Goal: Task Accomplishment & Management: Complete application form

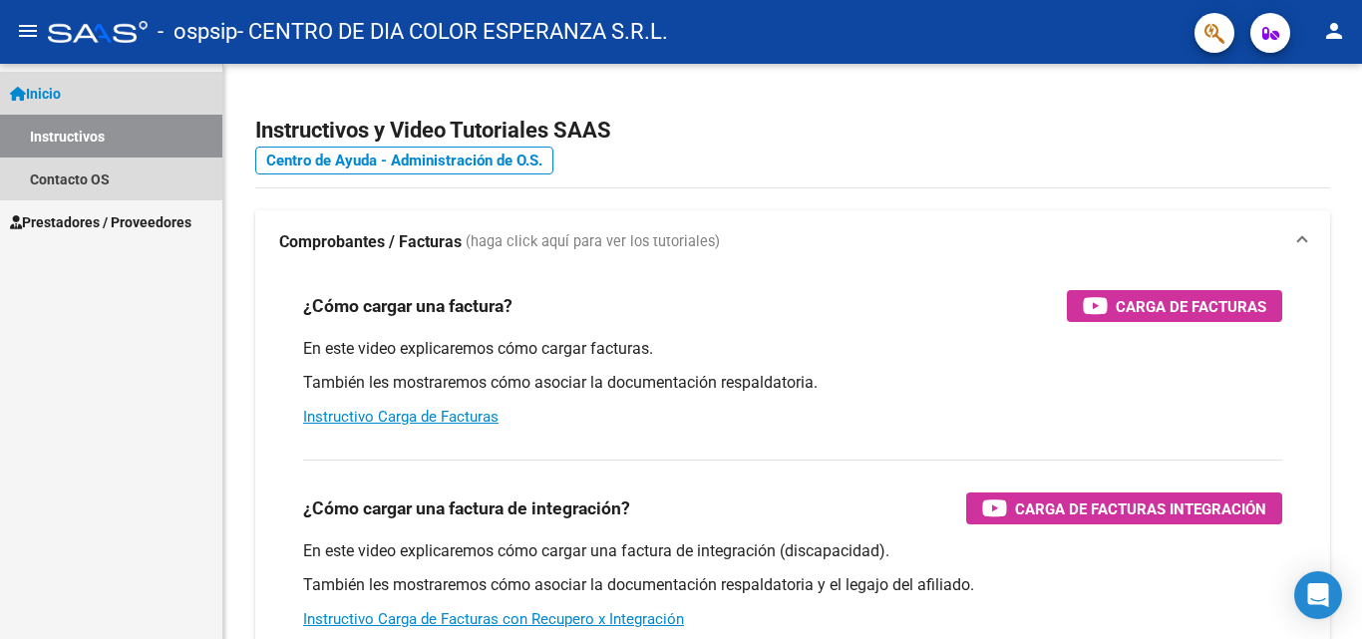
click at [76, 90] on link "Inicio" at bounding box center [111, 93] width 222 height 43
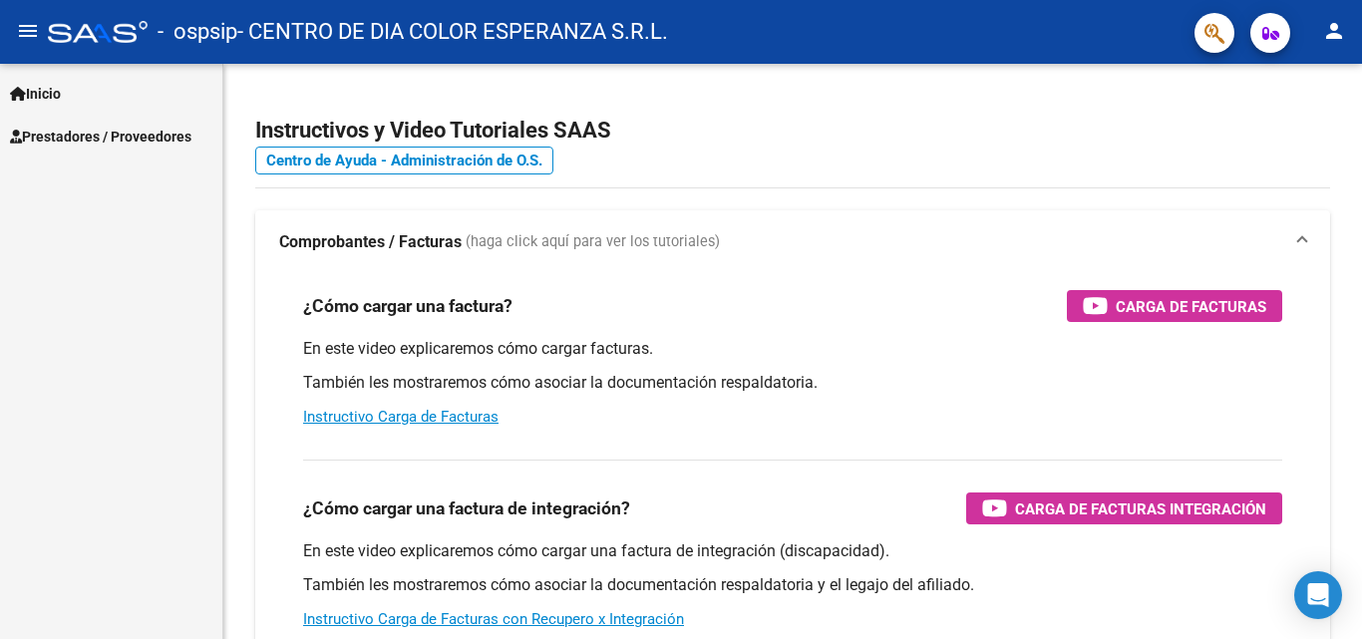
click at [104, 137] on span "Prestadores / Proveedores" at bounding box center [101, 137] width 182 height 22
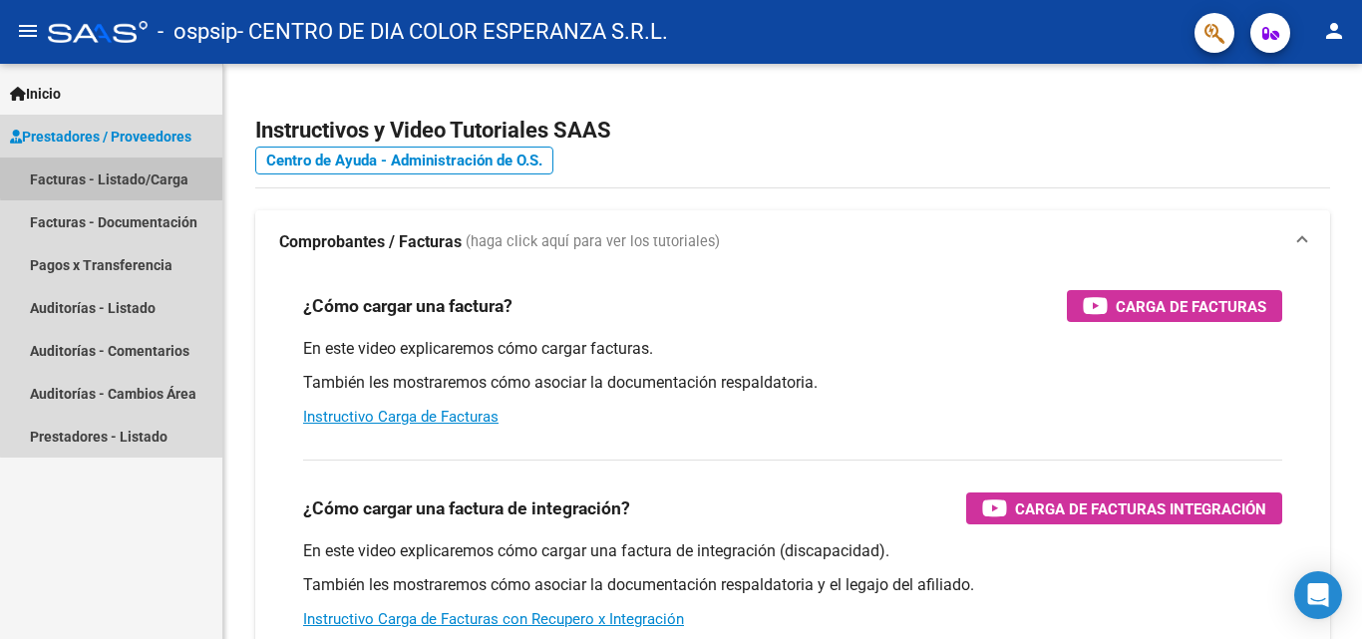
click at [122, 177] on link "Facturas - Listado/Carga" at bounding box center [111, 179] width 222 height 43
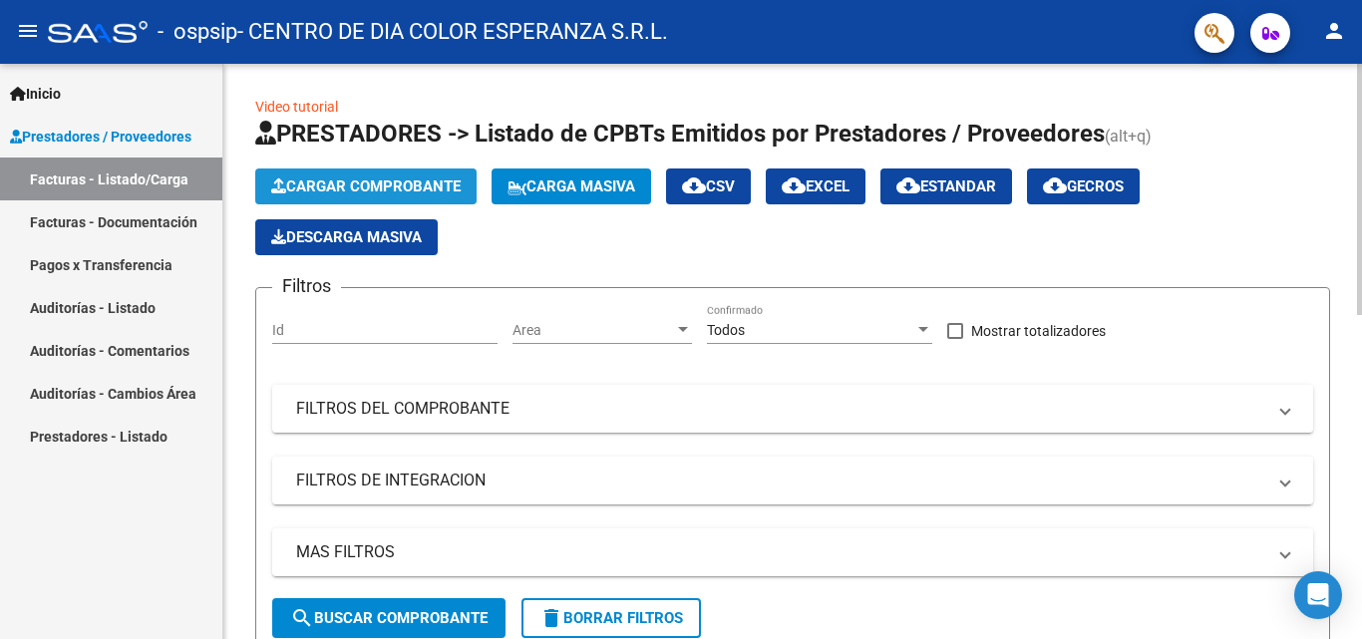
click at [393, 174] on button "Cargar Comprobante" at bounding box center [365, 187] width 221 height 36
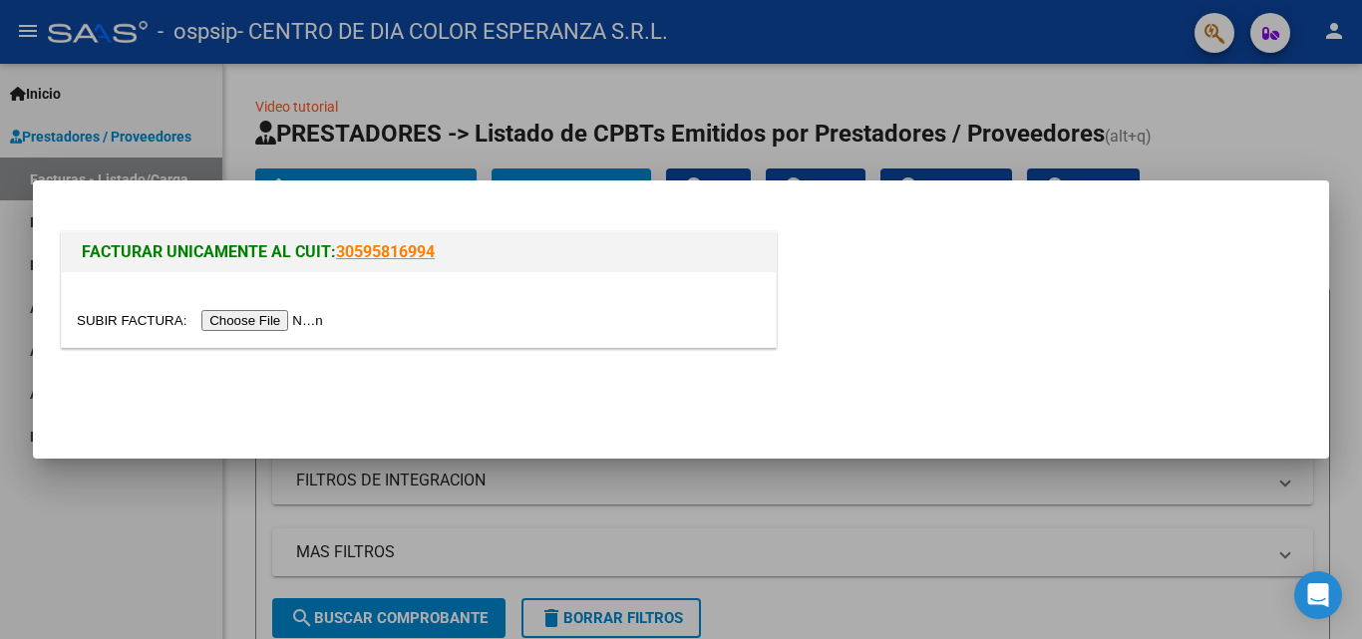
click at [258, 313] on input "file" at bounding box center [203, 320] width 252 height 21
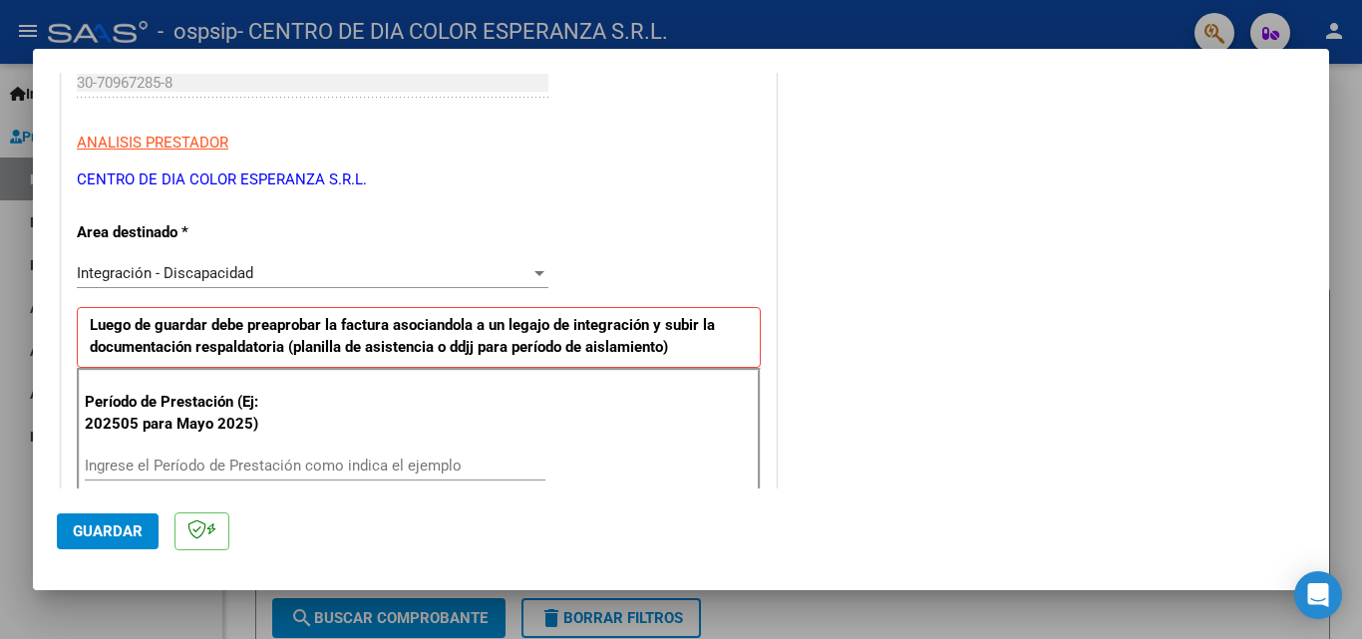
scroll to position [399, 0]
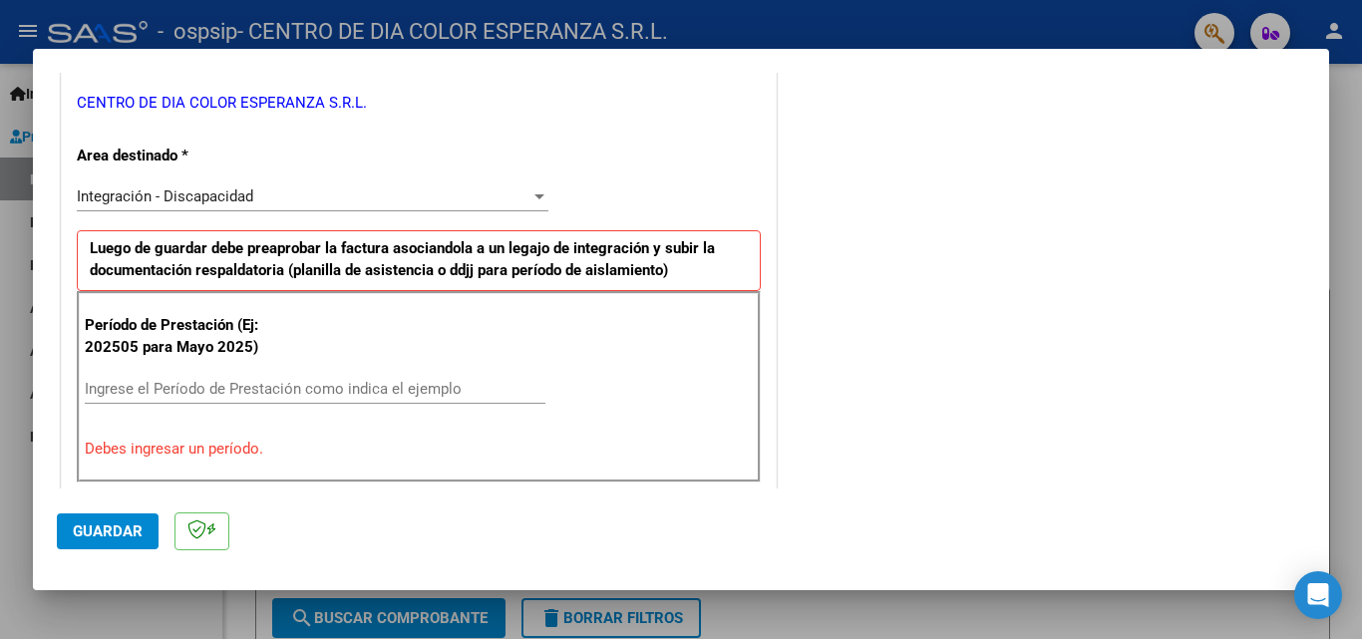
click at [205, 385] on input "Ingrese el Período de Prestación como indica el ejemplo" at bounding box center [315, 389] width 461 height 18
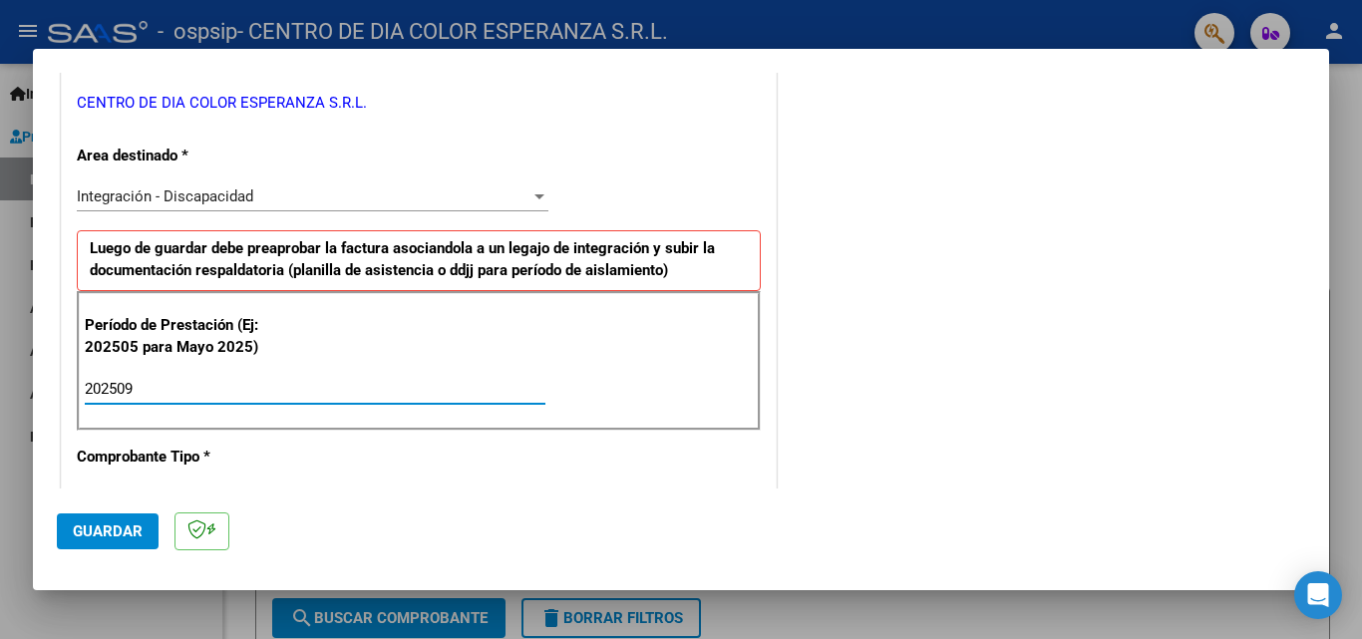
type input "202509"
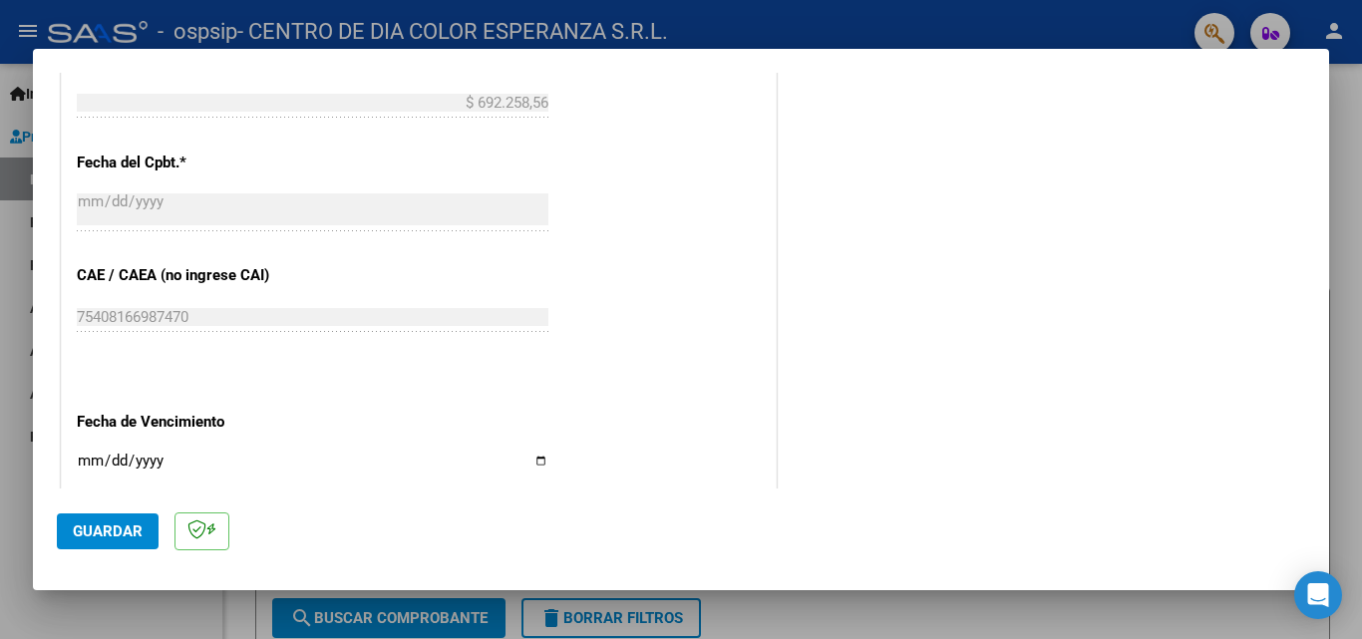
scroll to position [1197, 0]
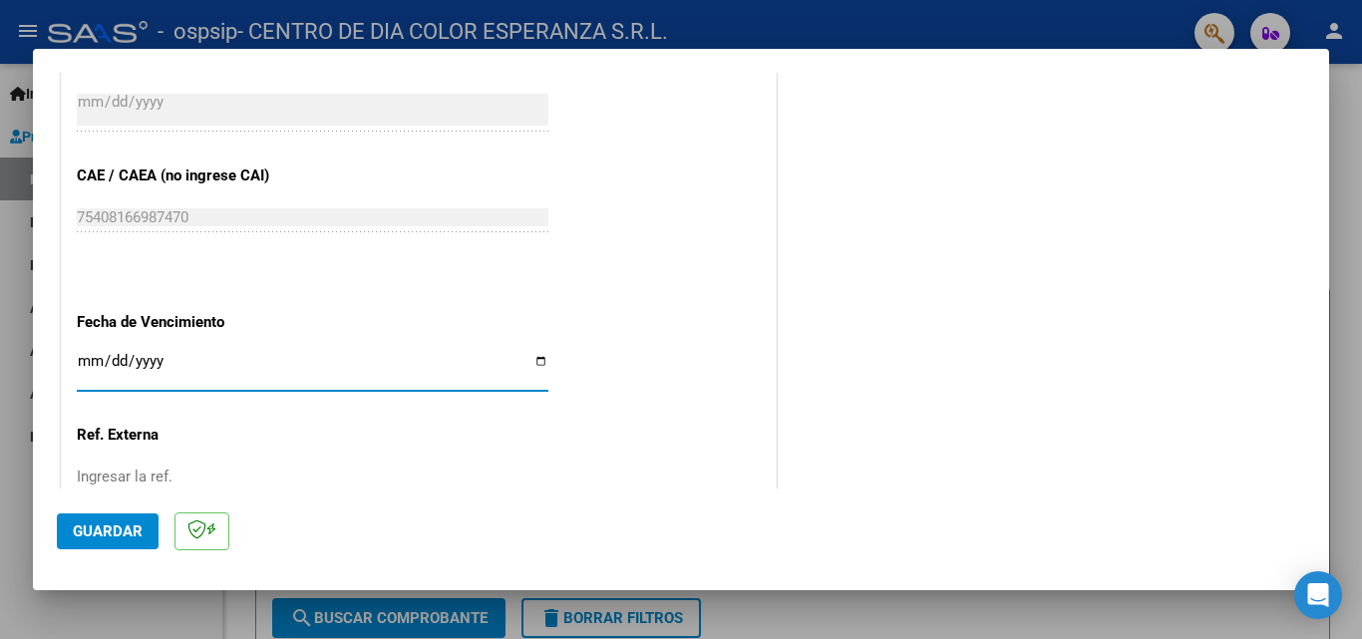
click at [95, 357] on input "Ingresar la fecha" at bounding box center [313, 369] width 472 height 32
type input "[DATE]"
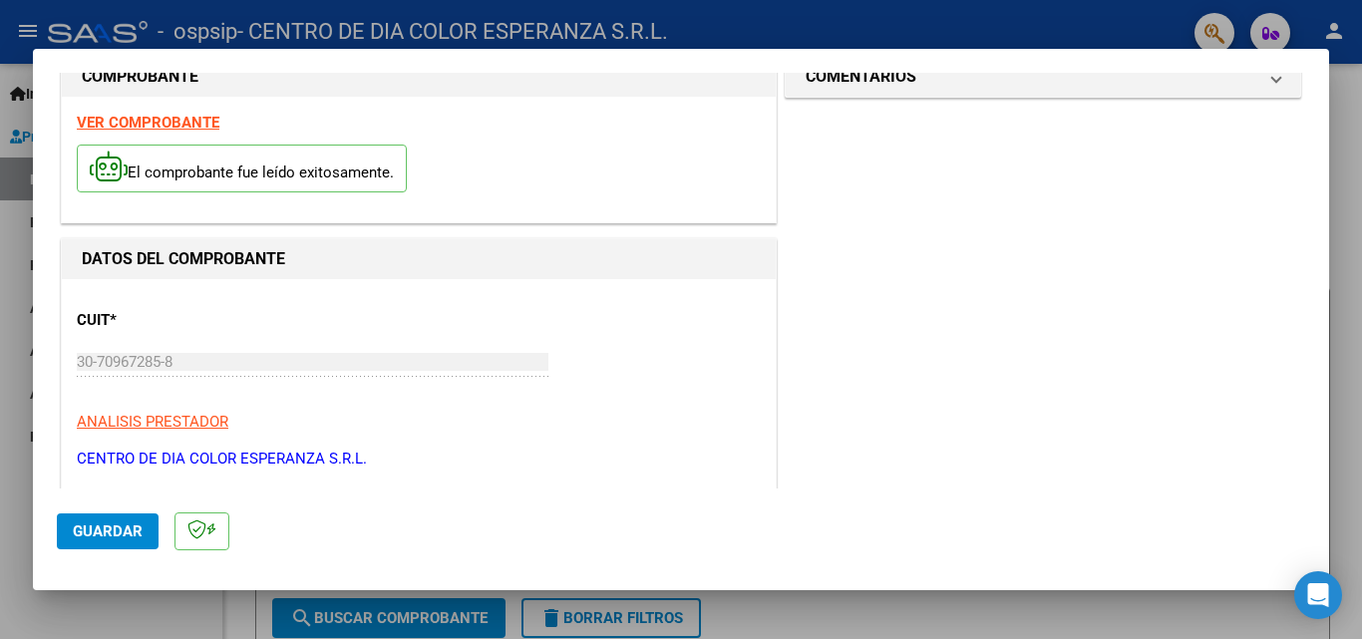
scroll to position [0, 0]
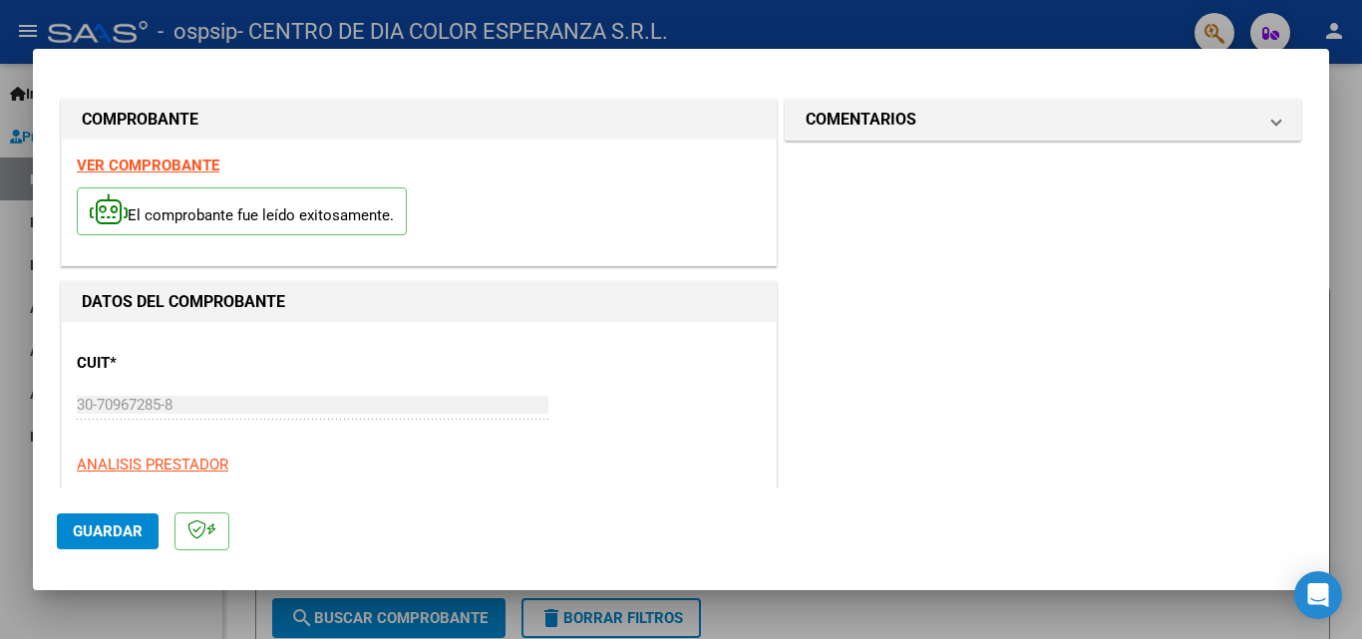
click at [76, 532] on span "Guardar" at bounding box center [108, 532] width 70 height 18
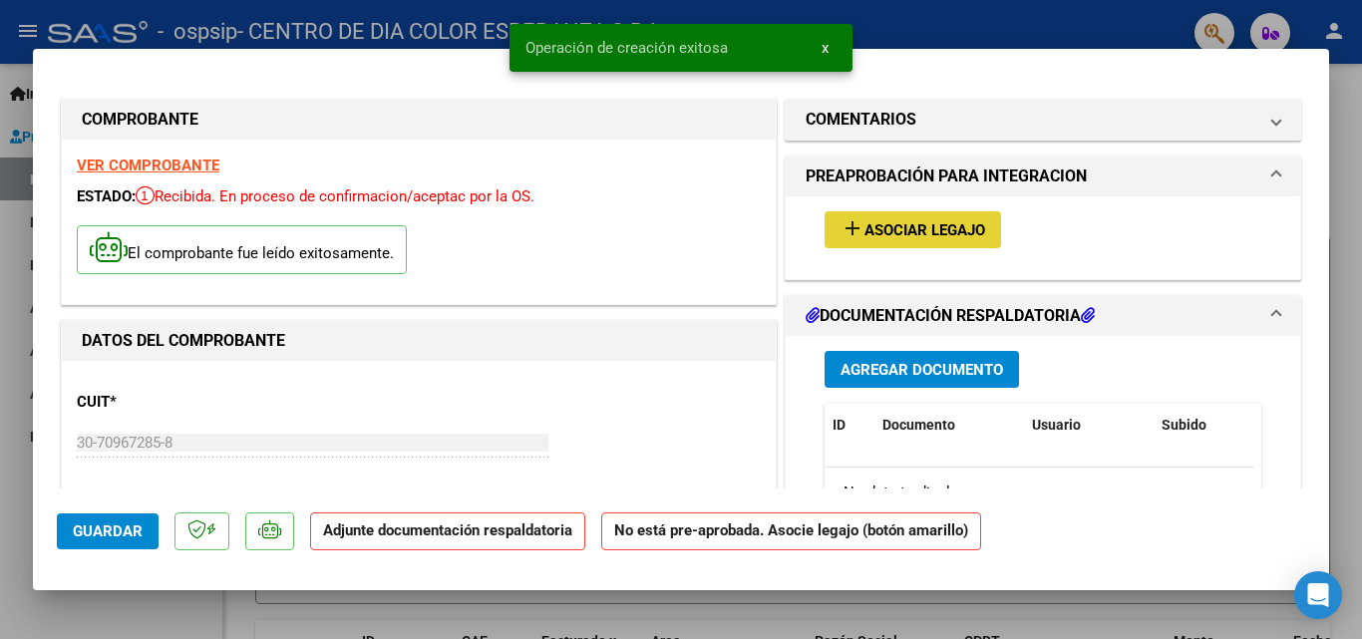
click at [941, 212] on button "add Asociar Legajo" at bounding box center [913, 229] width 177 height 37
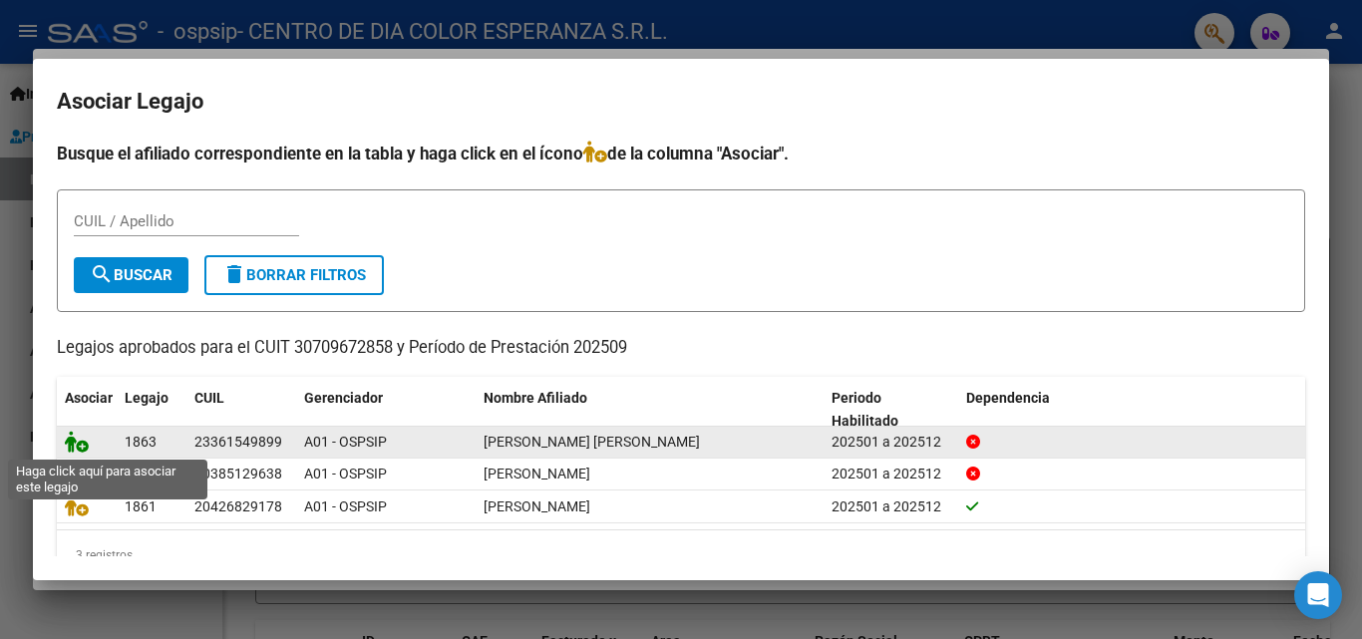
click at [79, 445] on icon at bounding box center [77, 442] width 24 height 22
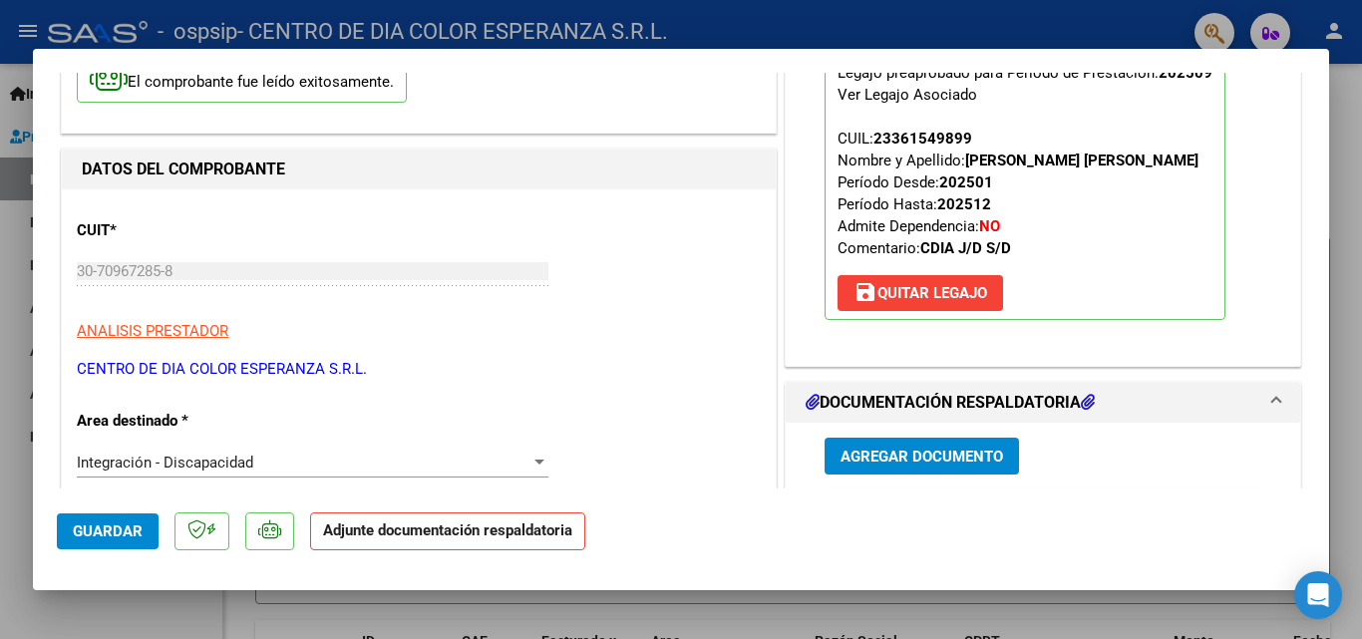
scroll to position [199, 0]
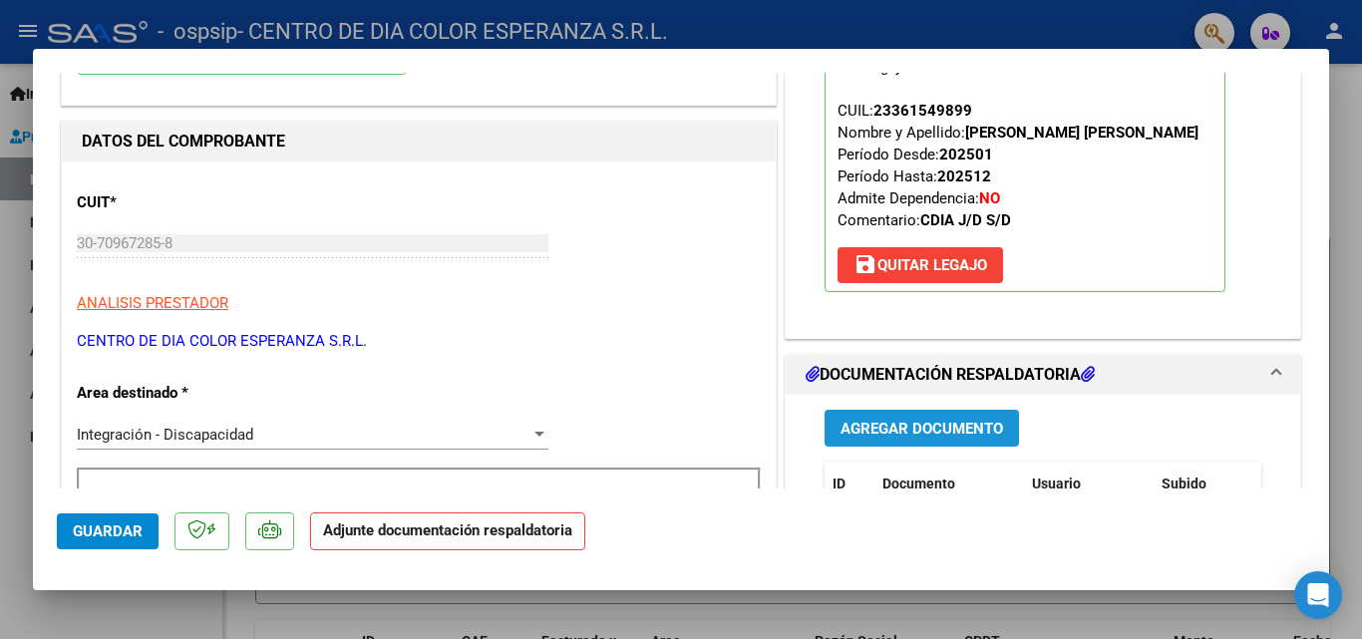
click at [964, 432] on span "Agregar Documento" at bounding box center [922, 429] width 163 height 18
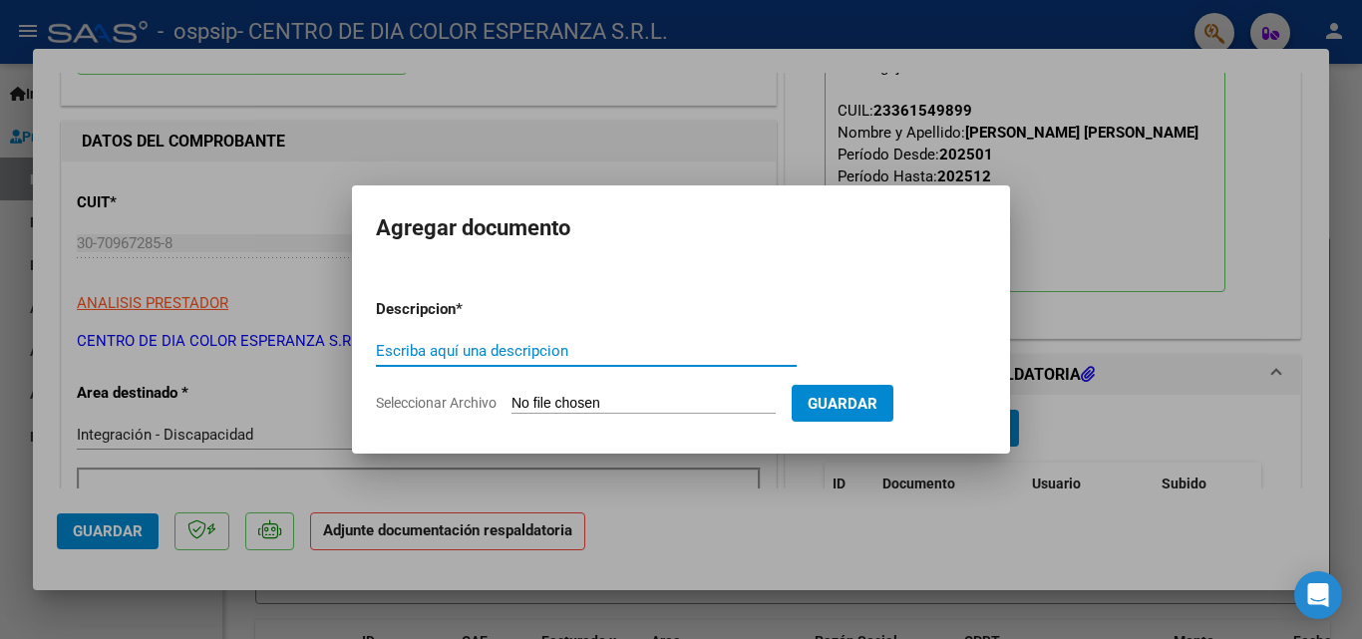
click at [570, 402] on input "Seleccionar Archivo" at bounding box center [644, 404] width 264 height 19
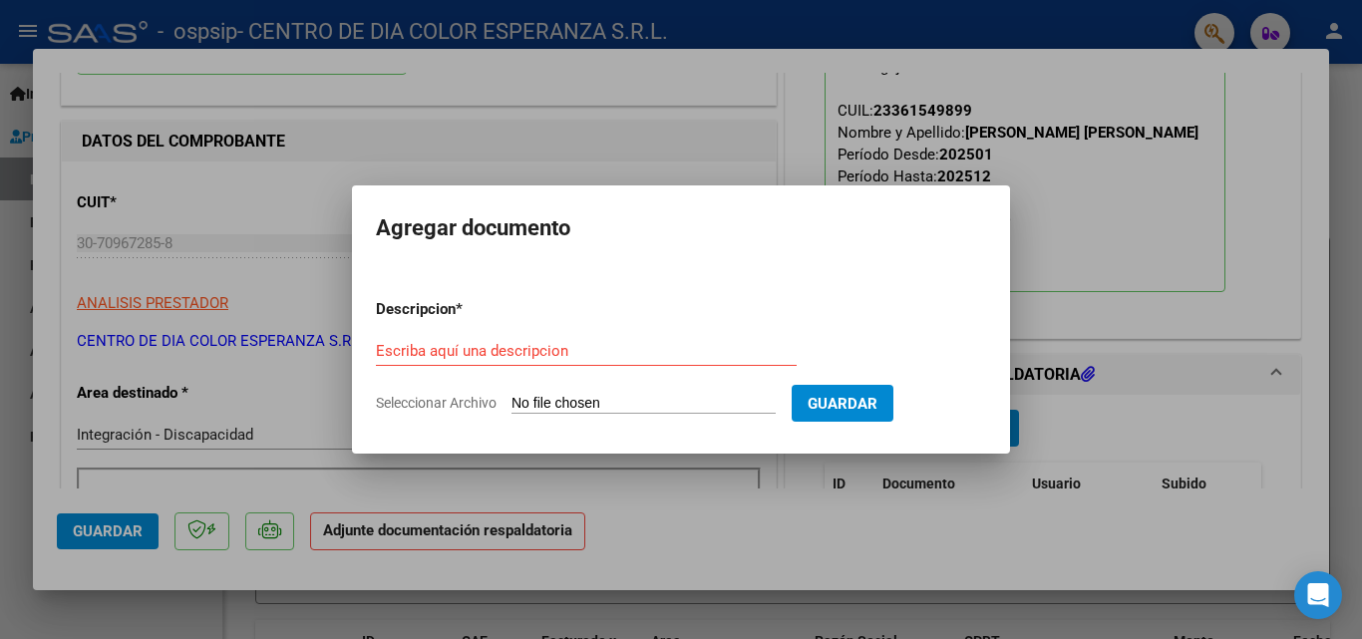
click at [562, 395] on input "Seleccionar Archivo" at bounding box center [644, 404] width 264 height 19
type input "C:\fakepath\Kirchner [DATE].pdf"
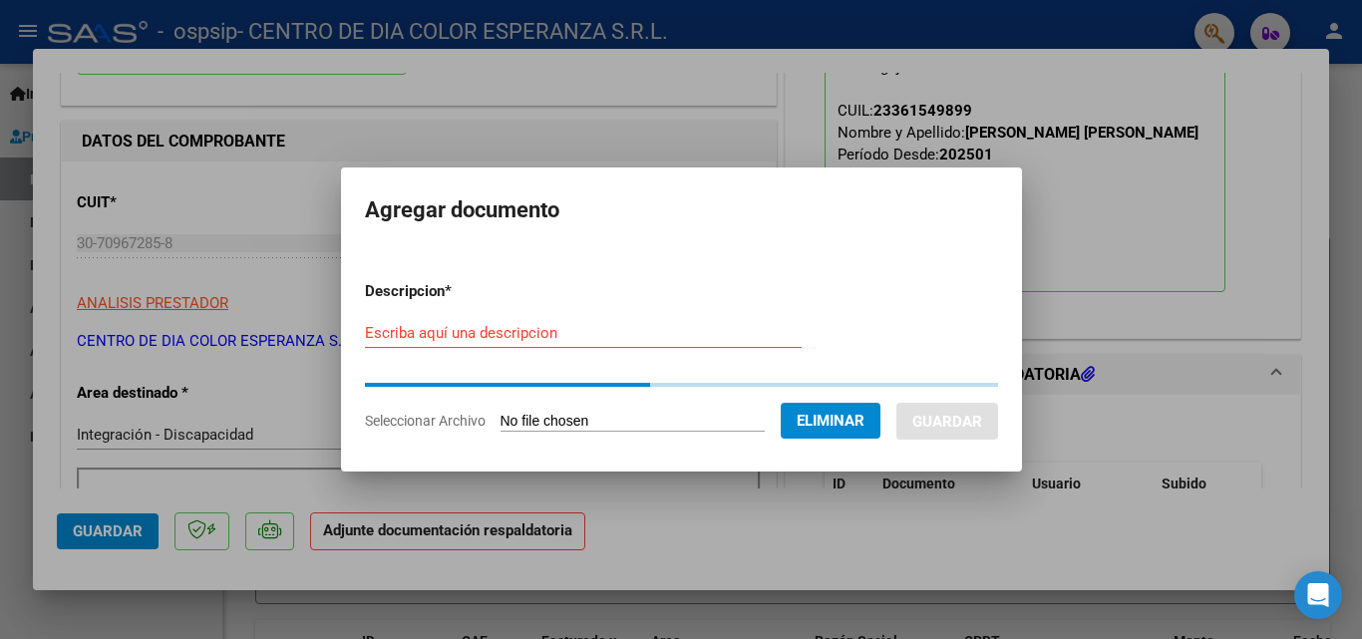
click at [437, 324] on form "Descripcion * Escriba aquí una descripcion Seleccionar Archivo Eliminar Guardar" at bounding box center [681, 356] width 633 height 182
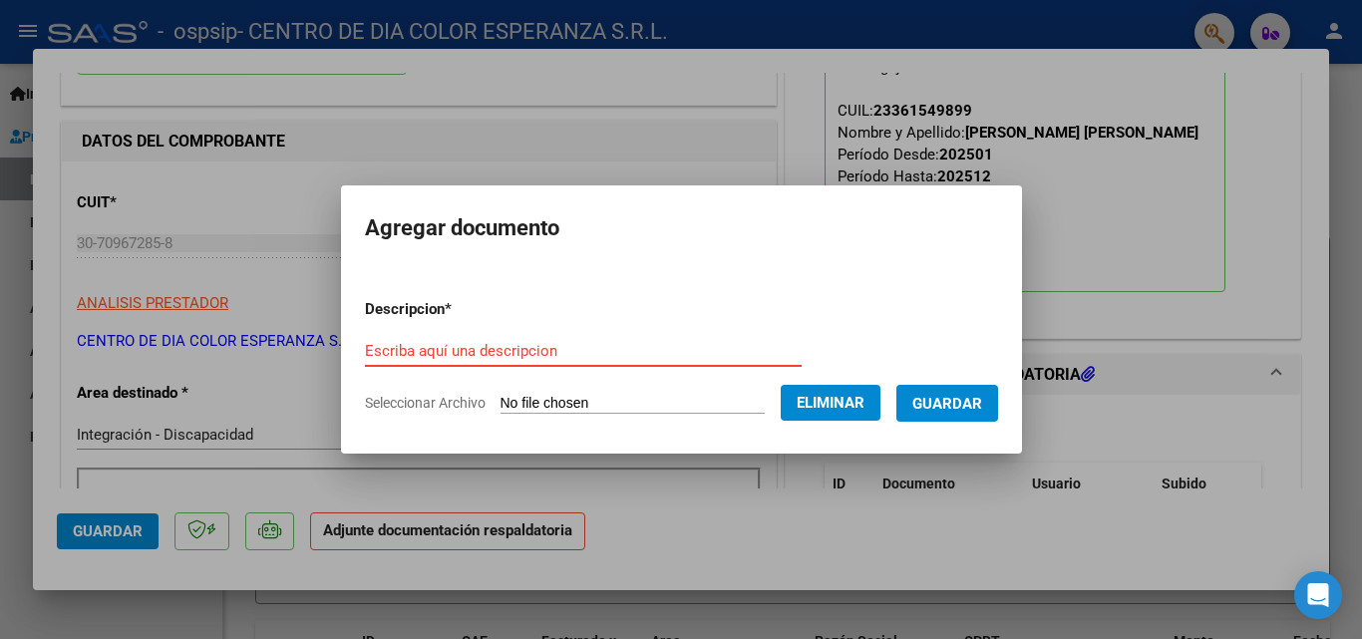
click at [438, 354] on input "Escriba aquí una descripcion" at bounding box center [583, 351] width 437 height 18
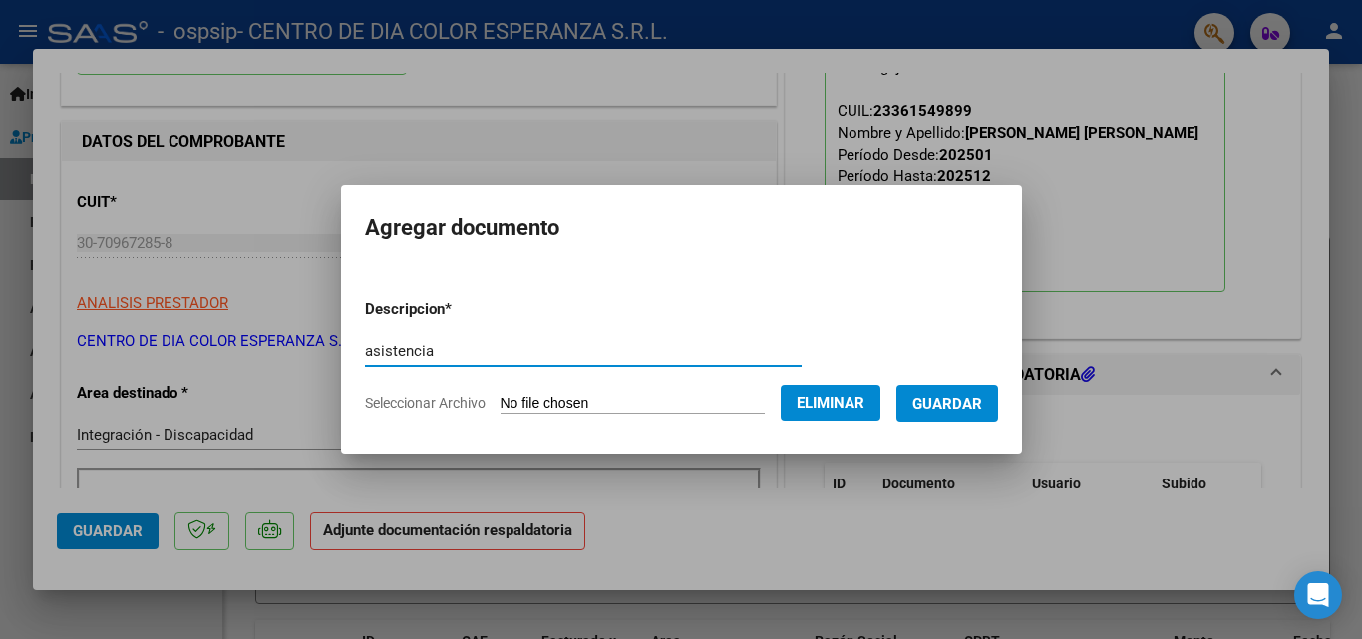
type input "asistencia"
click at [960, 414] on button "Guardar" at bounding box center [948, 403] width 102 height 37
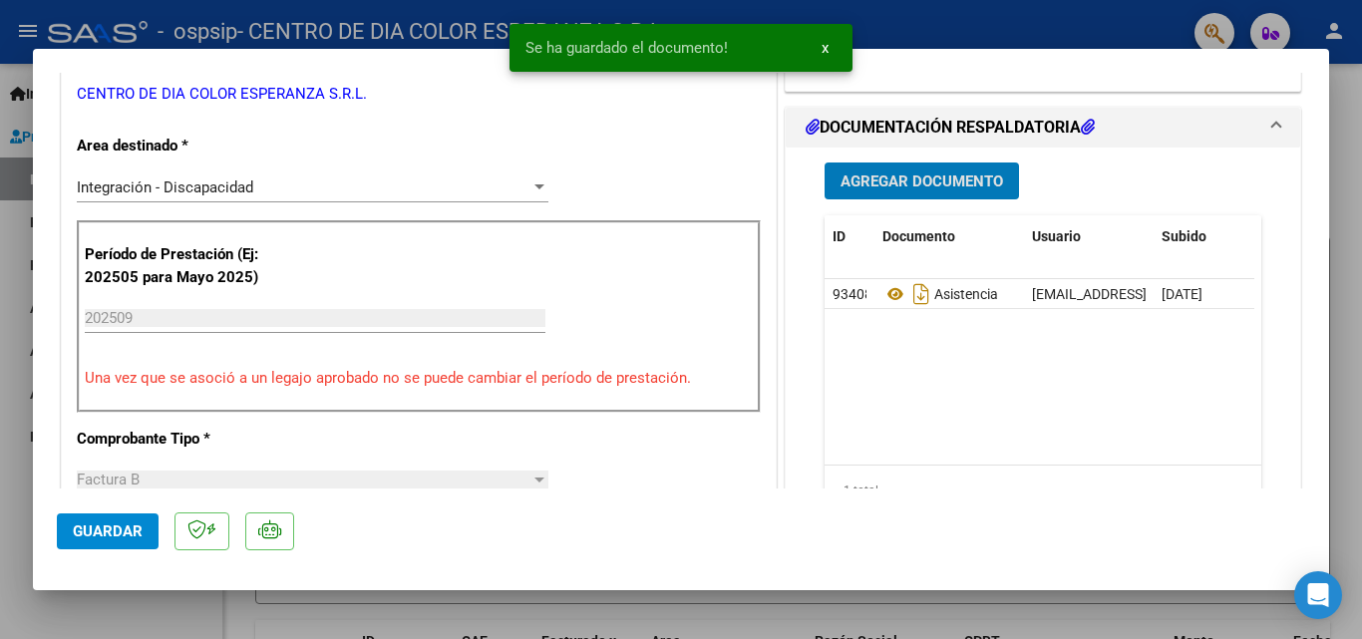
scroll to position [499, 0]
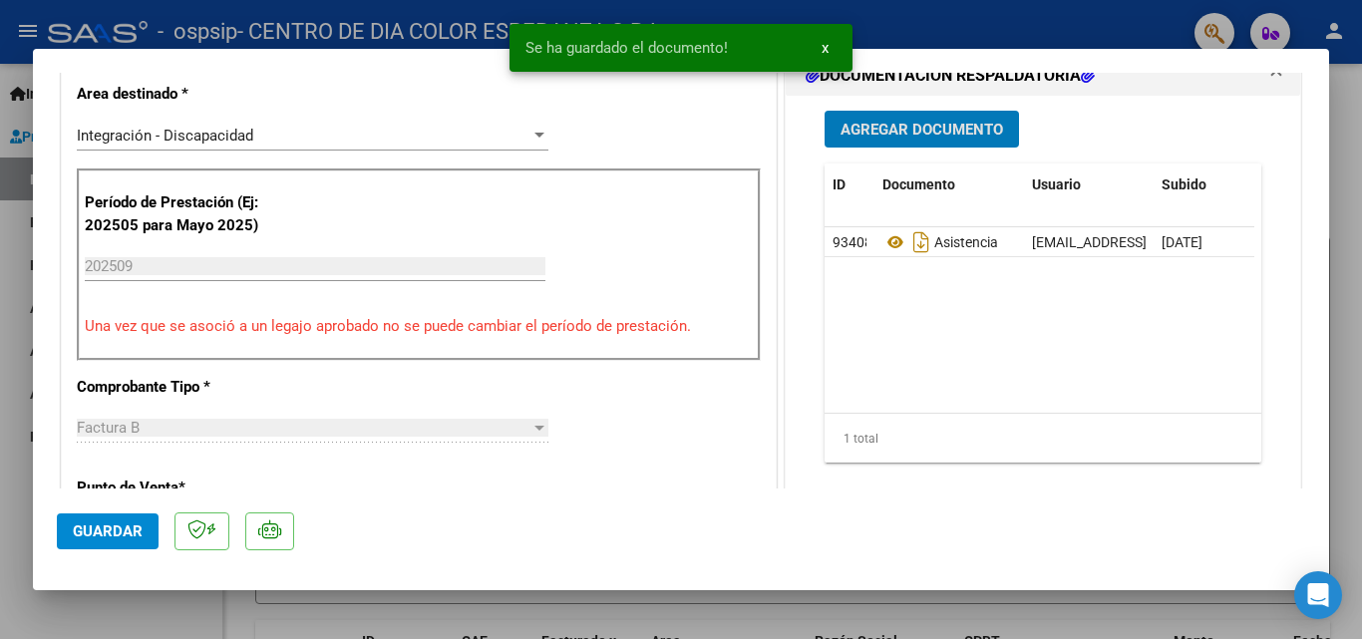
click at [939, 124] on span "Agregar Documento" at bounding box center [922, 130] width 163 height 18
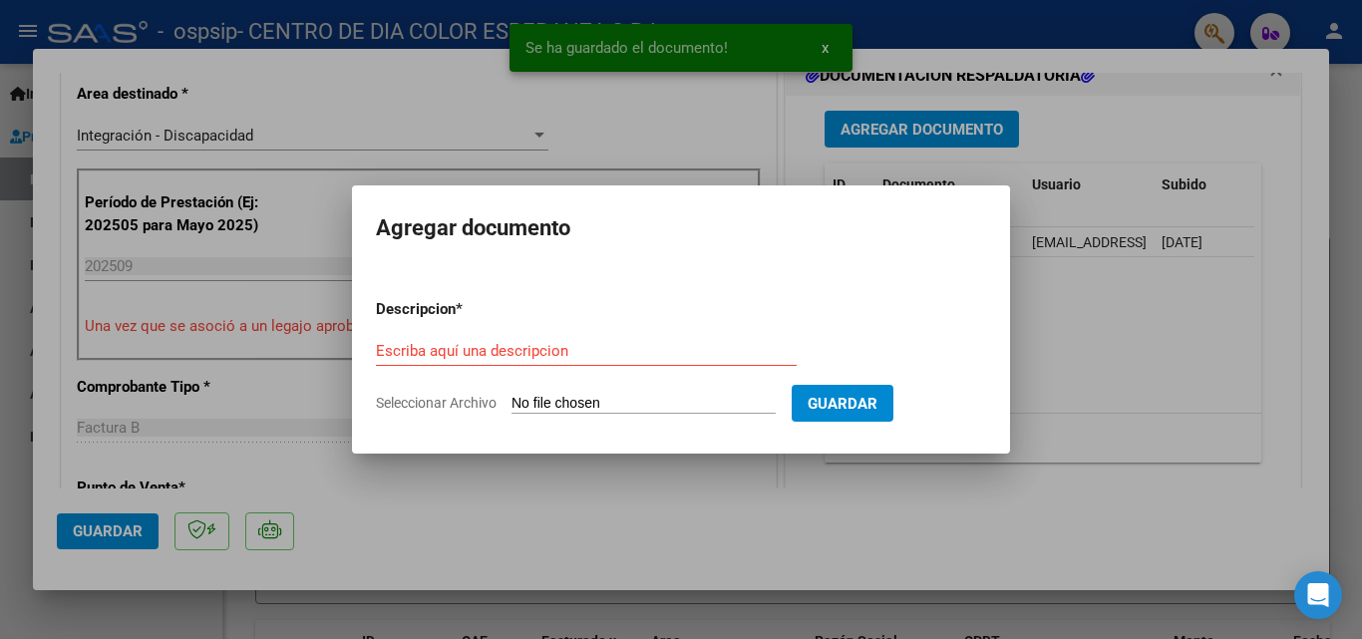
click at [632, 410] on input "Seleccionar Archivo" at bounding box center [644, 404] width 264 height 19
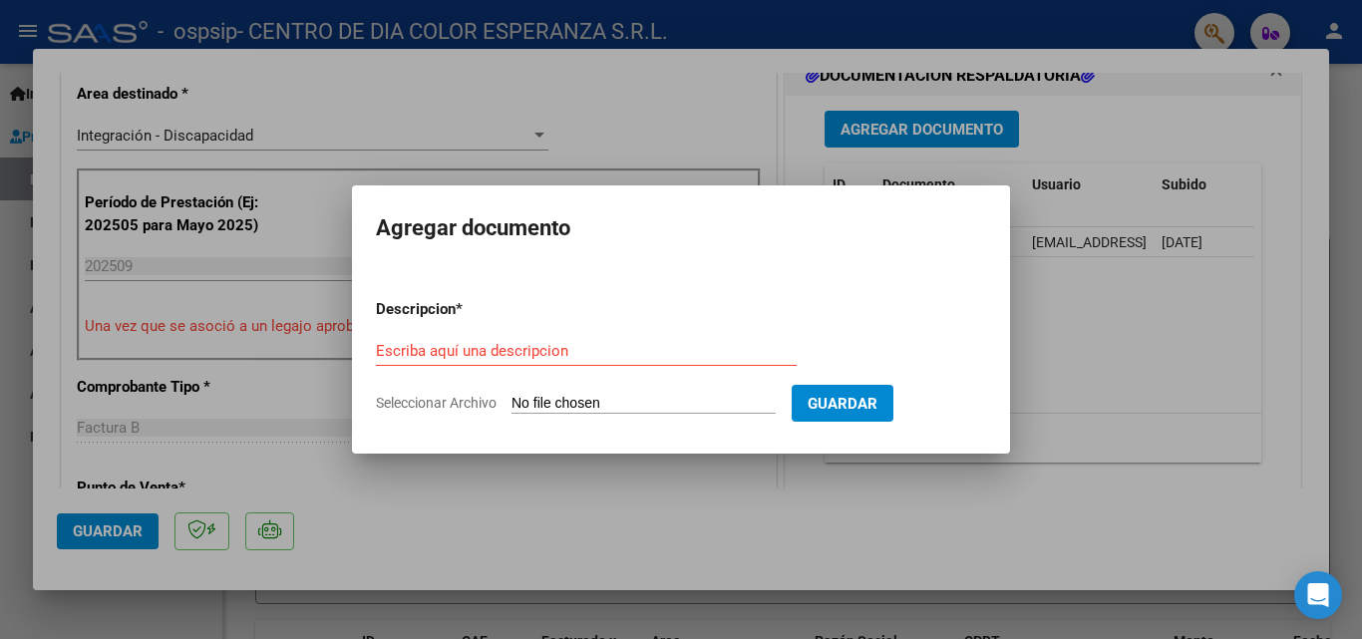
type input "C:\fakepath\KIRCHNER JONATHAN CENTRO DE DIA AUTORIZACION 2025 SEGUN RESOLUCION …"
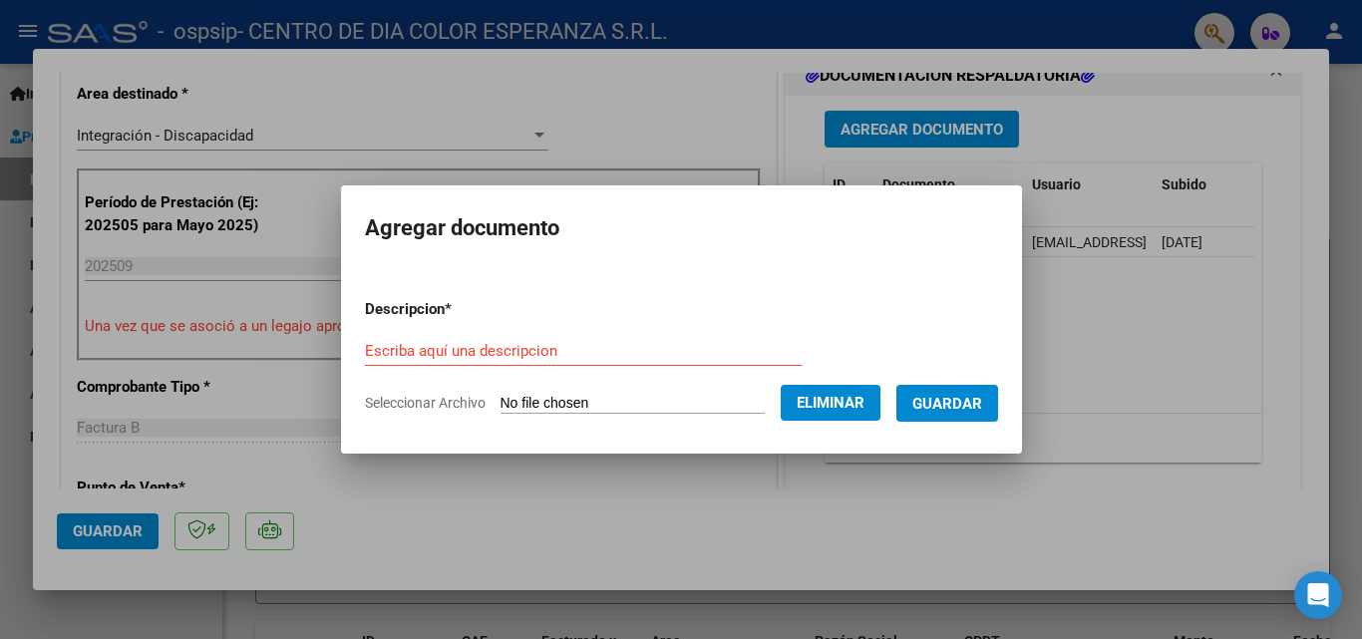
click at [513, 333] on form "Descripcion * Escriba aquí una descripcion Seleccionar Archivo Eliminar Guardar" at bounding box center [681, 356] width 633 height 146
click at [513, 343] on input "Escriba aquí una descripcion" at bounding box center [583, 351] width 437 height 18
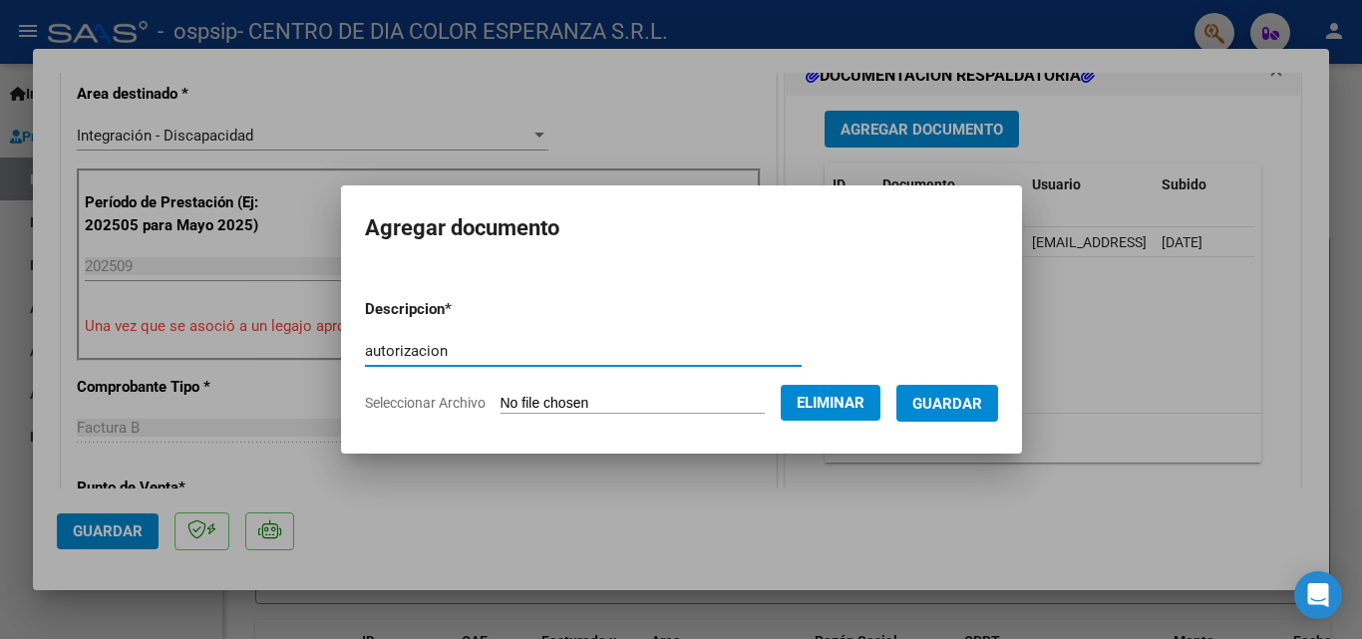
type input "autorizacion"
click at [931, 402] on button "Guardar" at bounding box center [948, 403] width 102 height 37
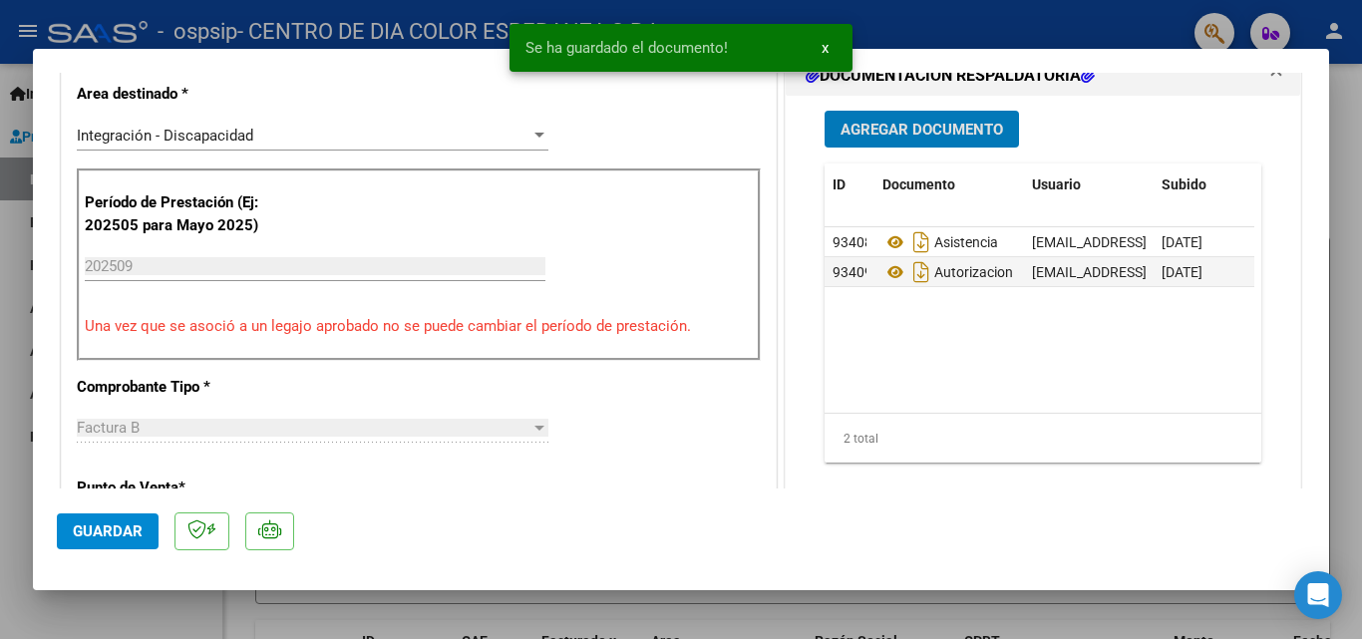
click at [919, 141] on button "Agregar Documento" at bounding box center [922, 129] width 194 height 37
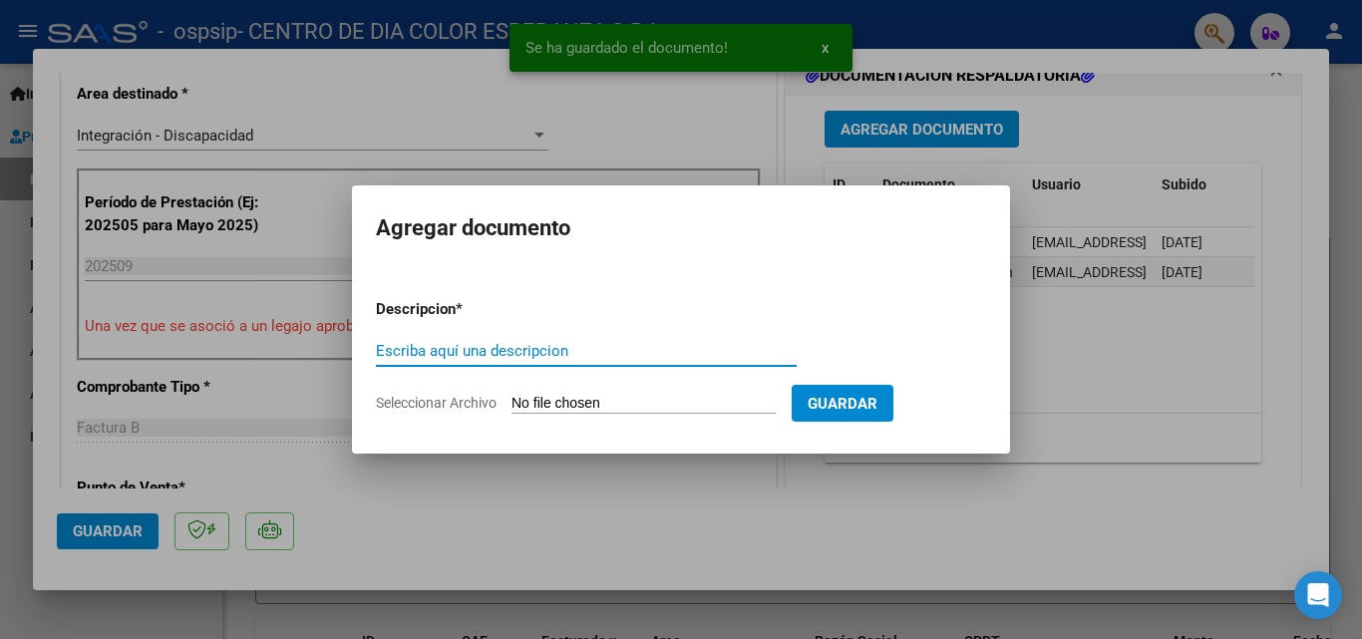
click at [637, 407] on input "Seleccionar Archivo" at bounding box center [644, 404] width 264 height 19
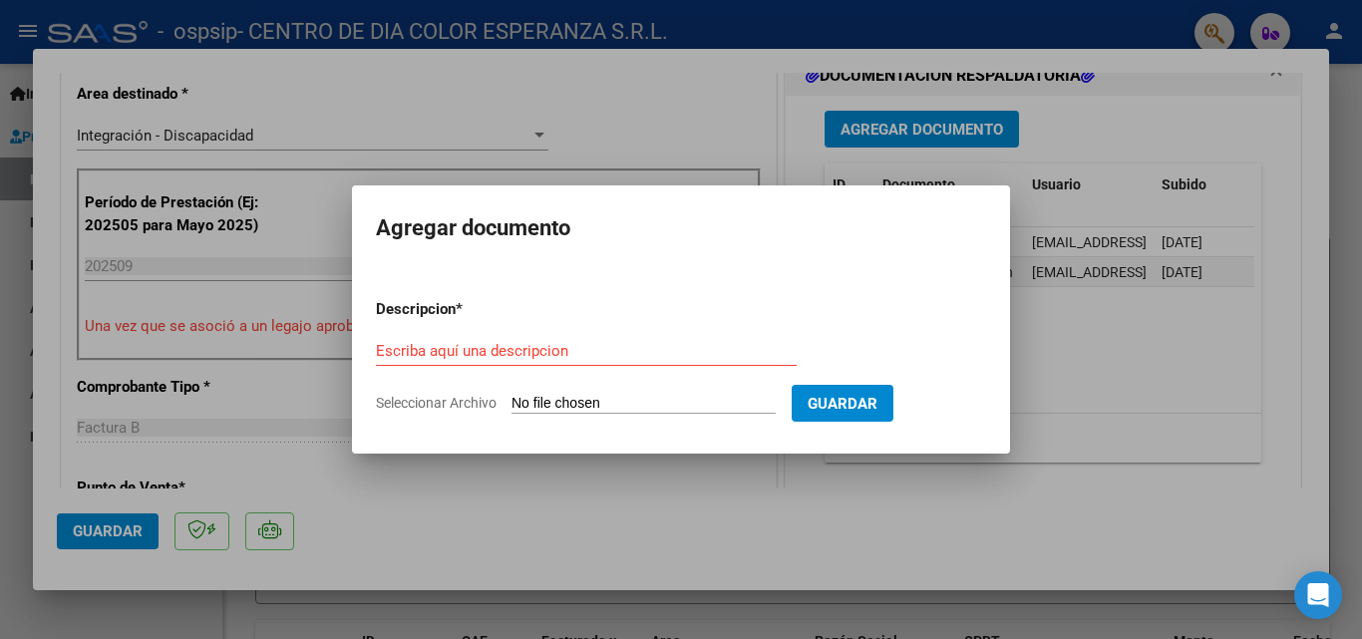
type input "C:\fakepath\Kirchner Jonathan presupuesto 2025.pdf"
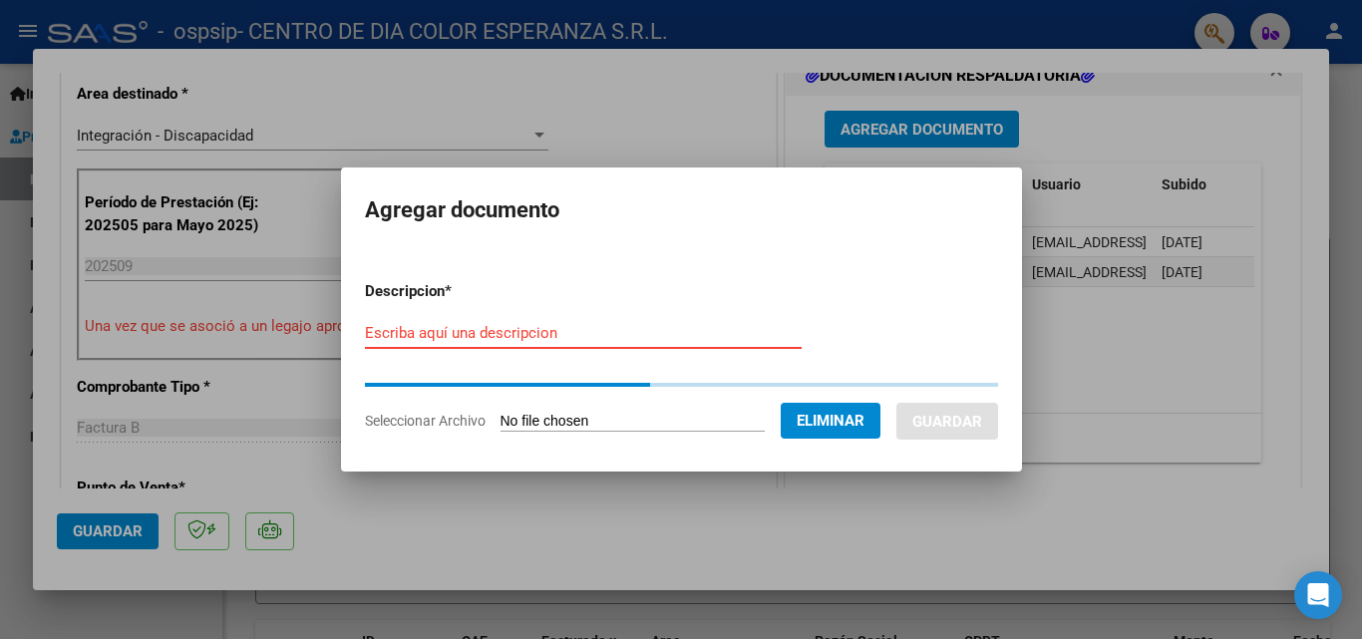
click at [529, 328] on input "Escriba aquí una descripcion" at bounding box center [583, 333] width 437 height 18
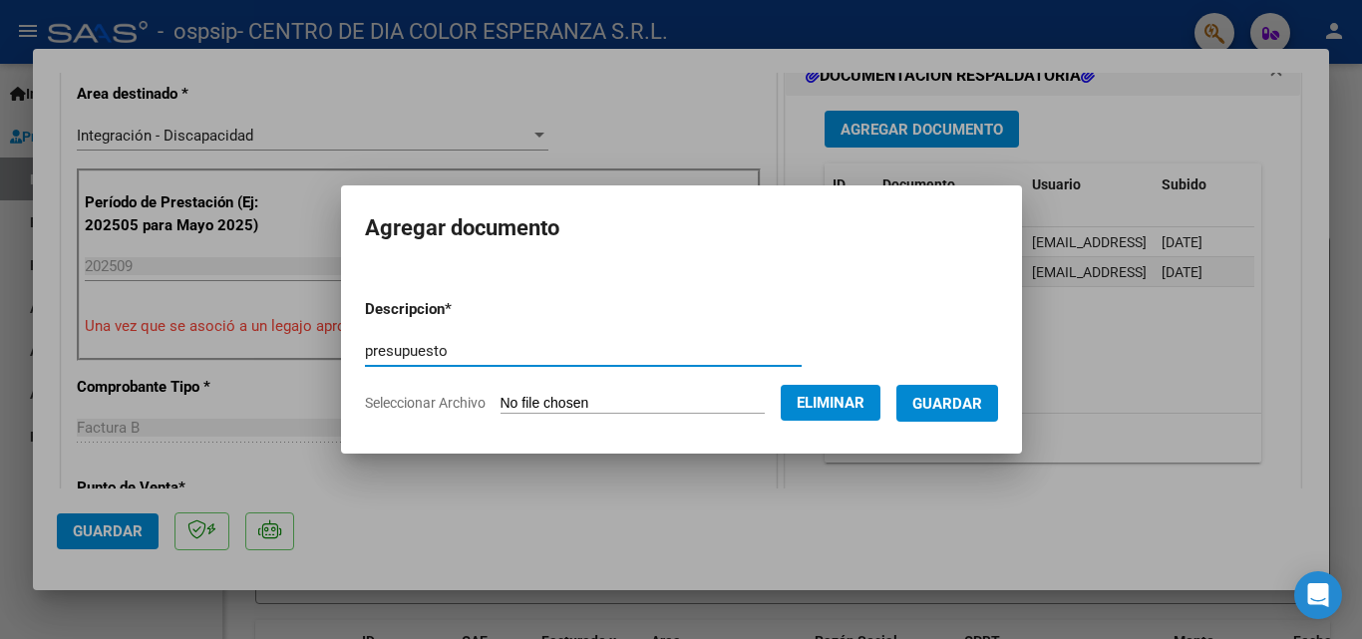
type input "presupuesto"
click at [982, 401] on span "Guardar" at bounding box center [948, 404] width 70 height 18
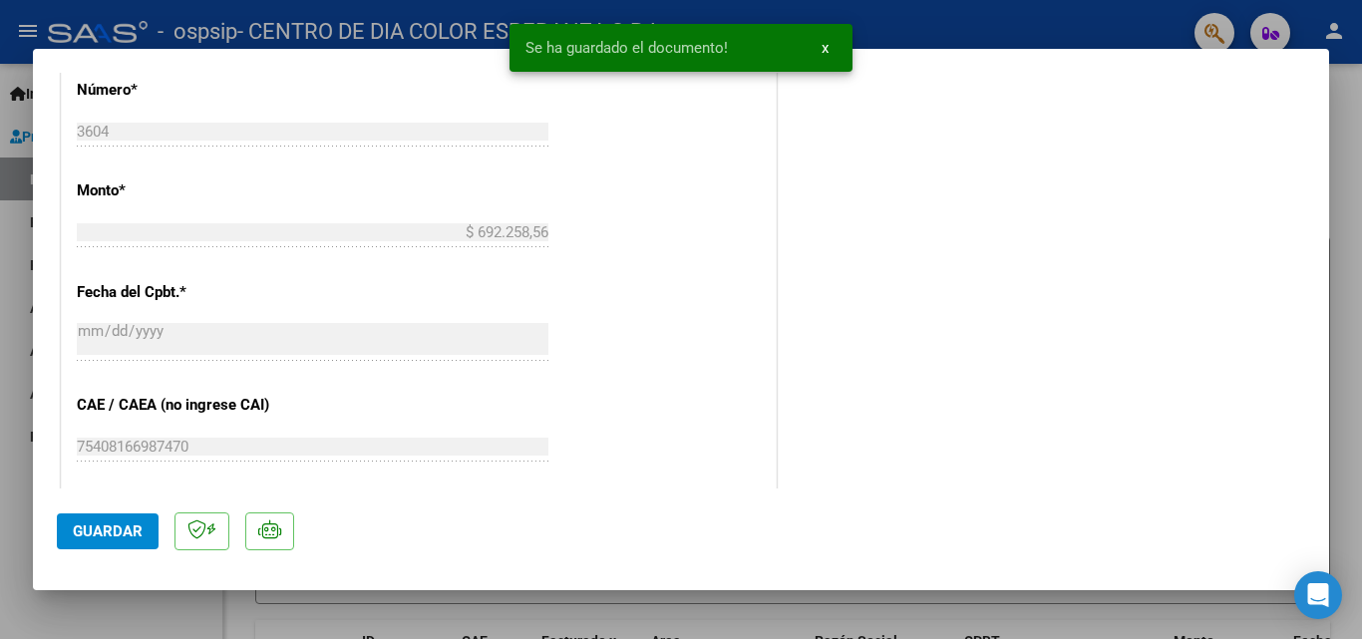
scroll to position [1369, 0]
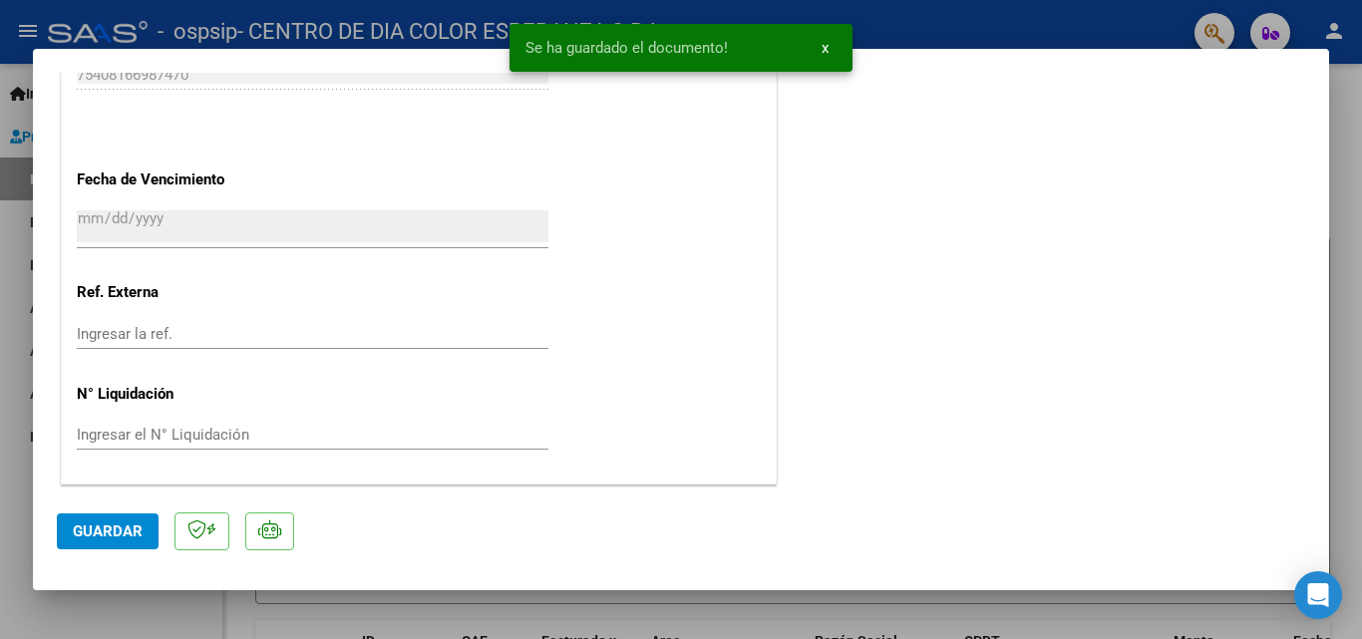
click at [122, 538] on span "Guardar" at bounding box center [108, 532] width 70 height 18
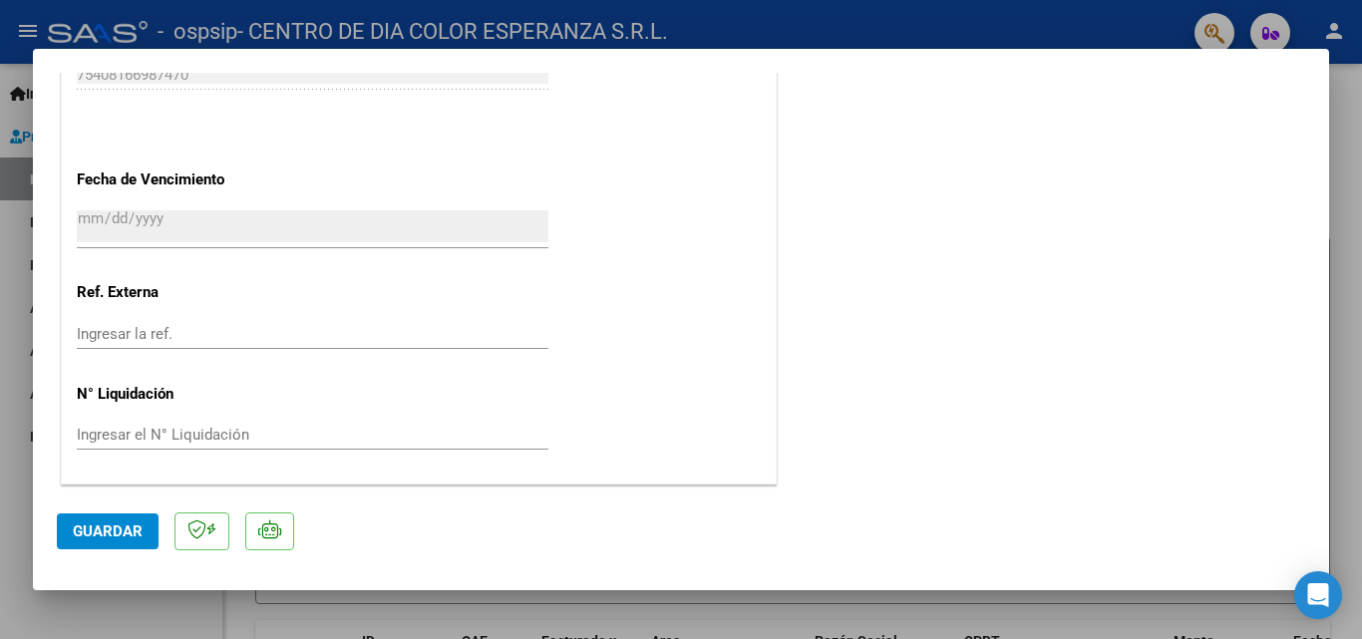
click at [1361, 172] on div at bounding box center [681, 319] width 1362 height 639
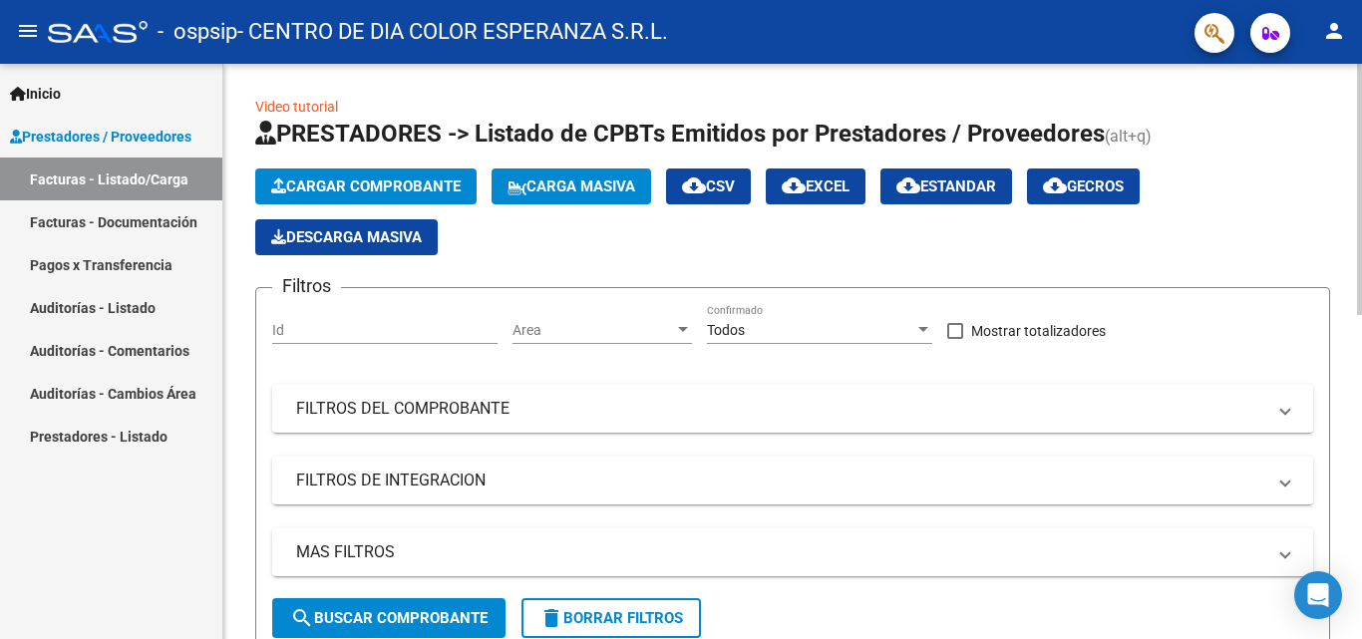
click at [375, 189] on span "Cargar Comprobante" at bounding box center [366, 187] width 190 height 18
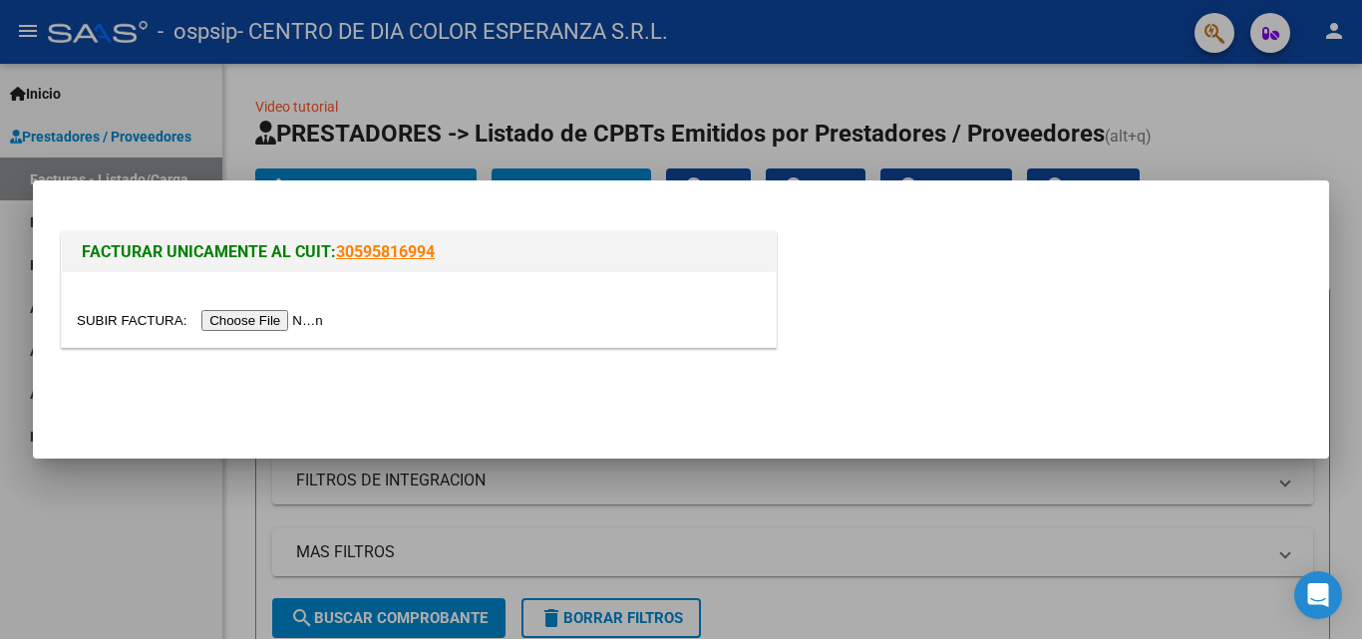
click at [308, 318] on input "file" at bounding box center [203, 320] width 252 height 21
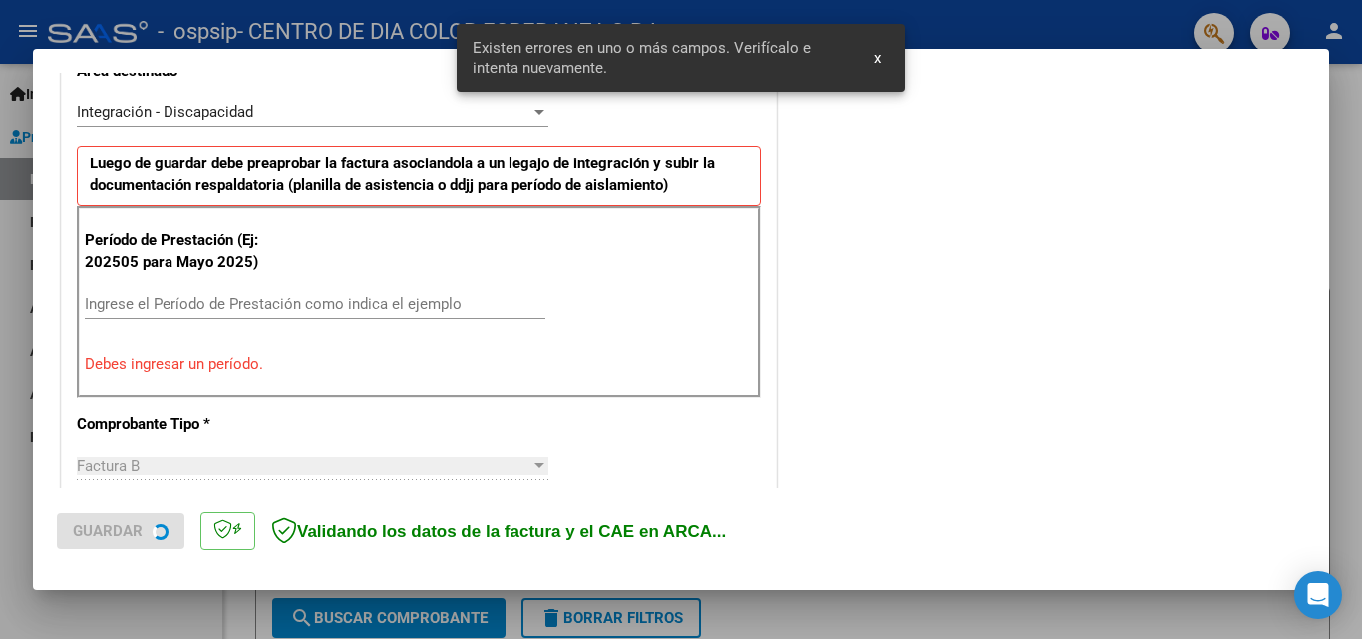
scroll to position [487, 0]
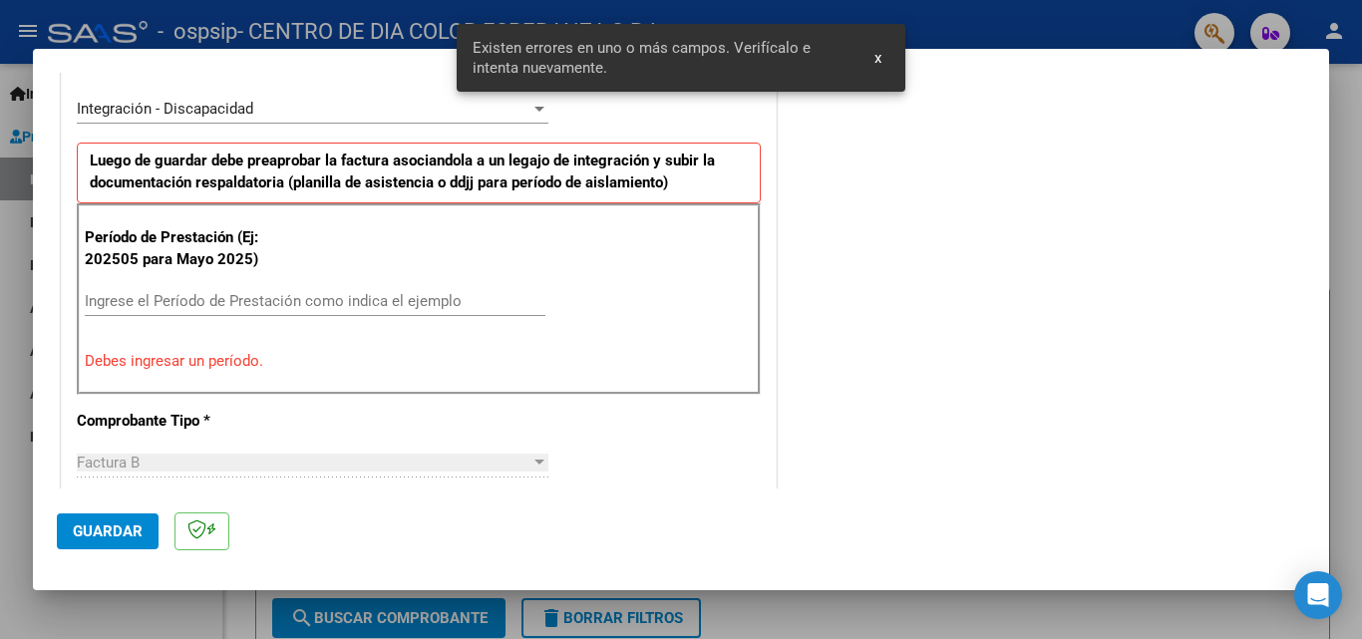
click at [150, 294] on input "Ingrese el Período de Prestación como indica el ejemplo" at bounding box center [315, 301] width 461 height 18
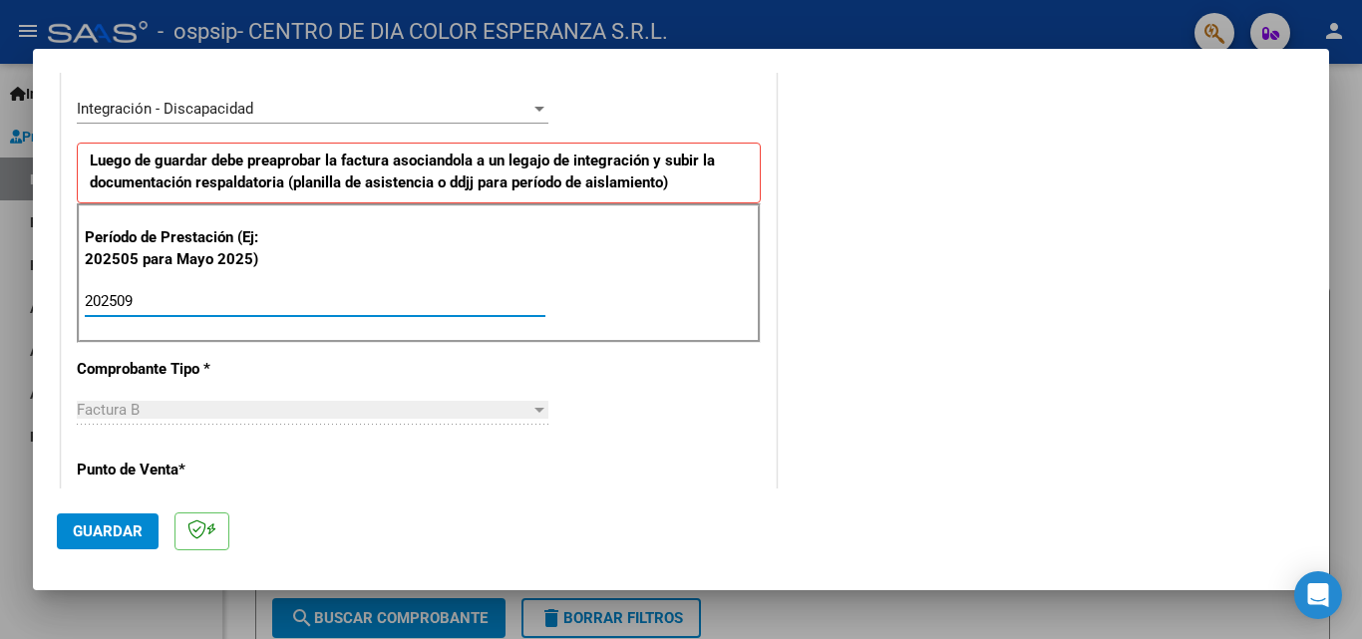
type input "202509"
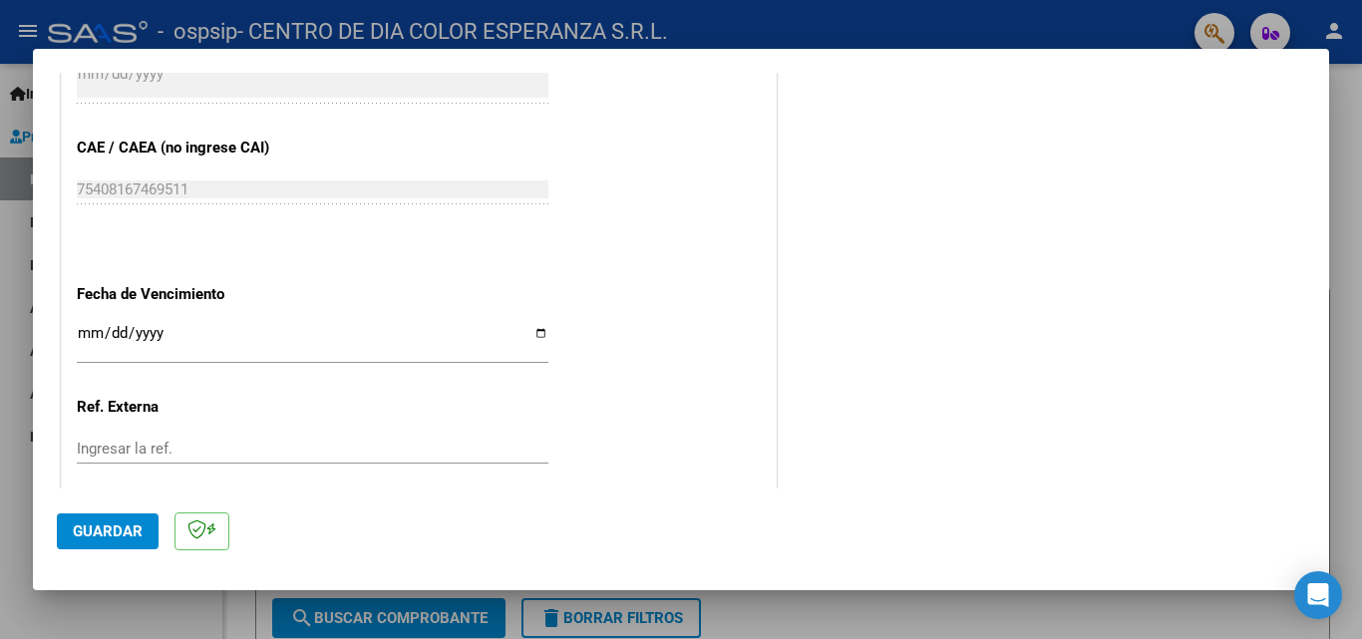
scroll to position [1285, 0]
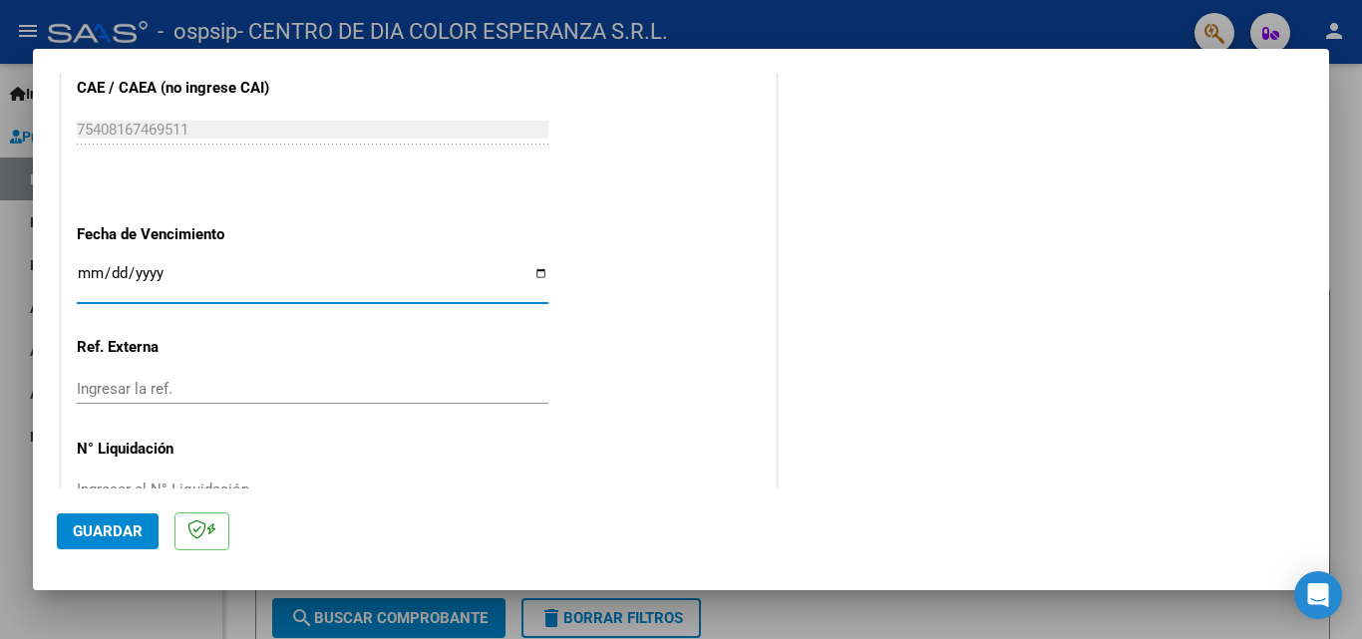
click at [84, 276] on input "Ingresar la fecha" at bounding box center [313, 281] width 472 height 32
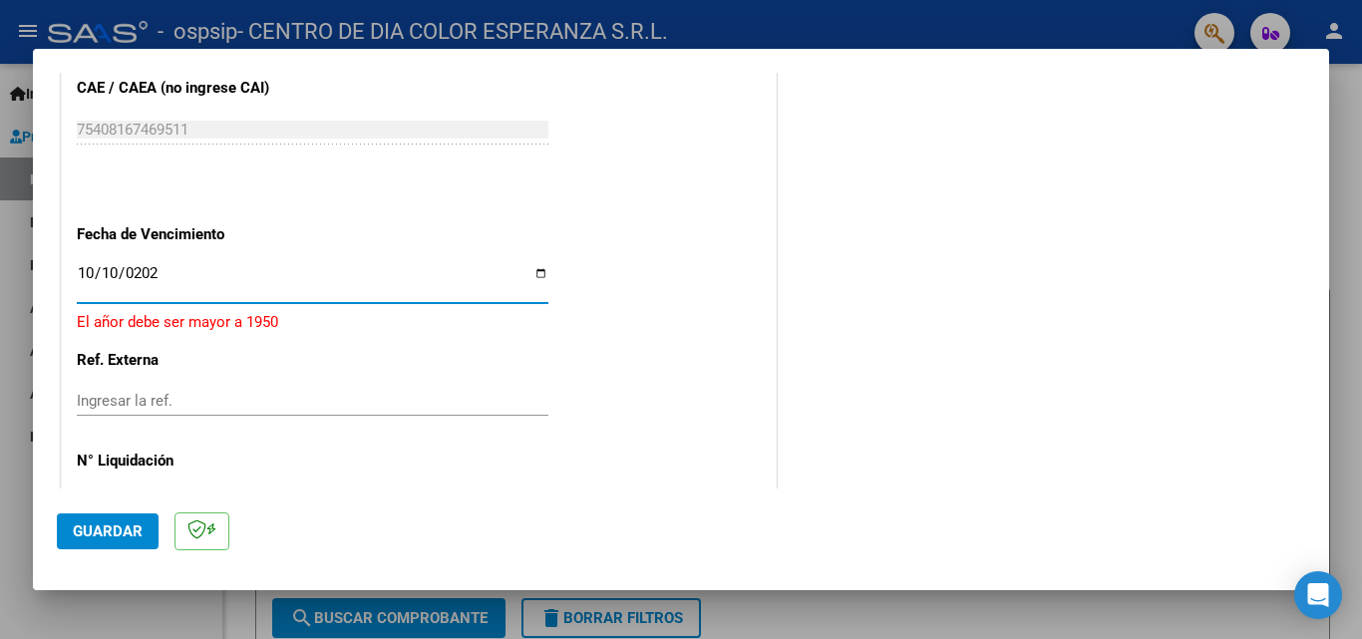
type input "[DATE]"
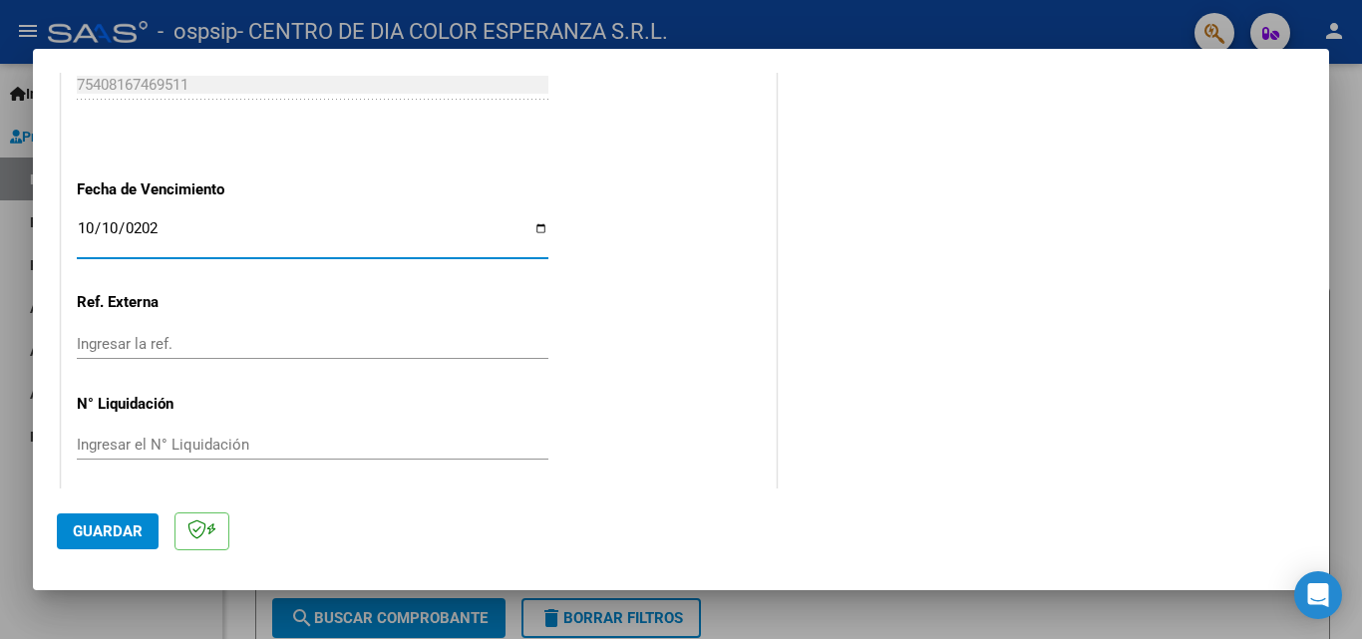
scroll to position [1340, 0]
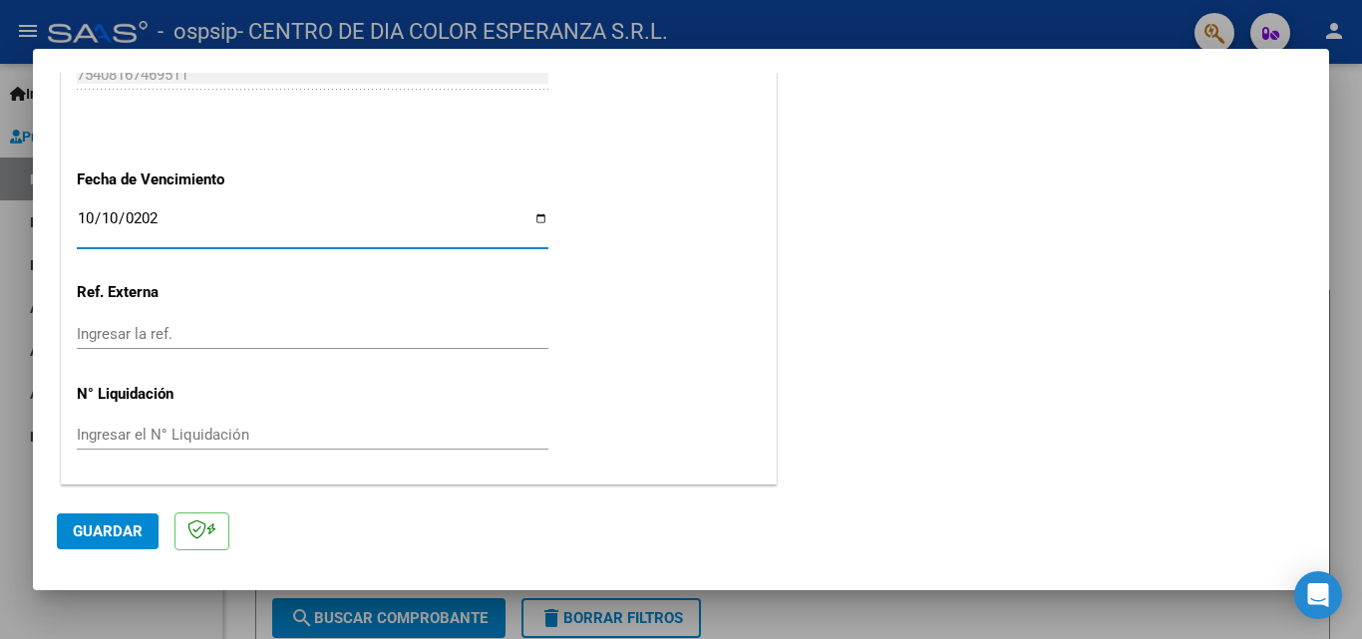
click at [107, 530] on span "Guardar" at bounding box center [108, 532] width 70 height 18
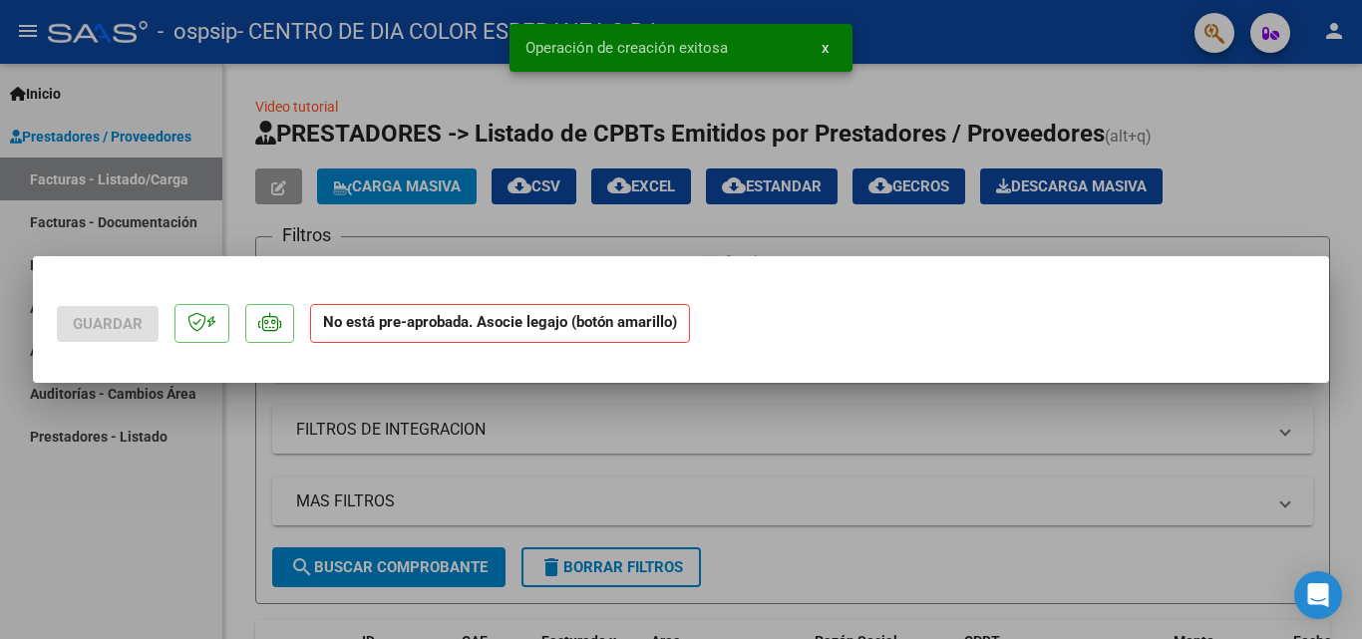
scroll to position [0, 0]
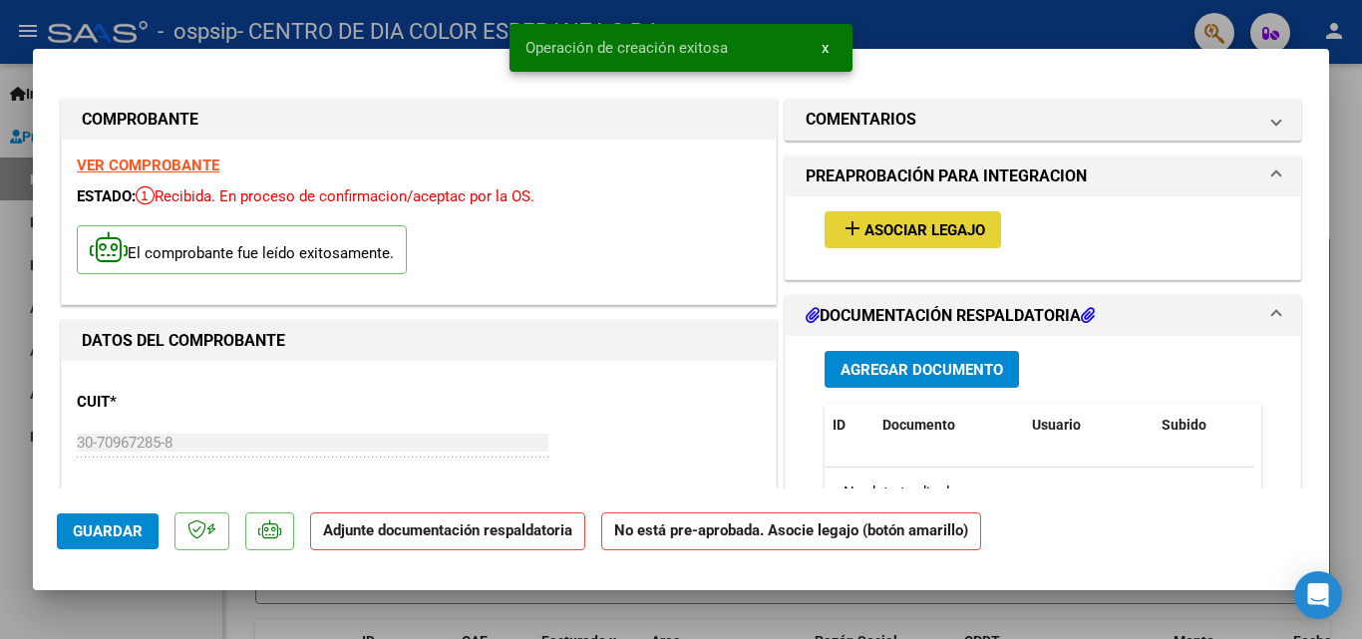
click at [965, 225] on span "Asociar Legajo" at bounding box center [925, 230] width 121 height 18
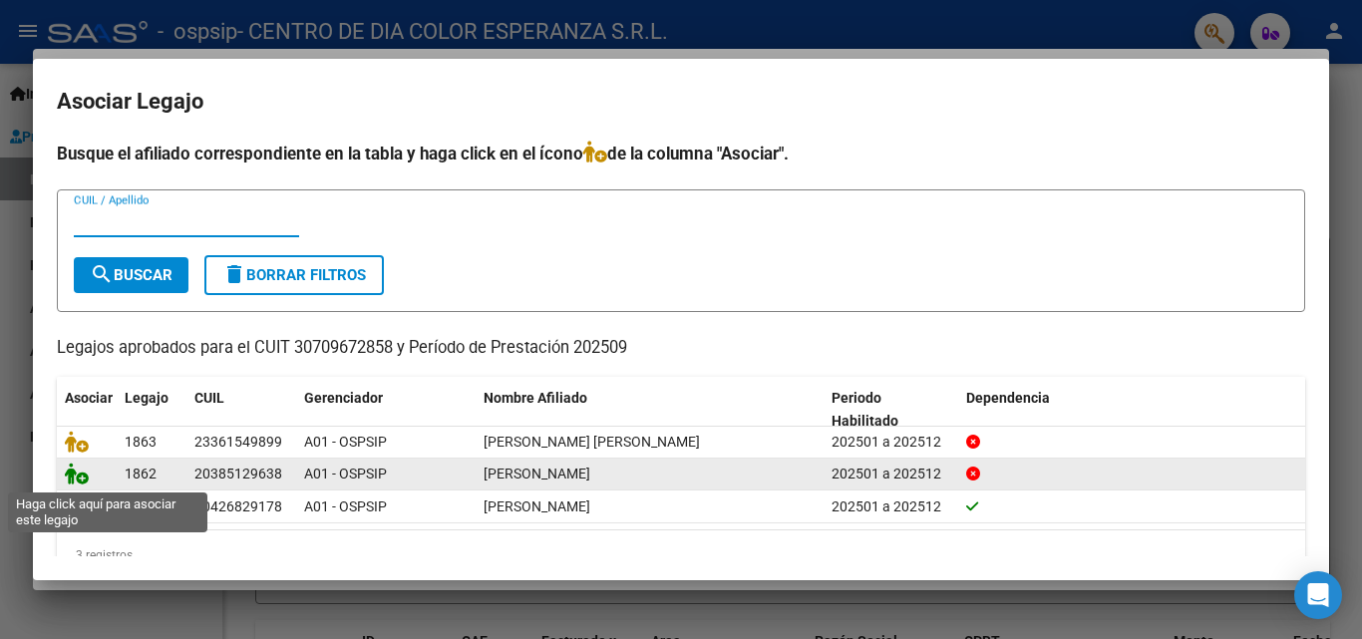
click at [75, 482] on icon at bounding box center [77, 474] width 24 height 22
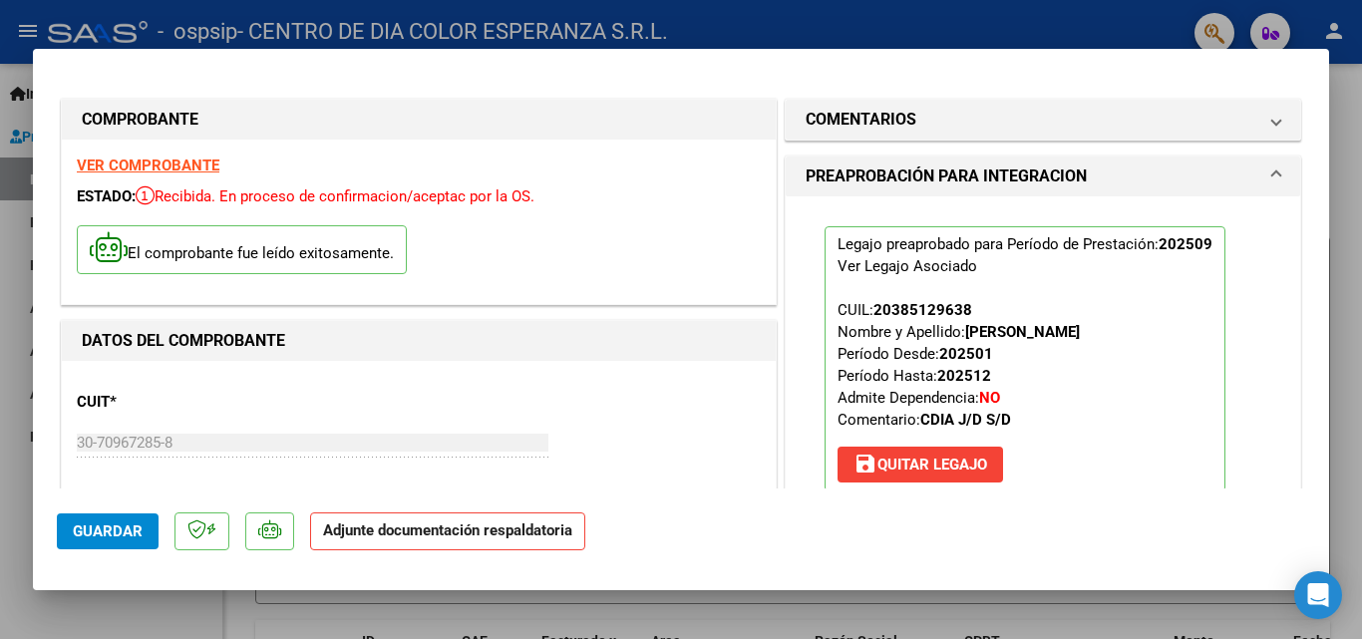
scroll to position [399, 0]
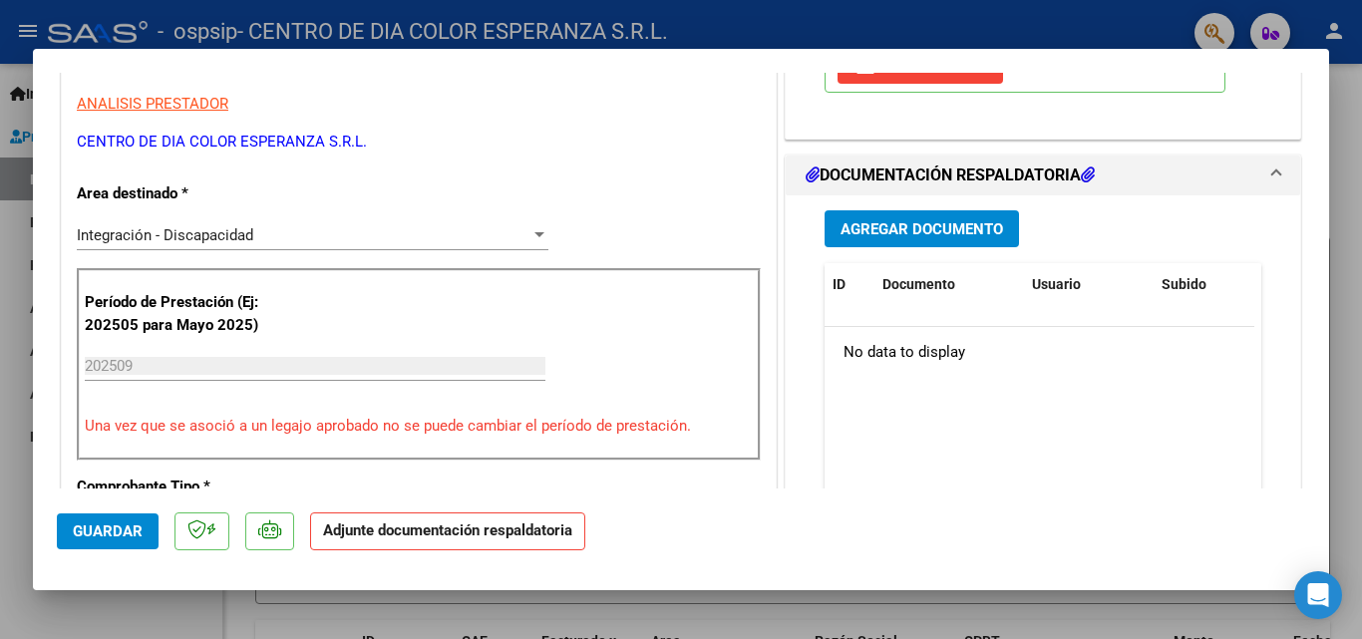
click at [919, 227] on span "Agregar Documento" at bounding box center [922, 229] width 163 height 18
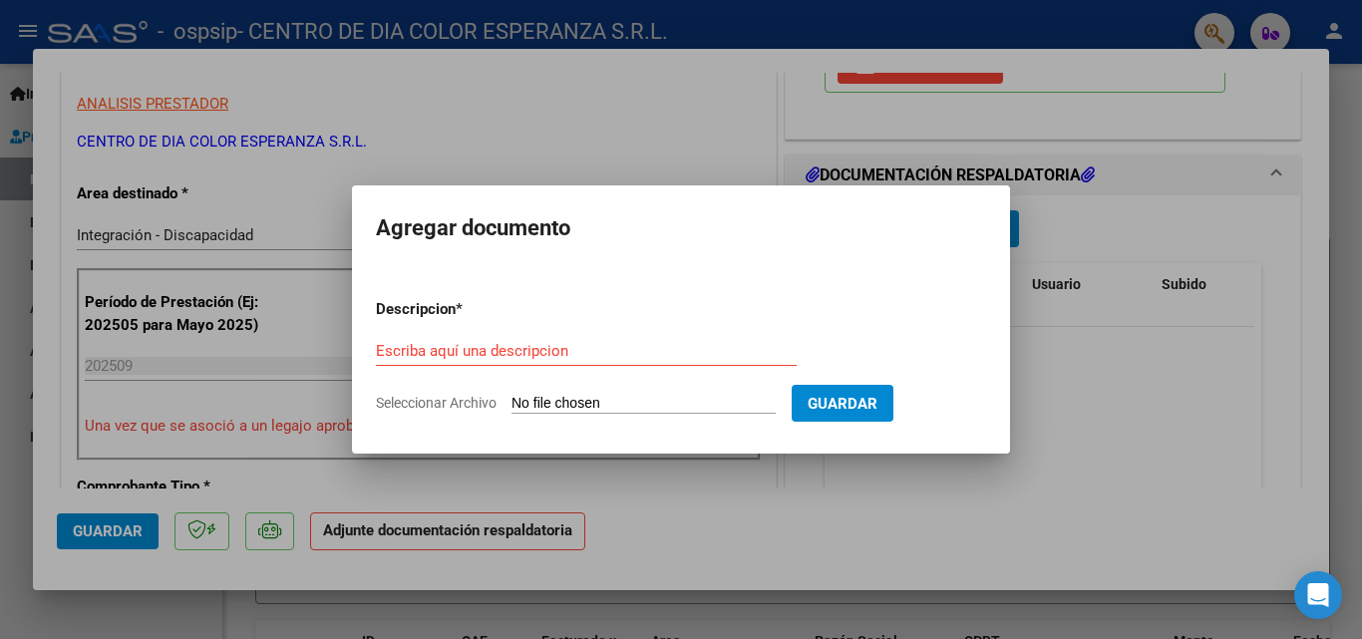
click at [587, 407] on input "Seleccionar Archivo" at bounding box center [644, 404] width 264 height 19
type input "C:\fakepath\[PERSON_NAME] [DATE].pdf"
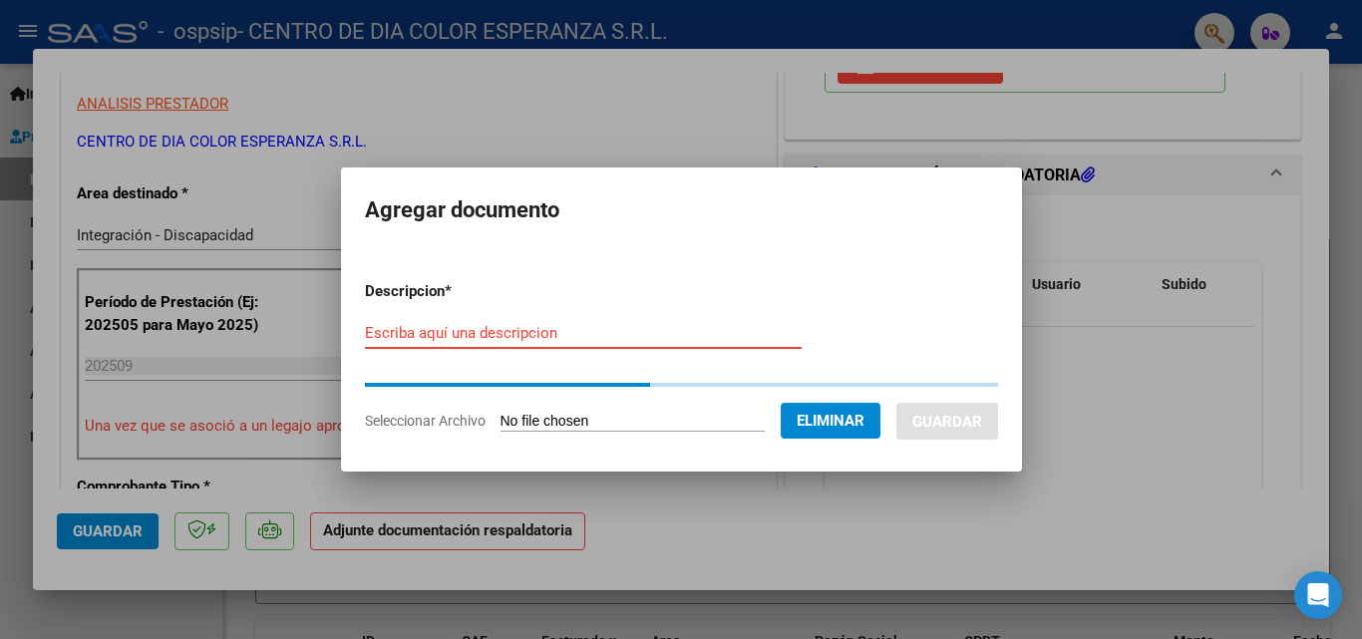
click at [575, 330] on input "Escriba aquí una descripcion" at bounding box center [583, 333] width 437 height 18
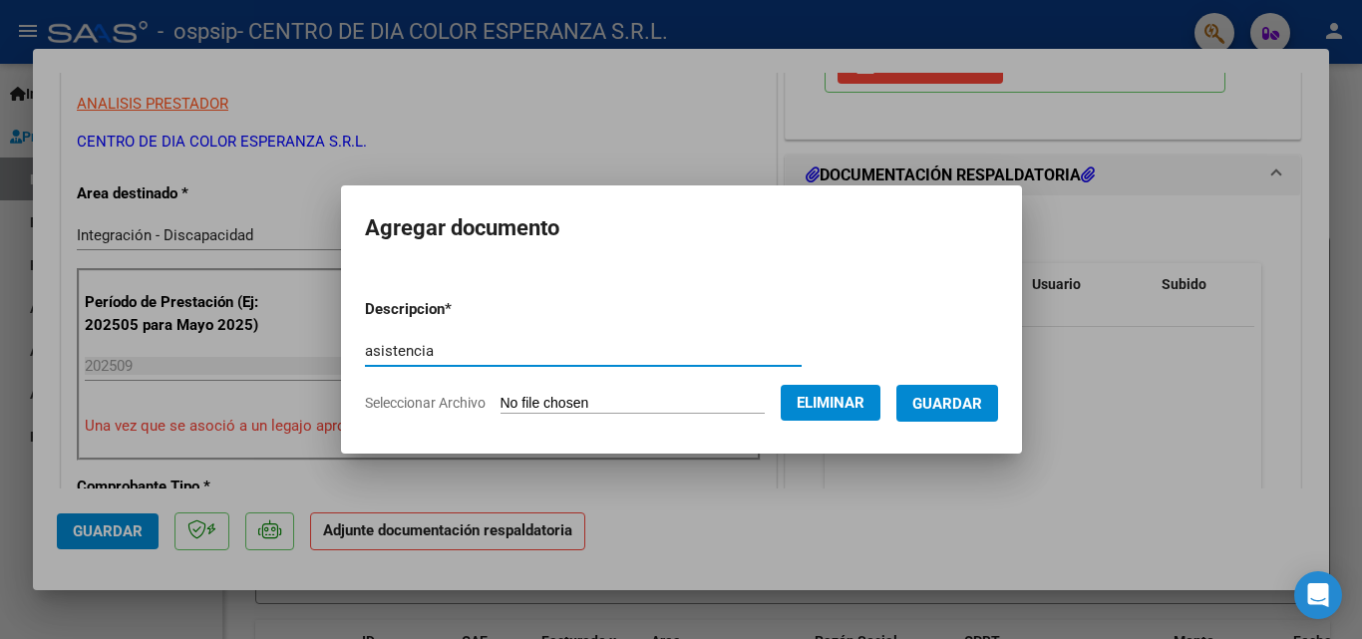
type input "asistencia"
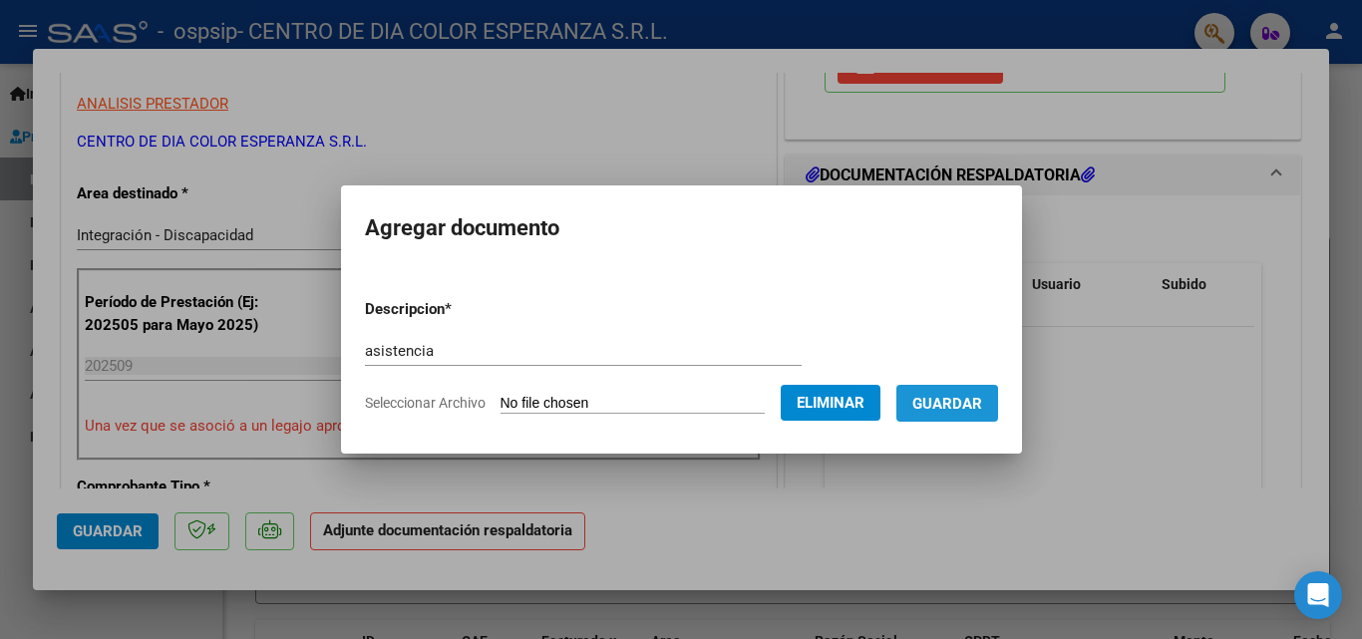
click at [938, 415] on button "Guardar" at bounding box center [948, 403] width 102 height 37
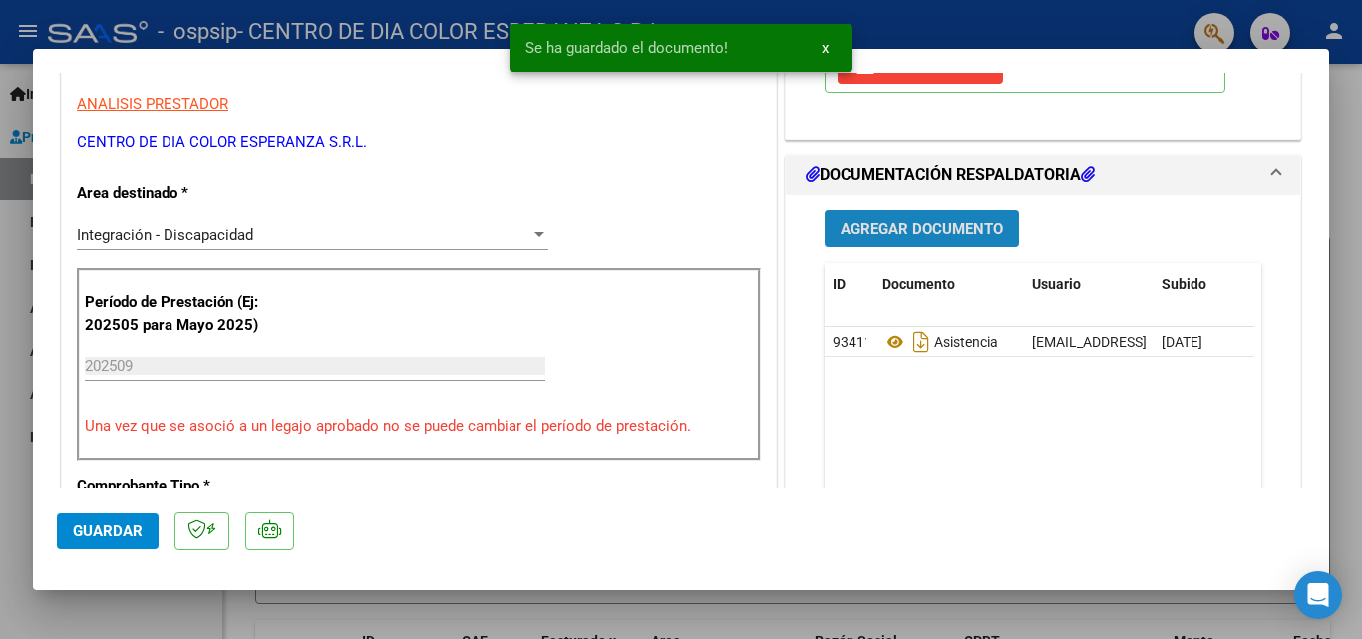
click at [853, 221] on span "Agregar Documento" at bounding box center [922, 229] width 163 height 18
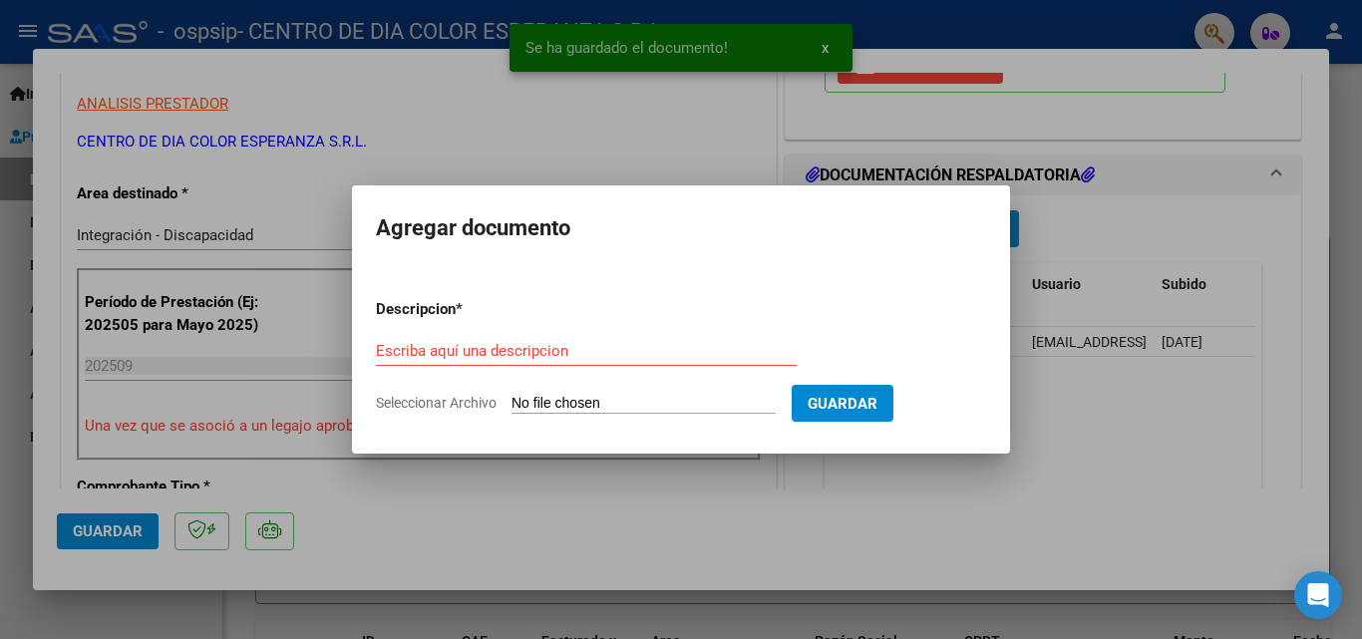
click at [562, 408] on input "Seleccionar Archivo" at bounding box center [644, 404] width 264 height 19
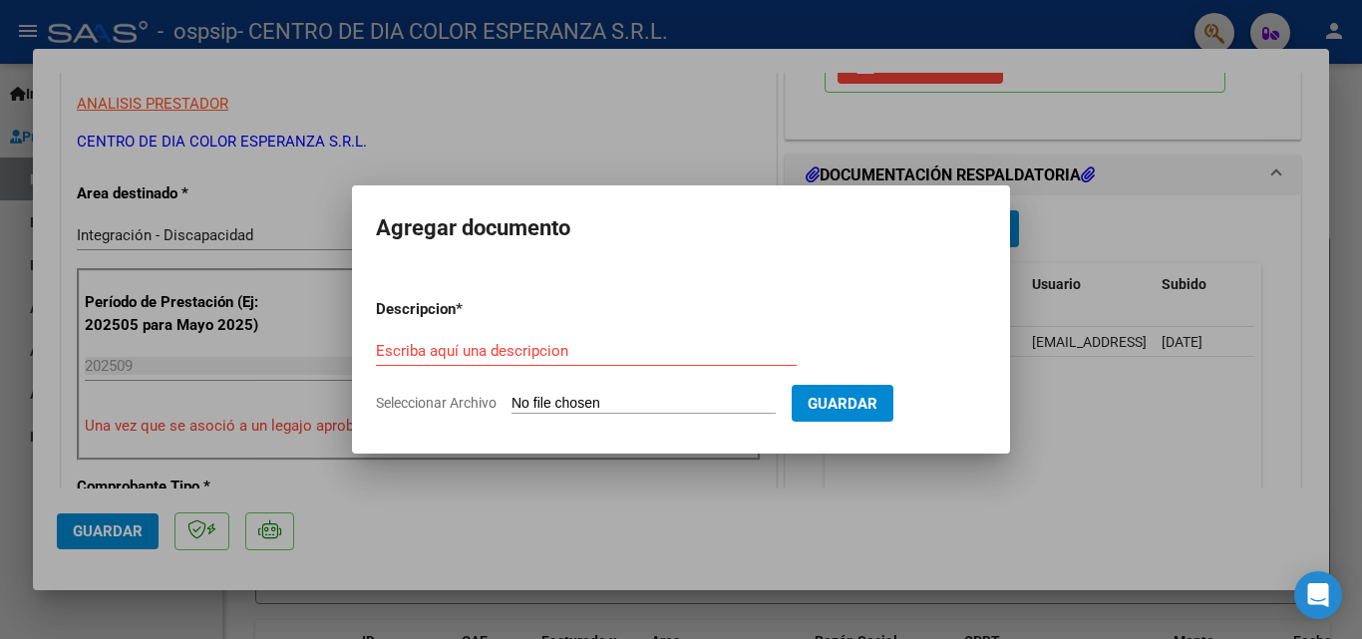
type input "C:\fakepath\Recibo Heredia.pdf"
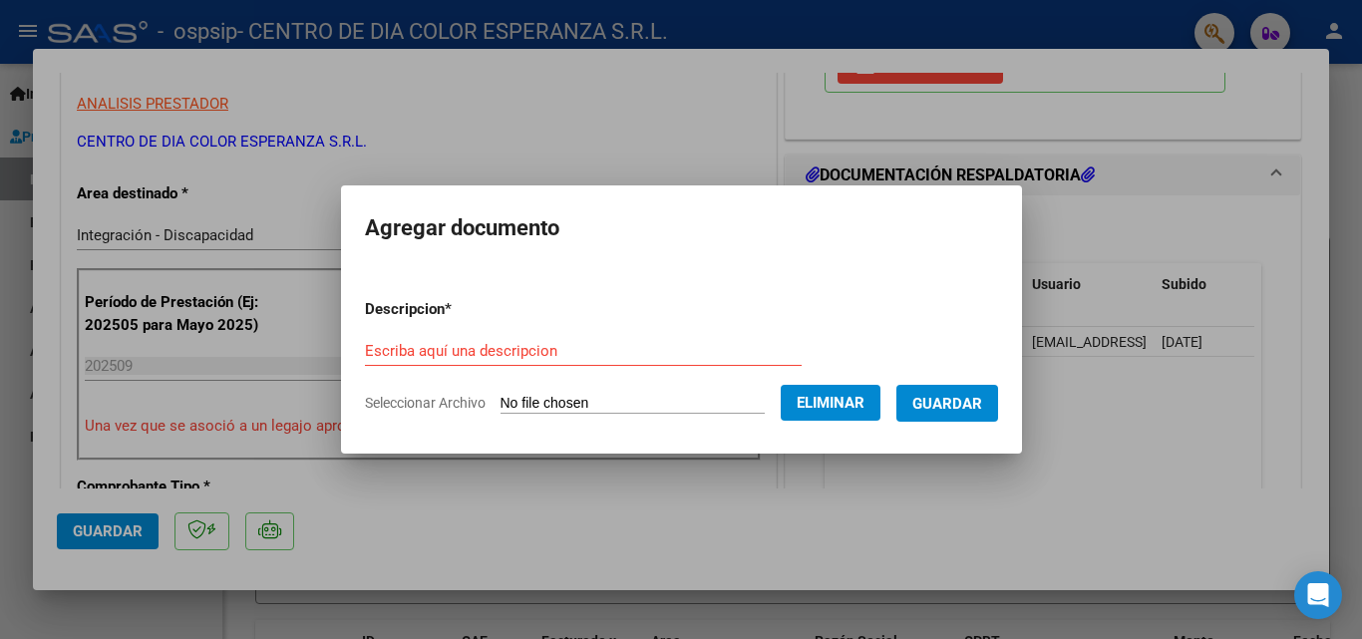
click at [441, 339] on div "Escriba aquí una descripcion" at bounding box center [583, 351] width 437 height 30
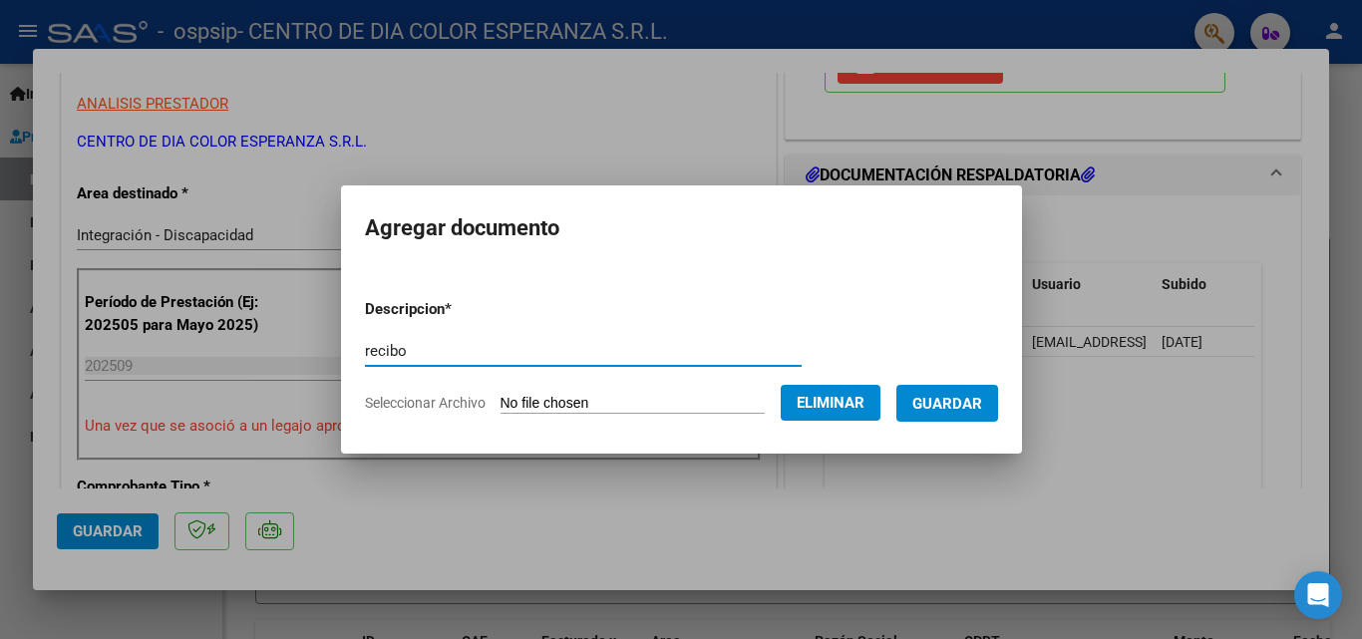
type input "recibo"
click at [984, 414] on button "Guardar" at bounding box center [948, 403] width 102 height 37
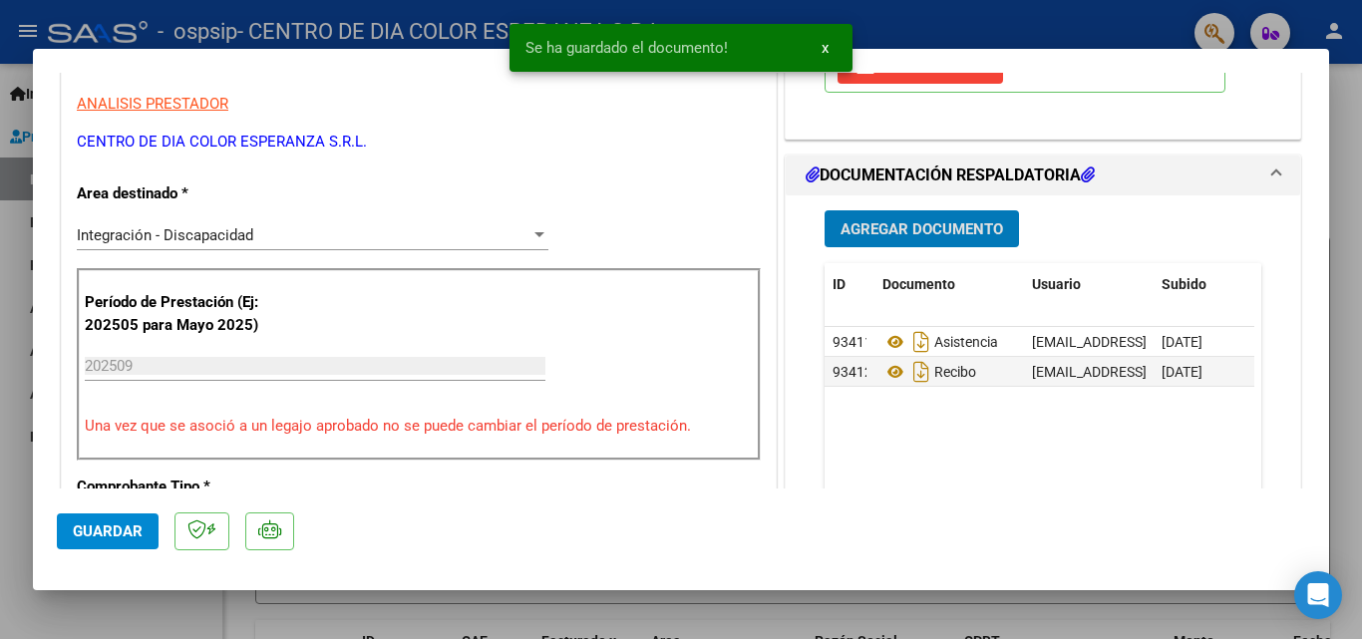
click at [886, 229] on span "Agregar Documento" at bounding box center [922, 229] width 163 height 18
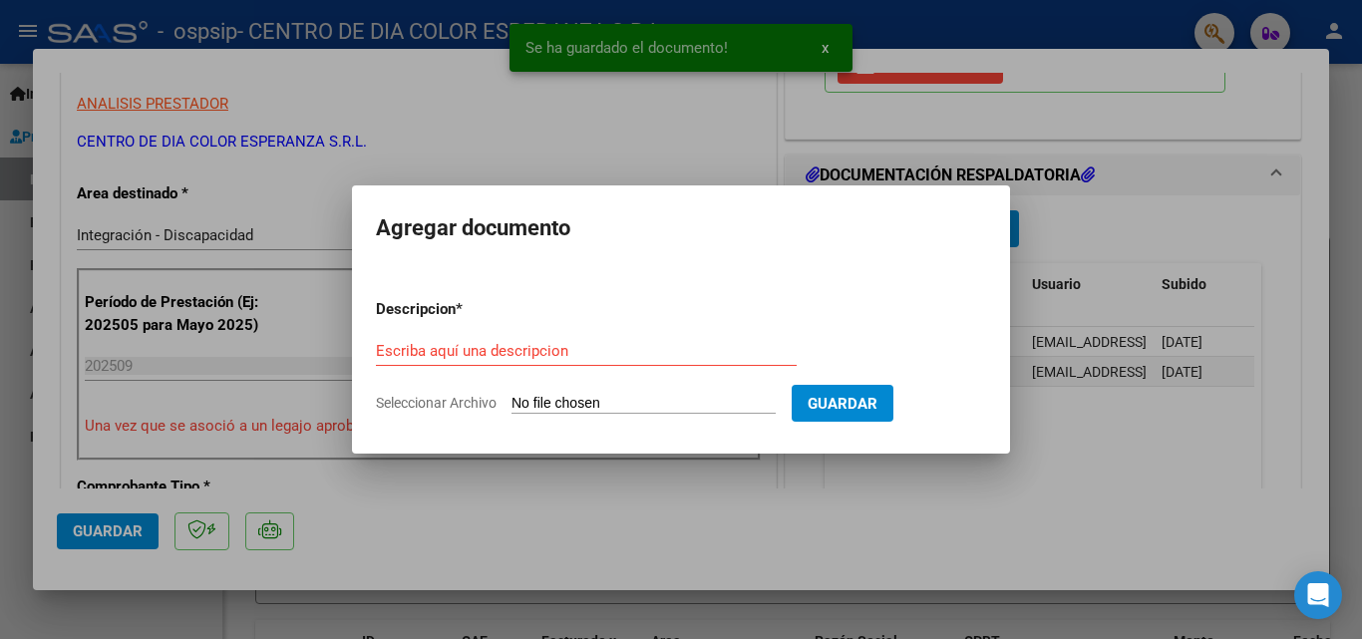
click at [527, 404] on input "Seleccionar Archivo" at bounding box center [644, 404] width 264 height 19
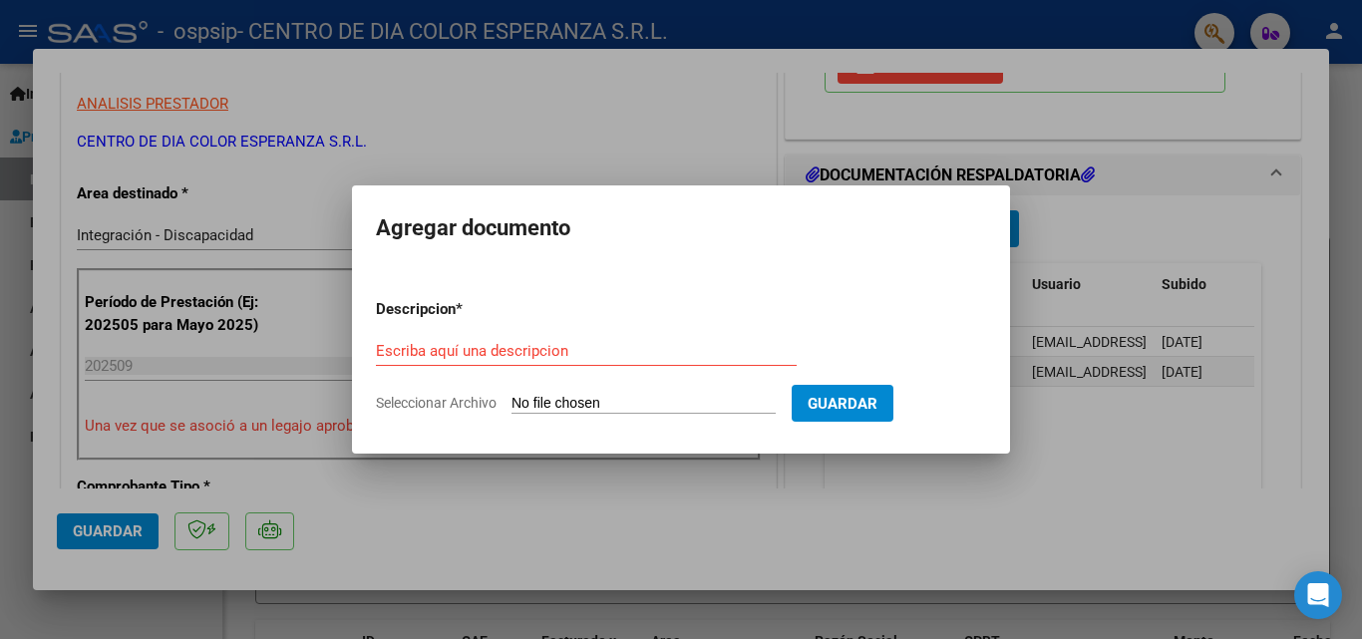
type input "C:\fakepath\[PERSON_NAME] presupuesto 2025.pdf"
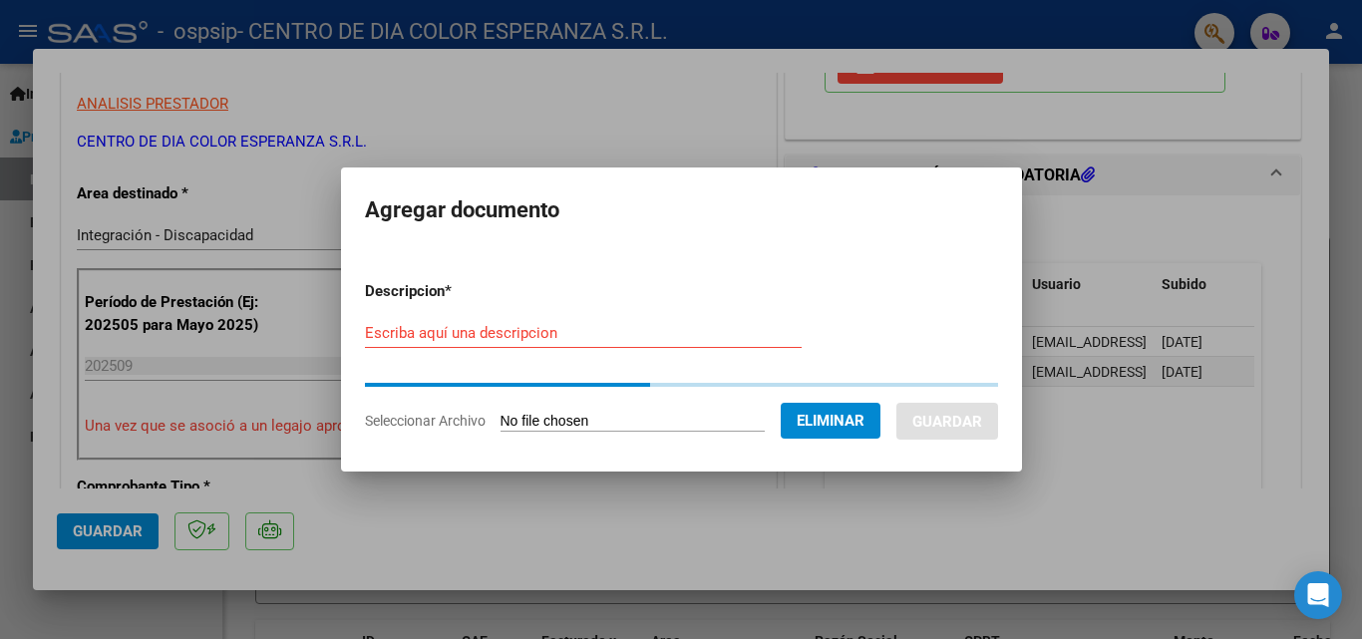
click at [450, 344] on div "Escriba aquí una descripcion" at bounding box center [583, 333] width 437 height 30
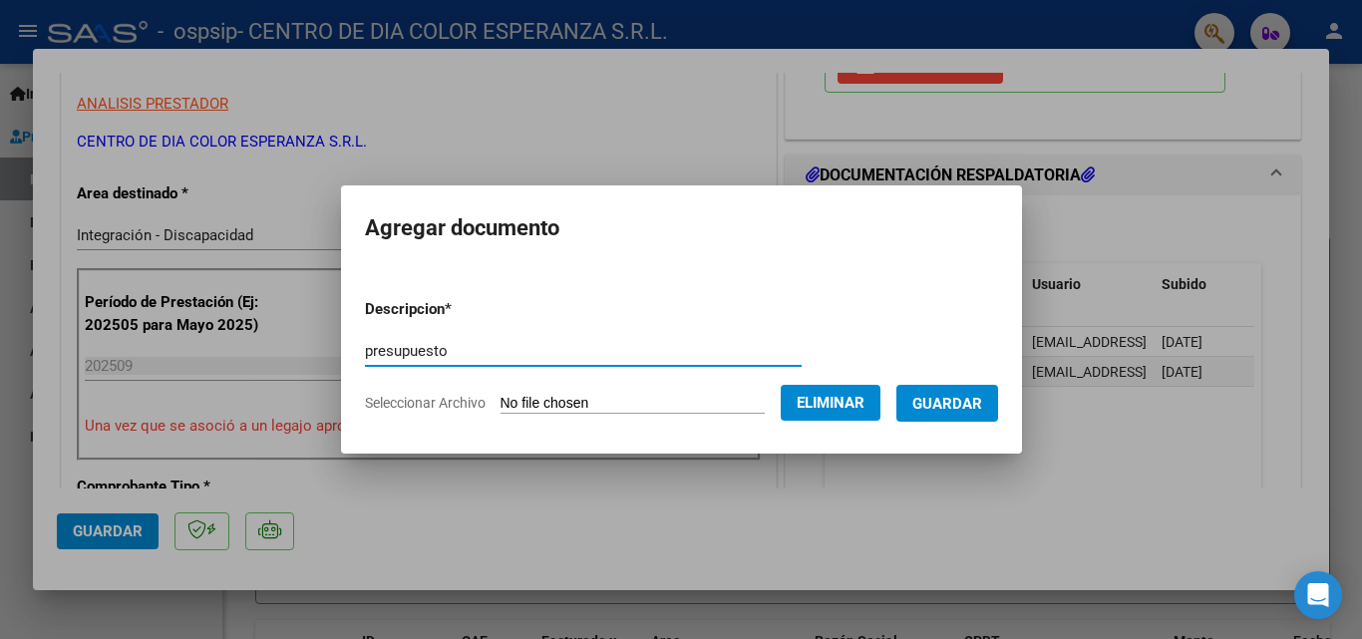
type input "presupuesto"
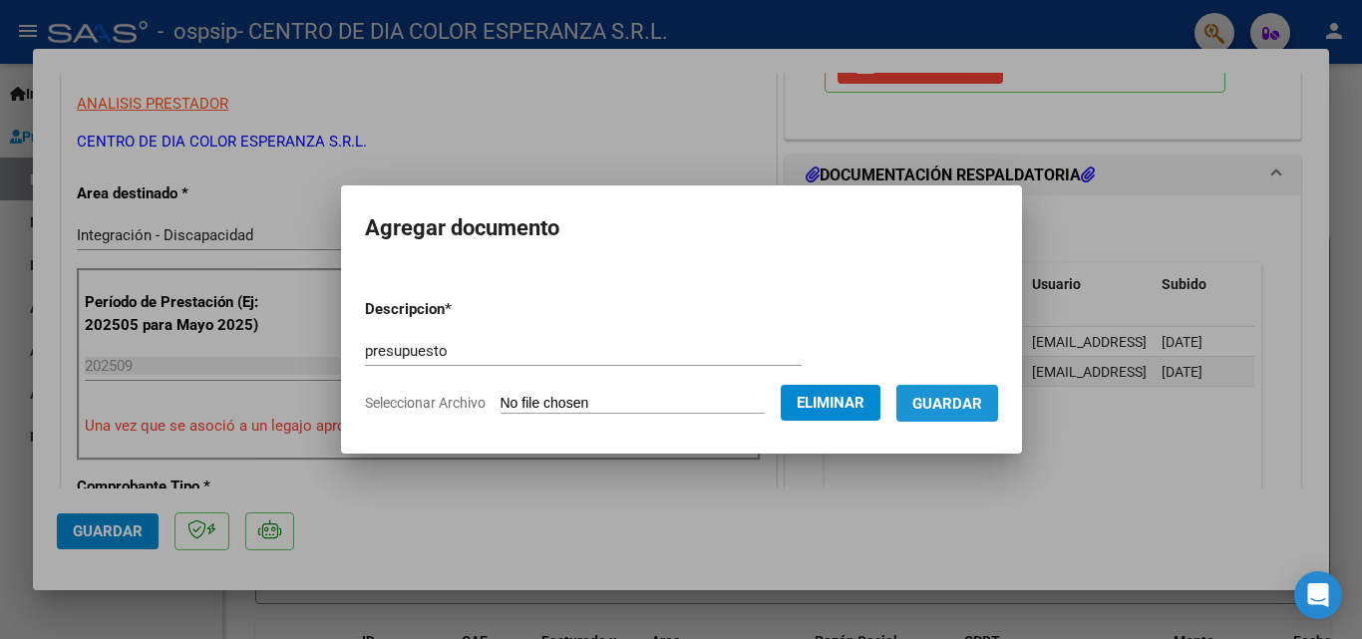
click at [970, 391] on button "Guardar" at bounding box center [948, 403] width 102 height 37
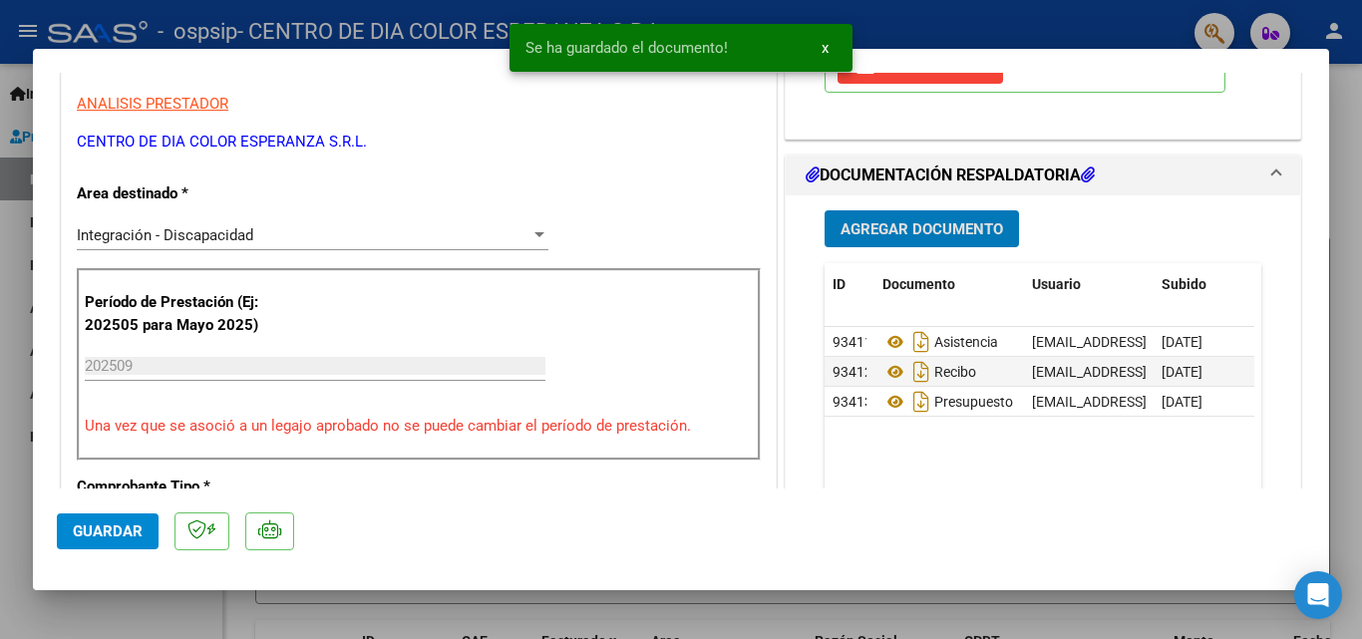
click at [937, 240] on button "Agregar Documento" at bounding box center [922, 228] width 194 height 37
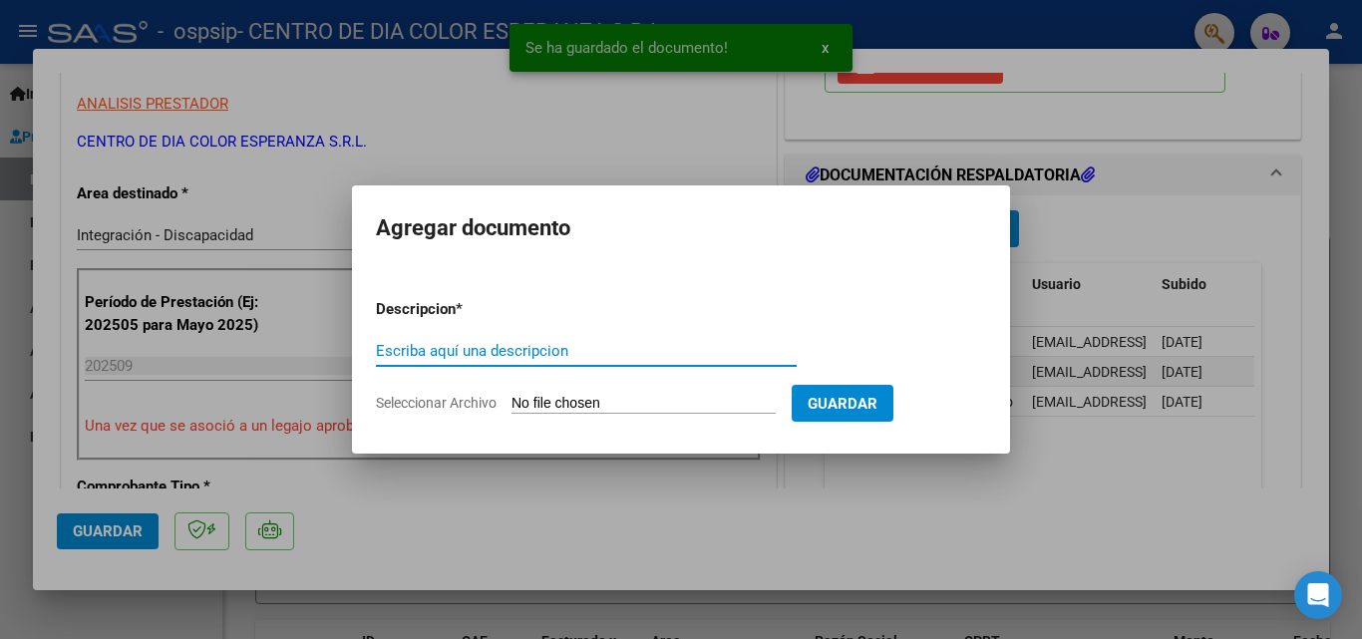
click at [518, 407] on input "Seleccionar Archivo" at bounding box center [644, 404] width 264 height 19
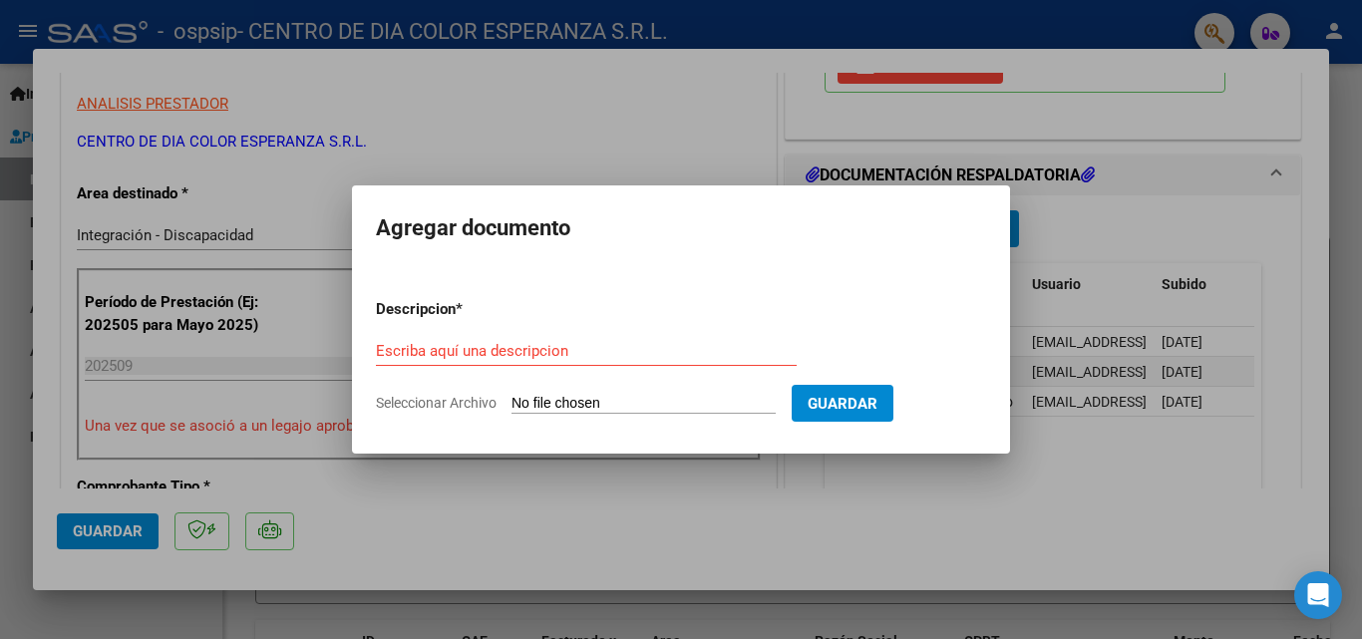
type input "C:\fakepath\HEREDIA [PERSON_NAME] CENTRO DE DIA AUTORIZACION 2025 SEGUN RESOLUC…"
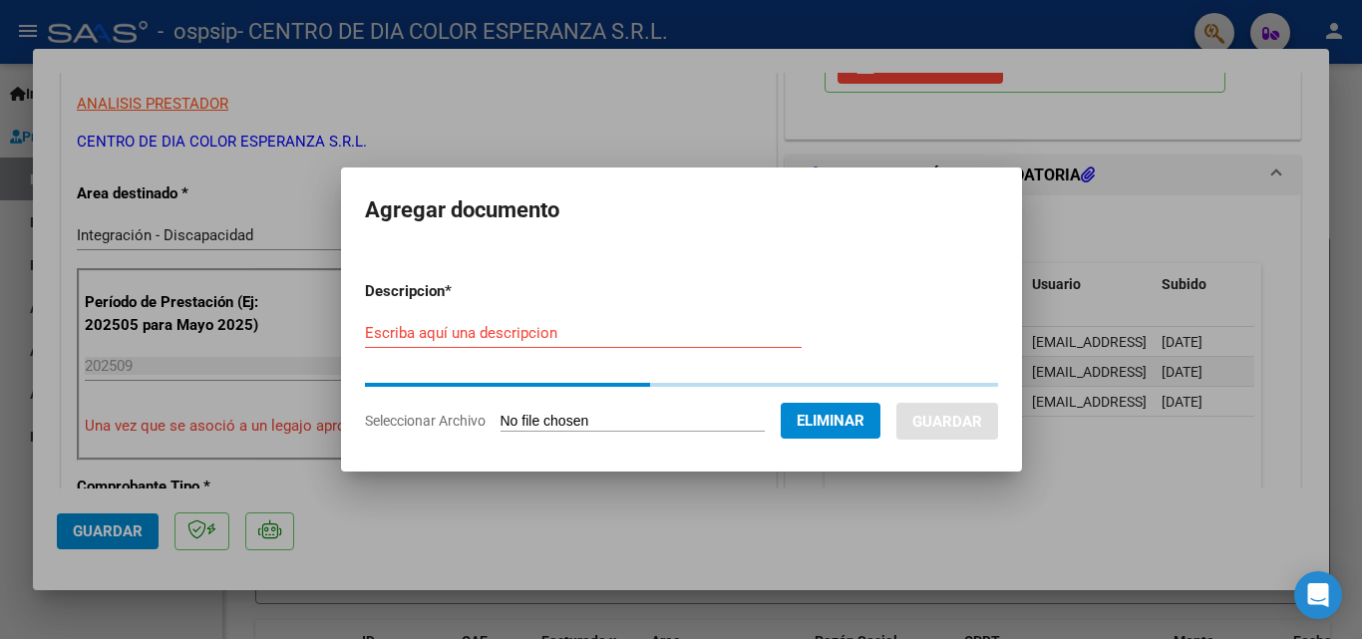
click at [484, 327] on input "Escriba aquí una descripcion" at bounding box center [583, 333] width 437 height 18
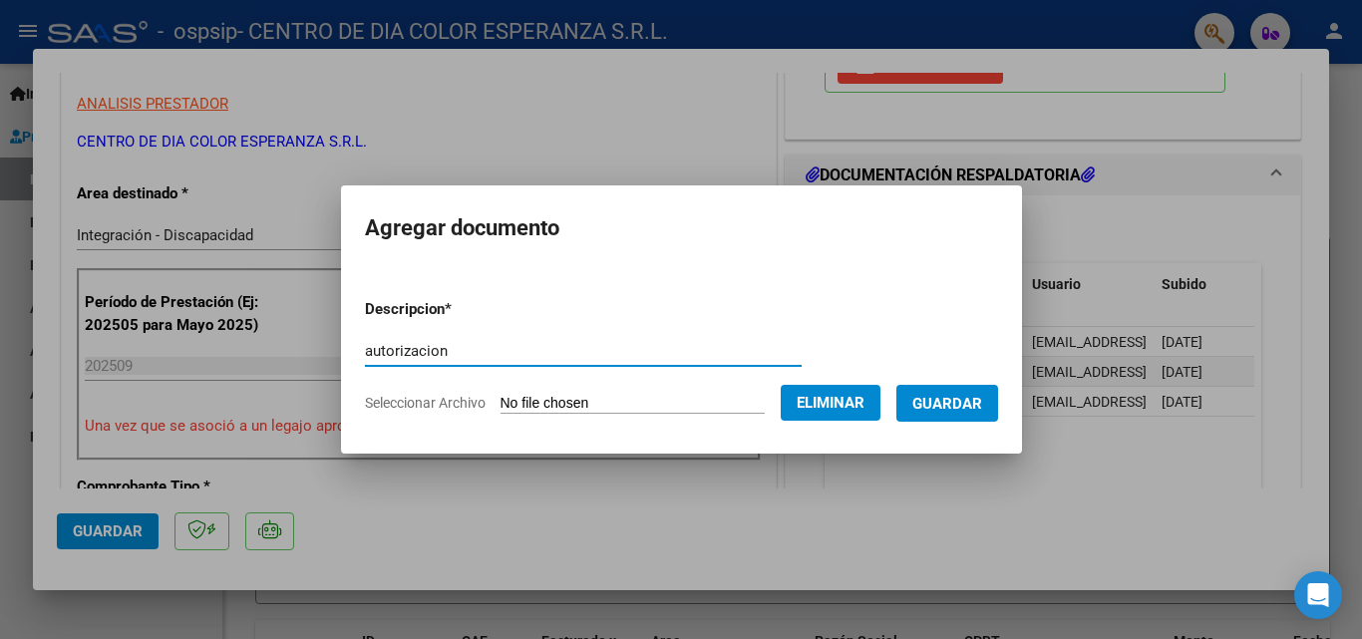
type input "autorizacion"
click at [948, 408] on span "Guardar" at bounding box center [948, 404] width 70 height 18
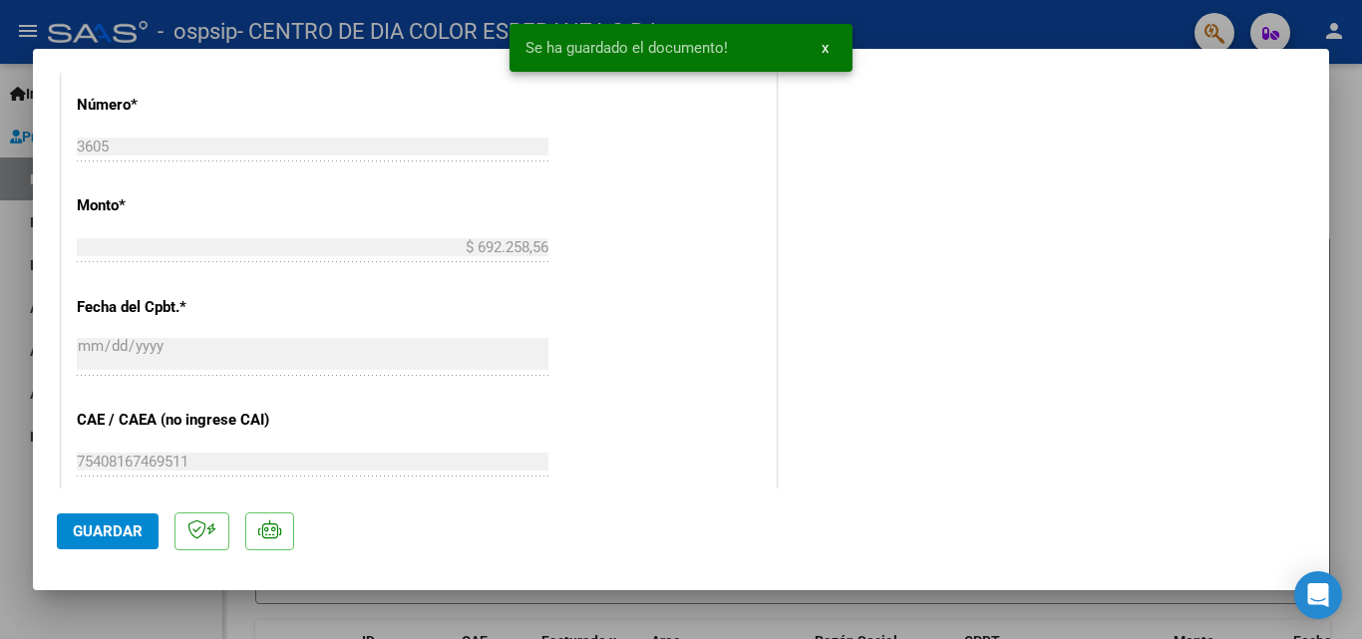
scroll to position [997, 0]
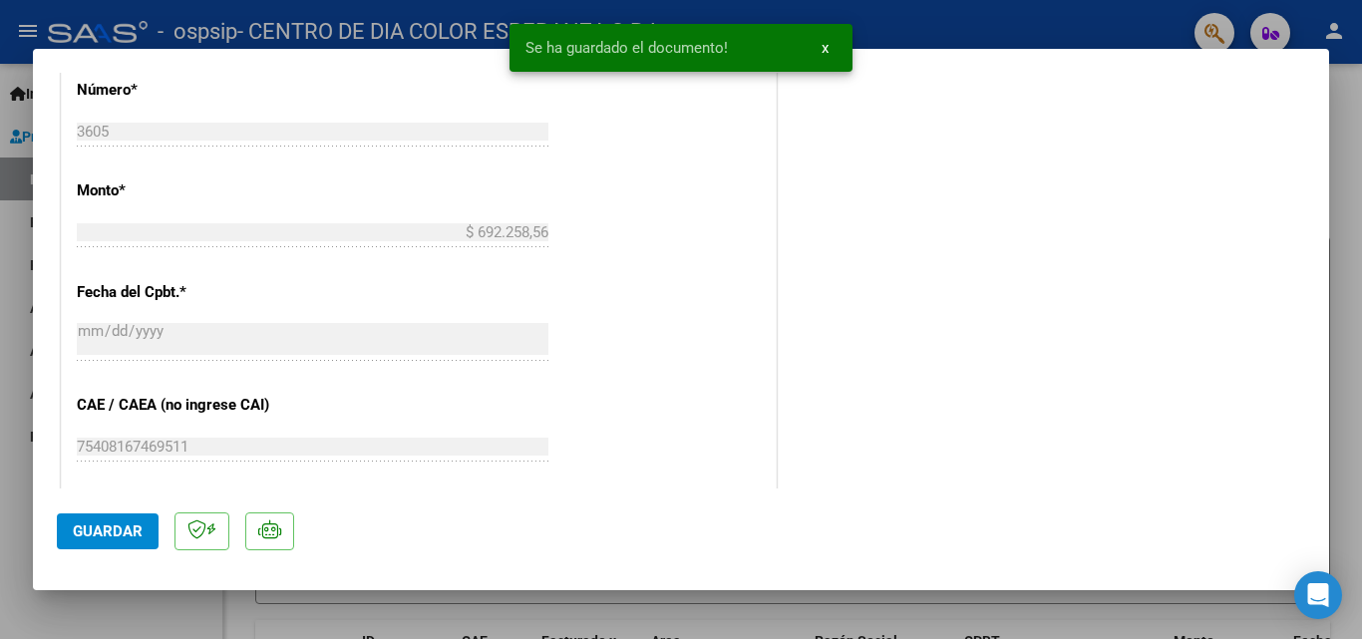
click at [111, 529] on span "Guardar" at bounding box center [108, 532] width 70 height 18
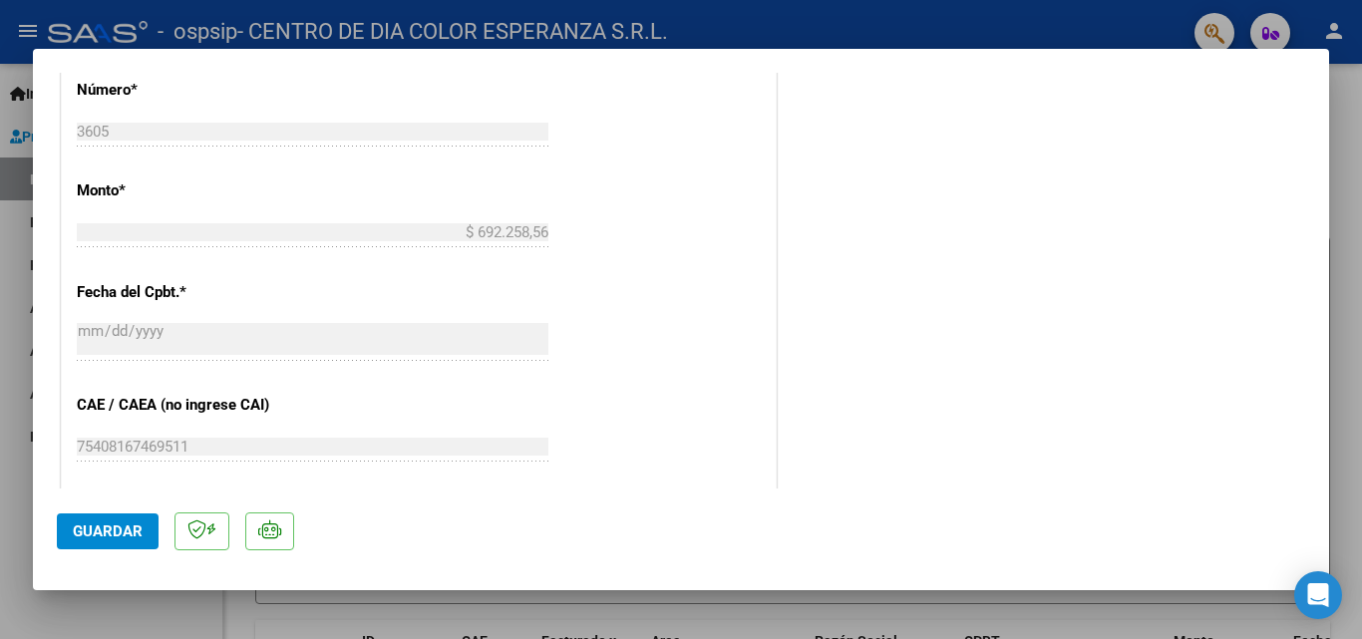
click at [1356, 158] on div at bounding box center [681, 319] width 1362 height 639
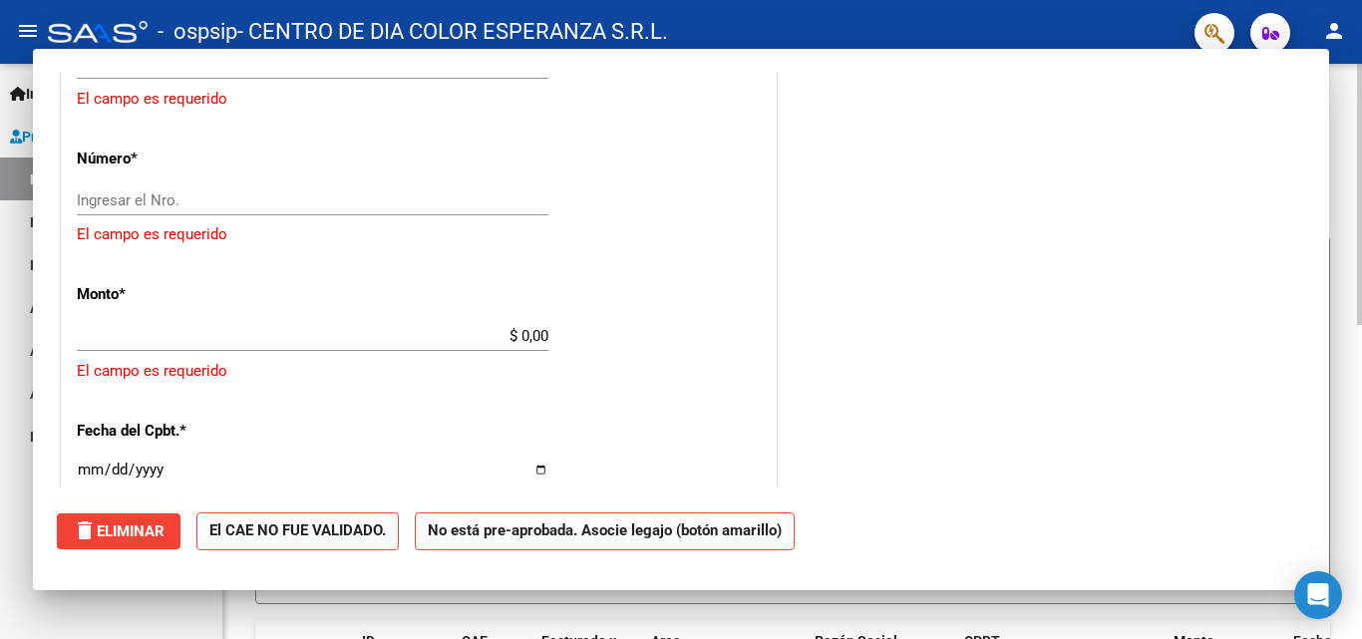
scroll to position [0, 0]
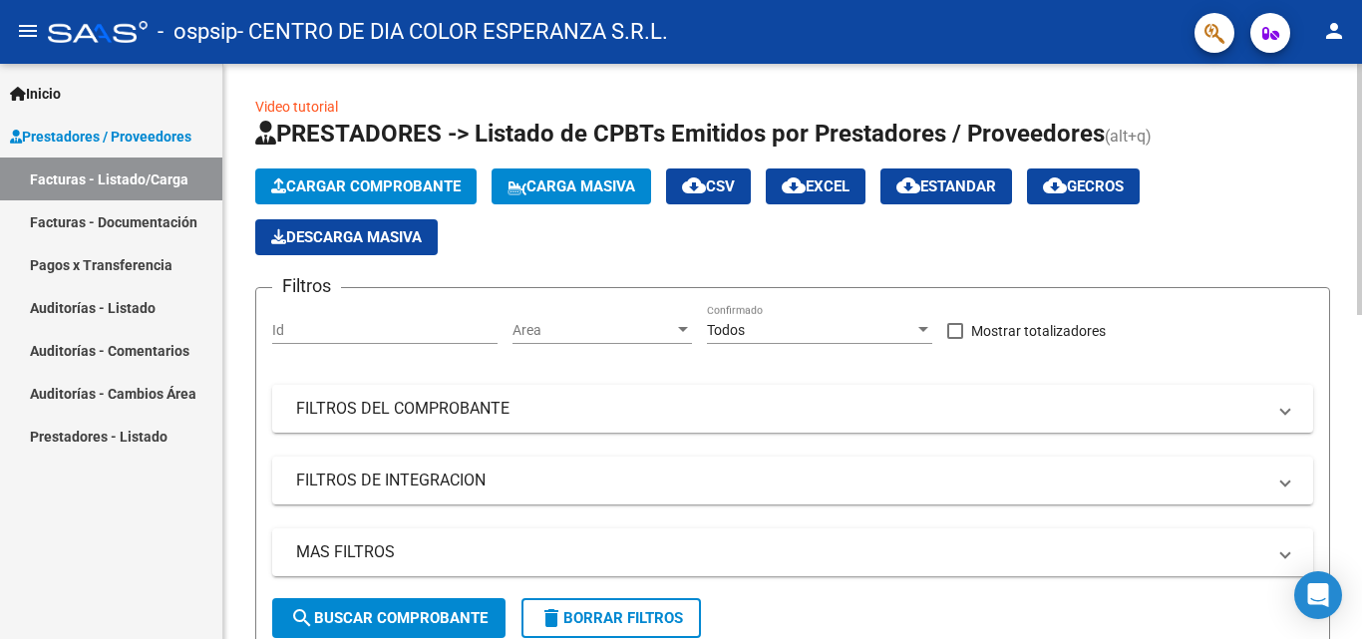
click at [393, 192] on span "Cargar Comprobante" at bounding box center [366, 187] width 190 height 18
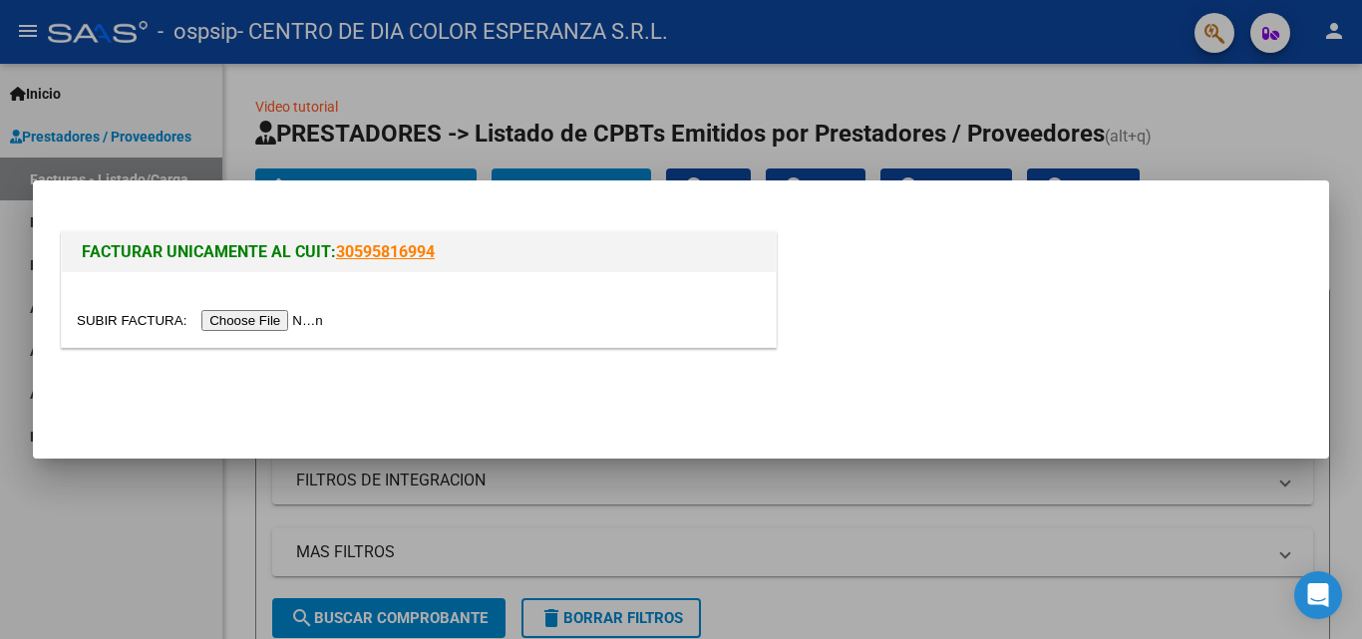
click at [297, 317] on input "file" at bounding box center [203, 320] width 252 height 21
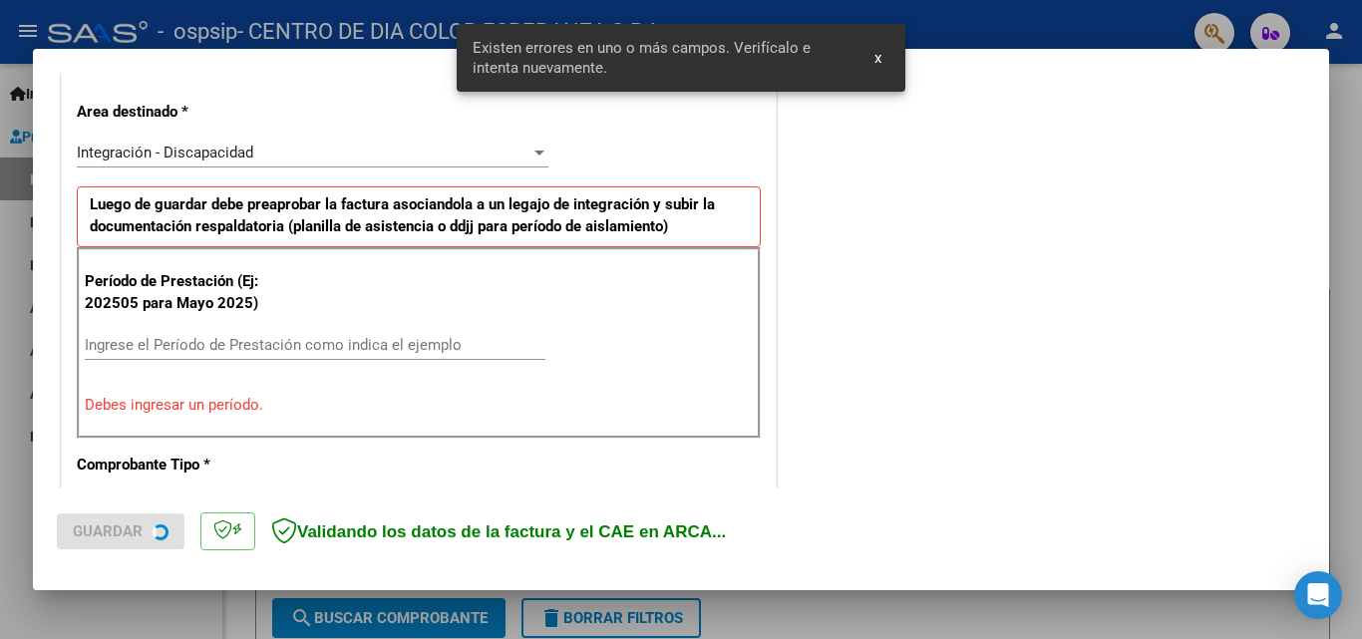
scroll to position [450, 0]
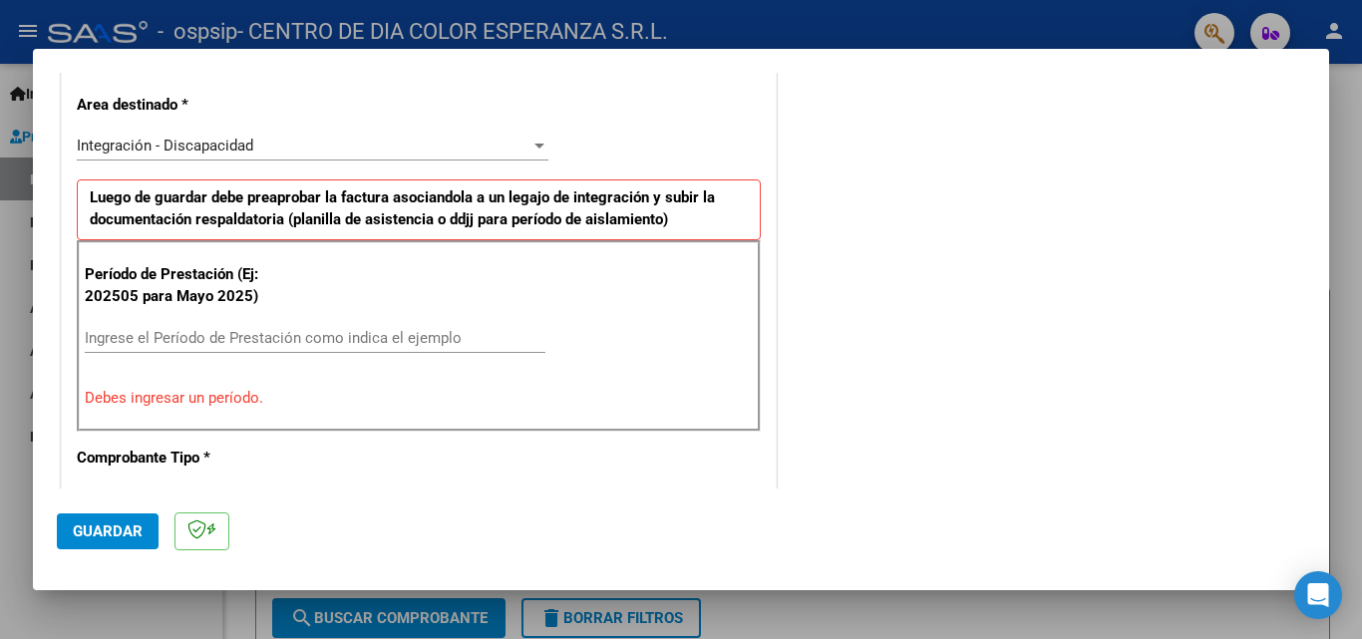
click at [145, 337] on input "Ingrese el Período de Prestación como indica el ejemplo" at bounding box center [315, 338] width 461 height 18
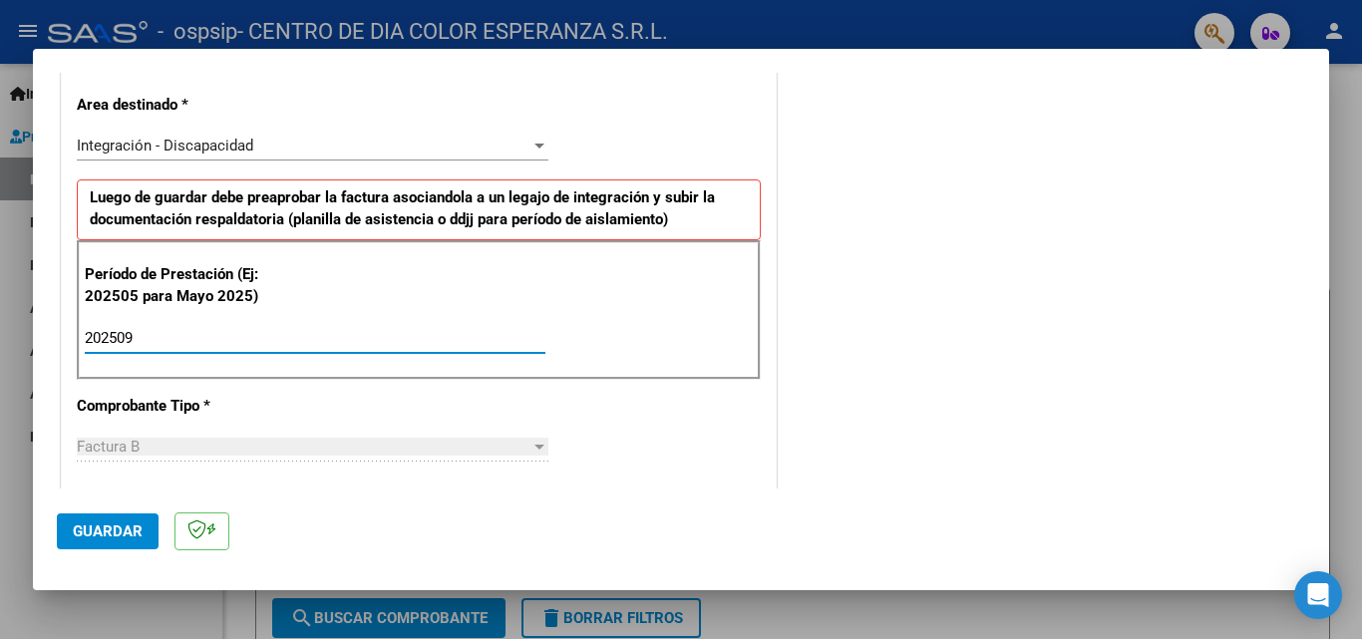
type input "202509"
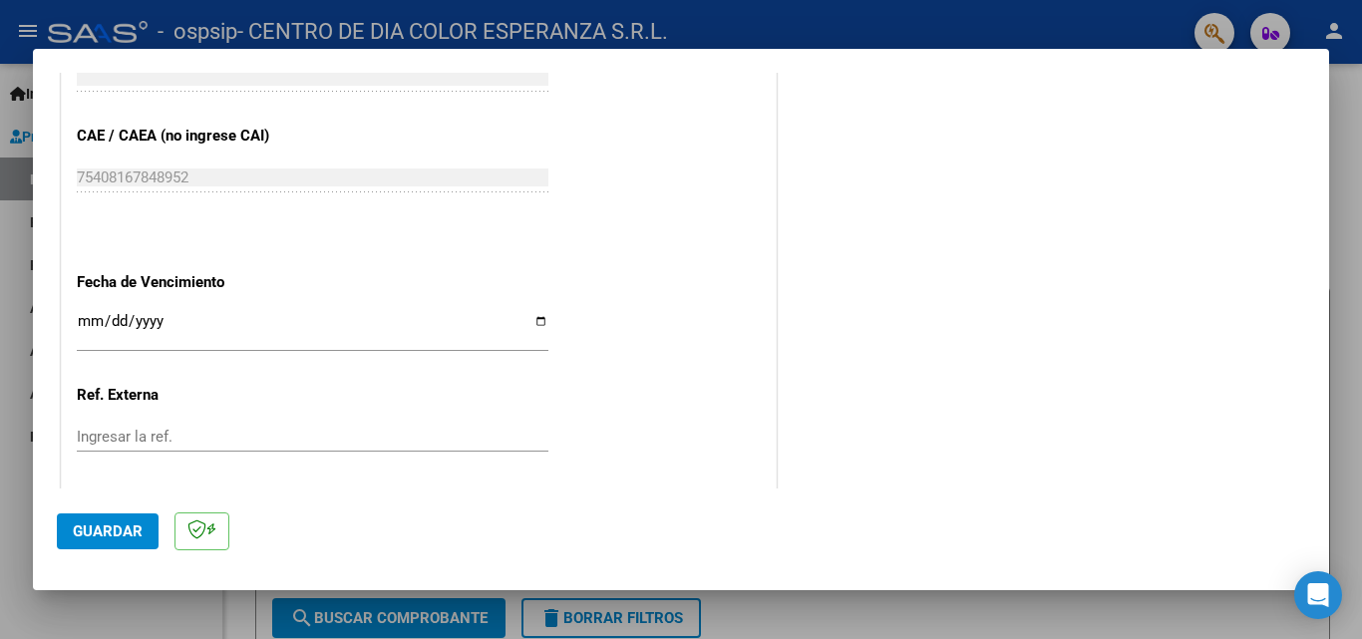
scroll to position [1248, 0]
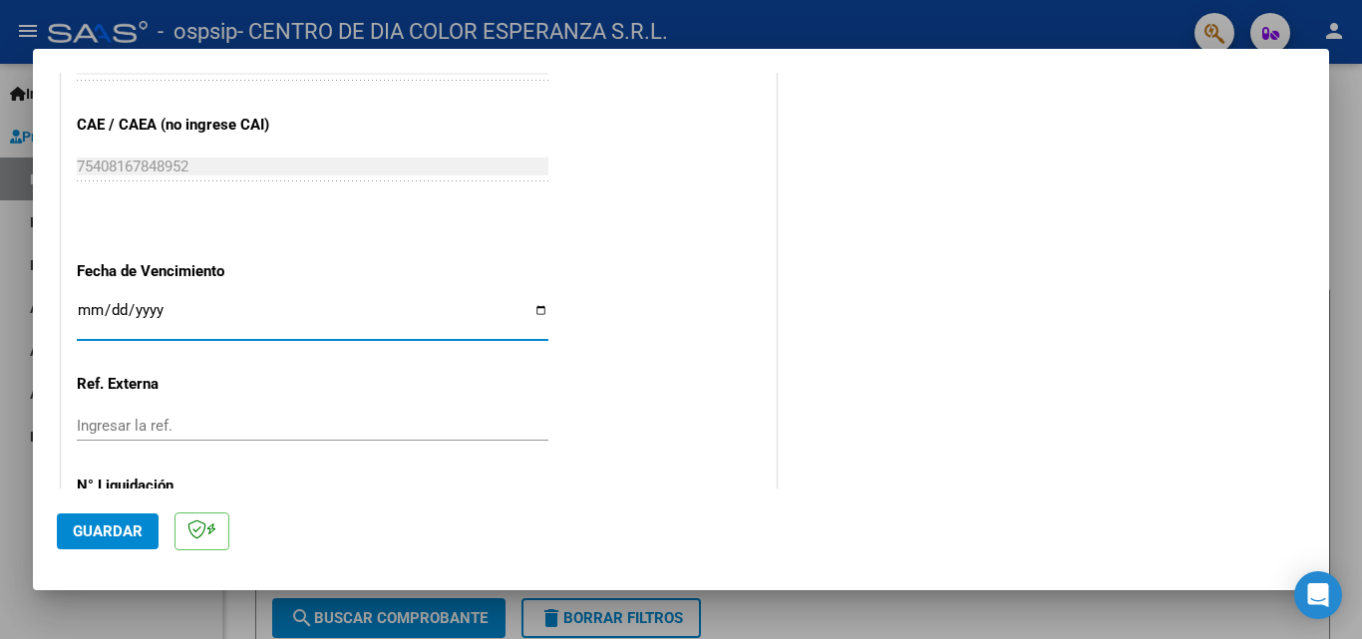
click at [92, 323] on input "Ingresar la fecha" at bounding box center [313, 318] width 472 height 32
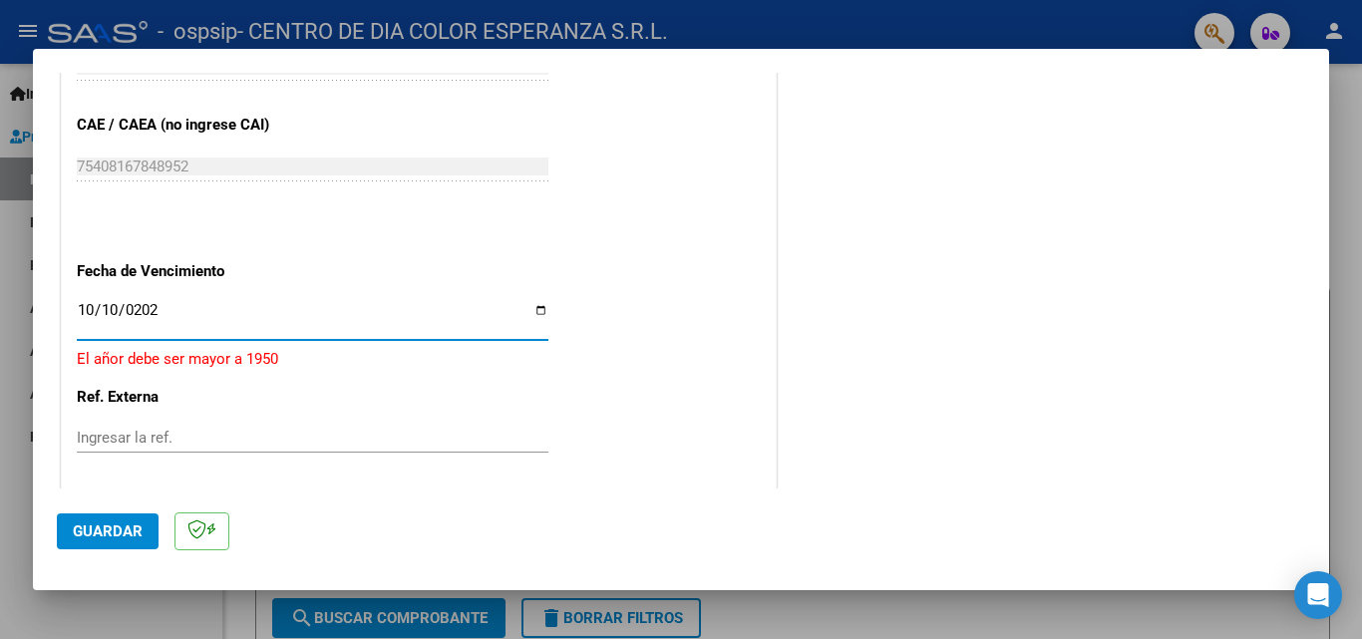
type input "[DATE]"
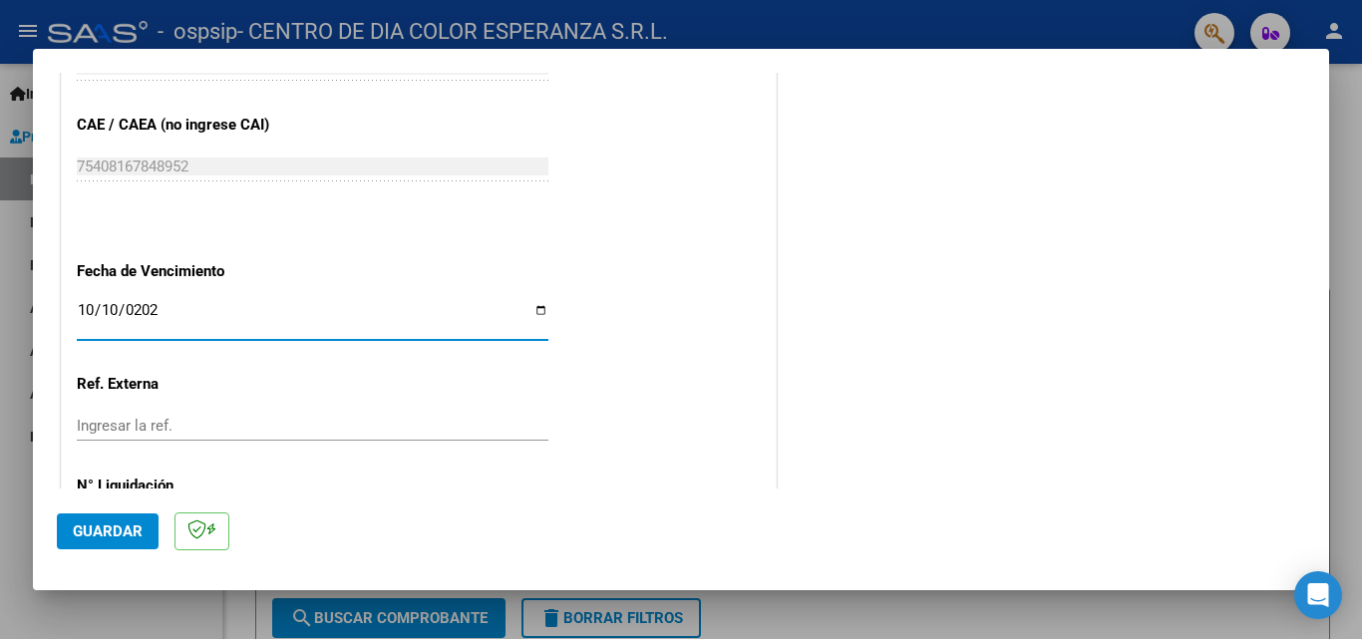
click at [104, 543] on button "Guardar" at bounding box center [108, 532] width 102 height 36
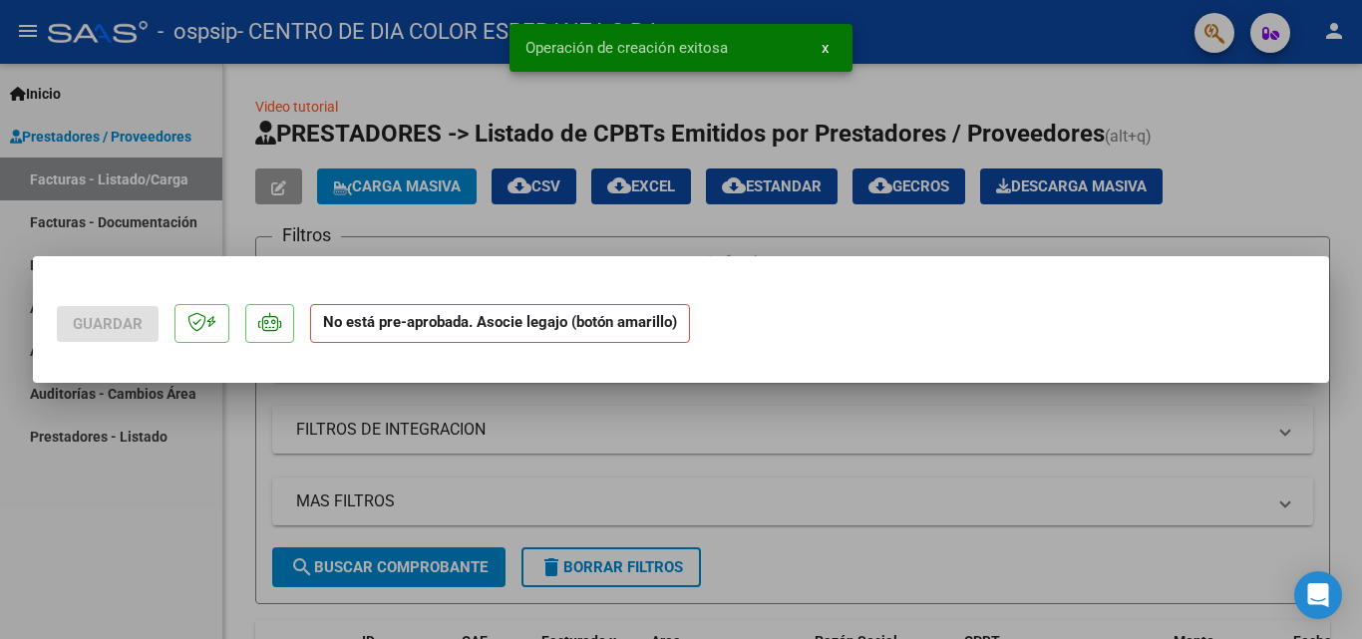
scroll to position [0, 0]
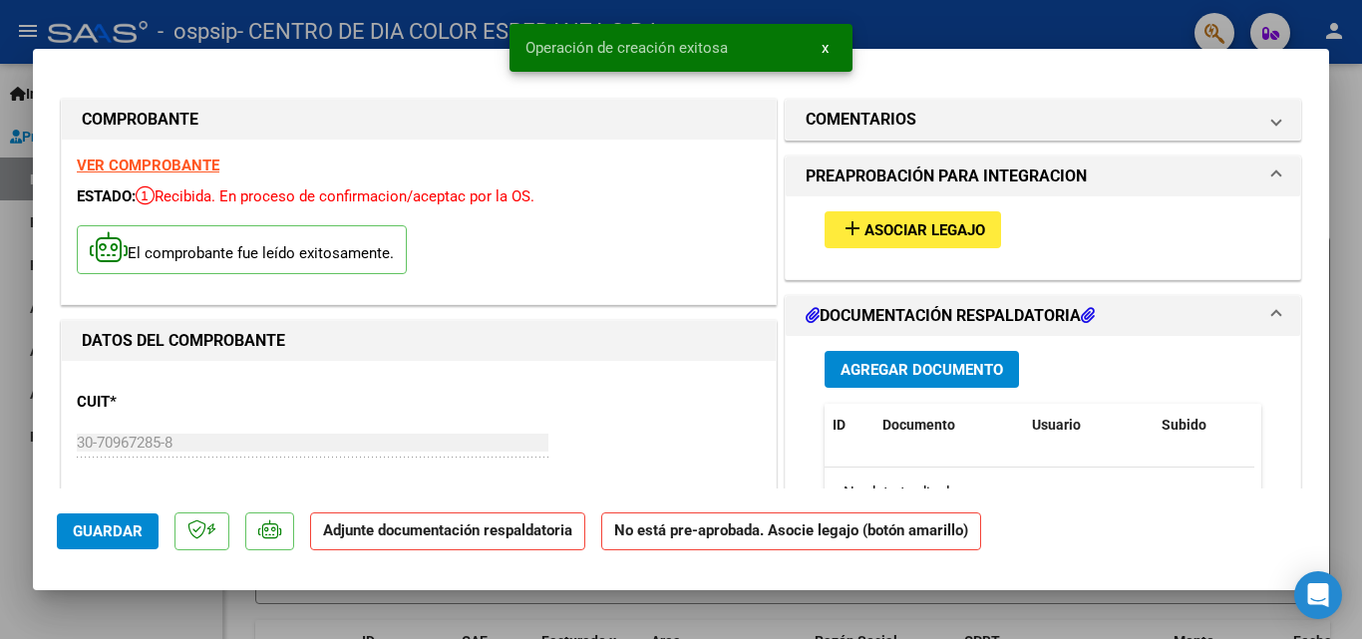
click at [877, 240] on button "add Asociar Legajo" at bounding box center [913, 229] width 177 height 37
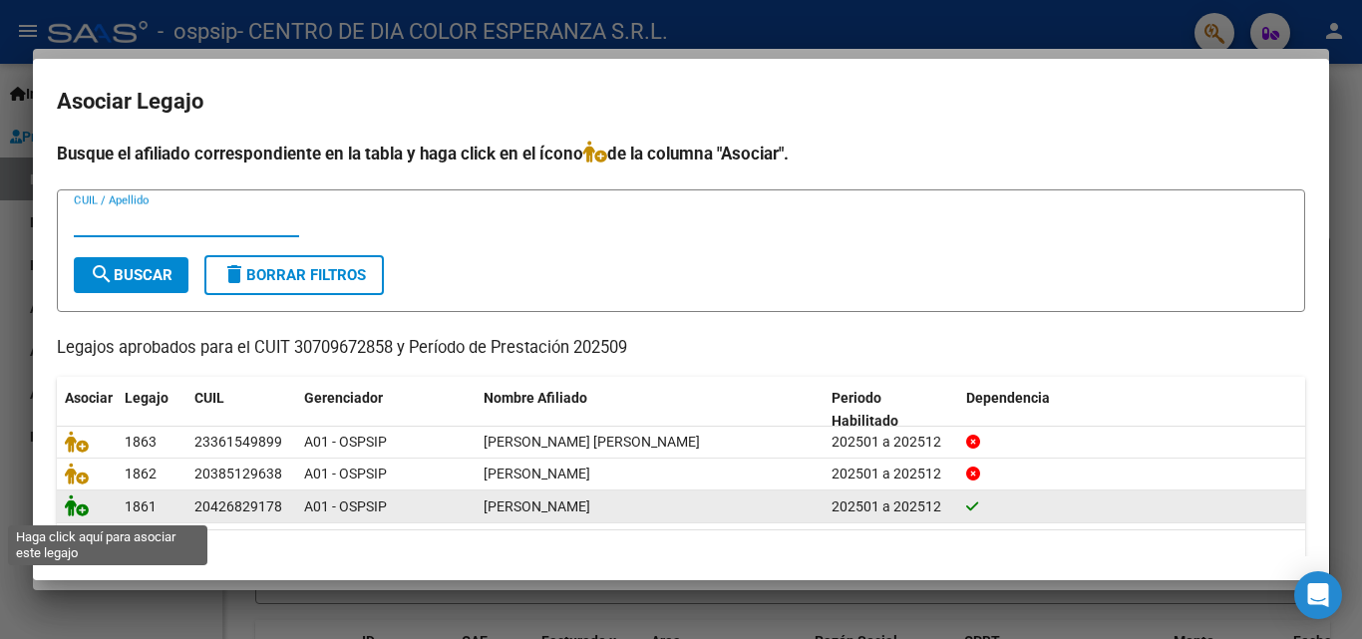
click at [75, 511] on icon at bounding box center [77, 506] width 24 height 22
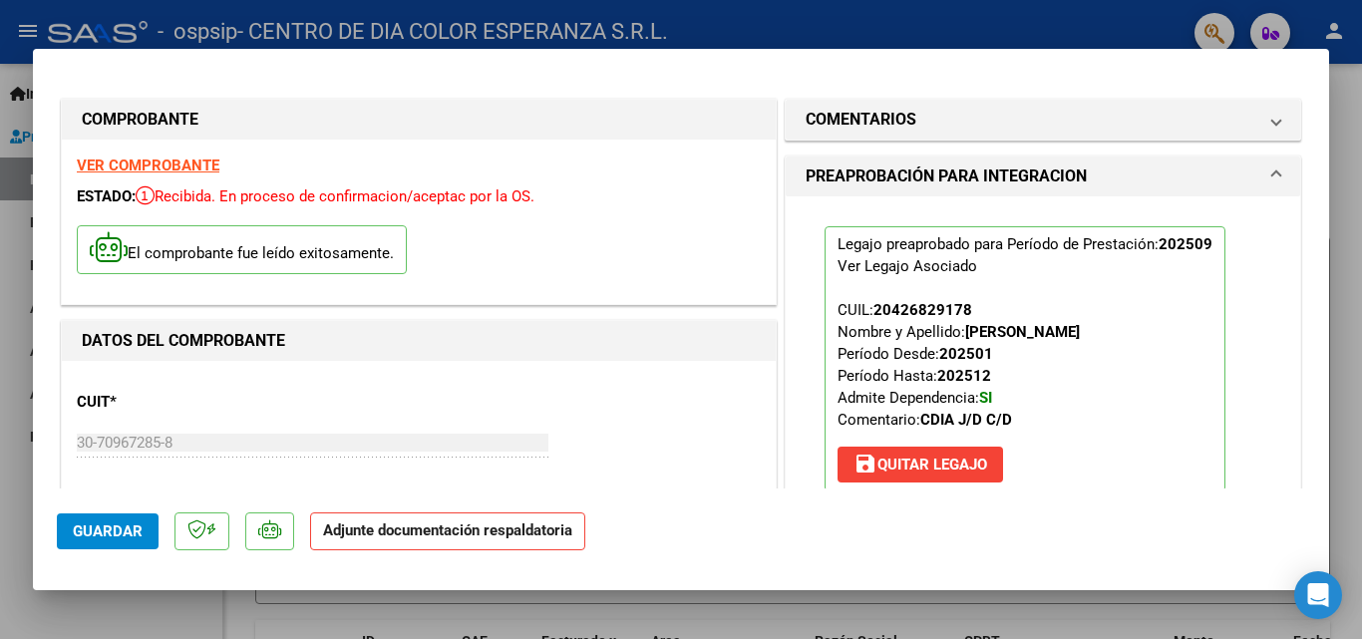
scroll to position [299, 0]
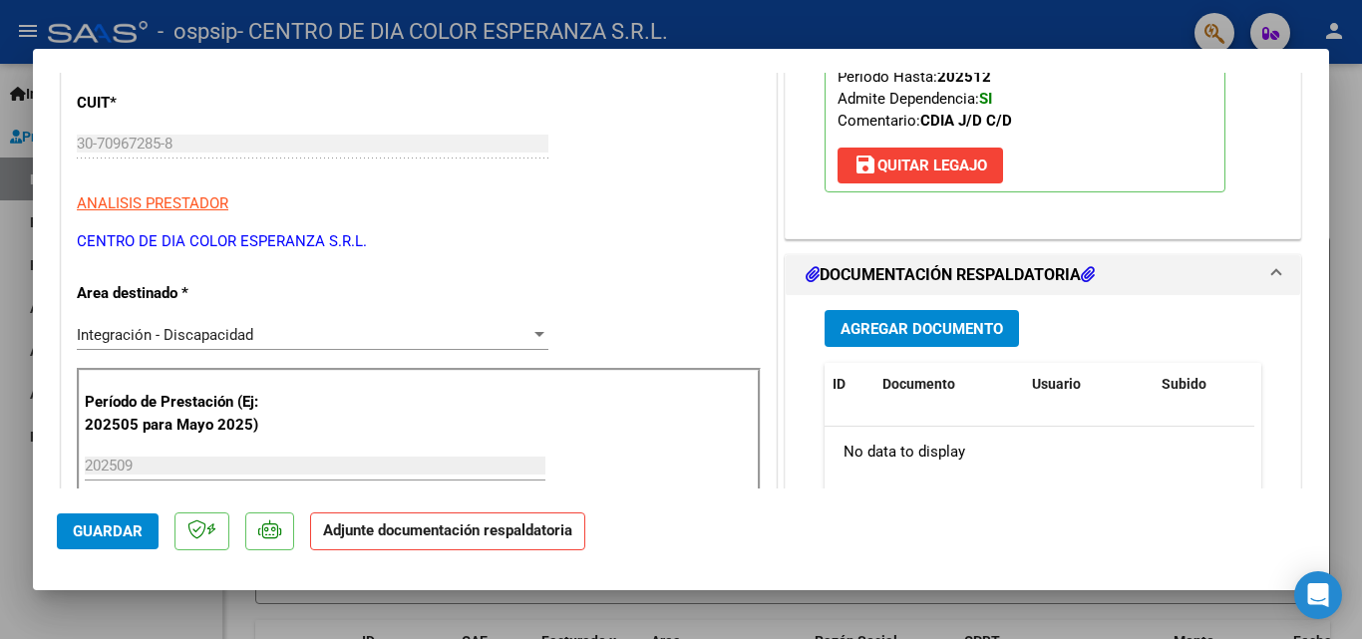
click at [999, 332] on button "Agregar Documento" at bounding box center [922, 328] width 194 height 37
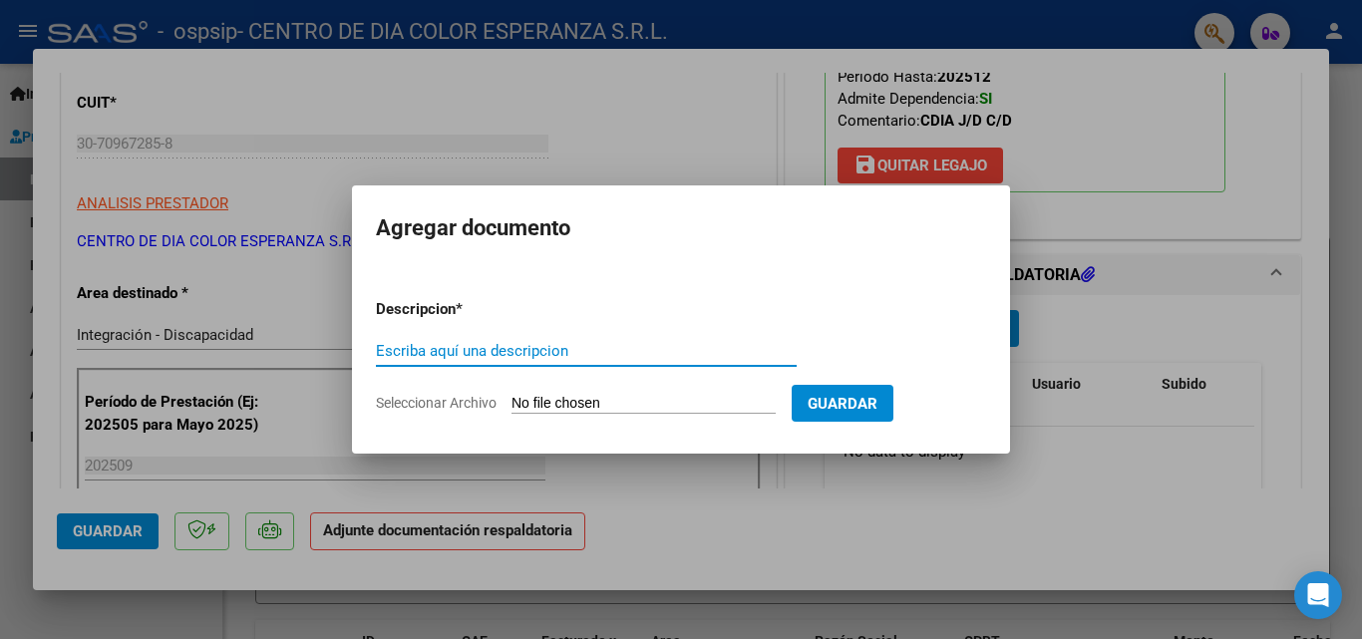
click at [659, 396] on input "Seleccionar Archivo" at bounding box center [644, 404] width 264 height 19
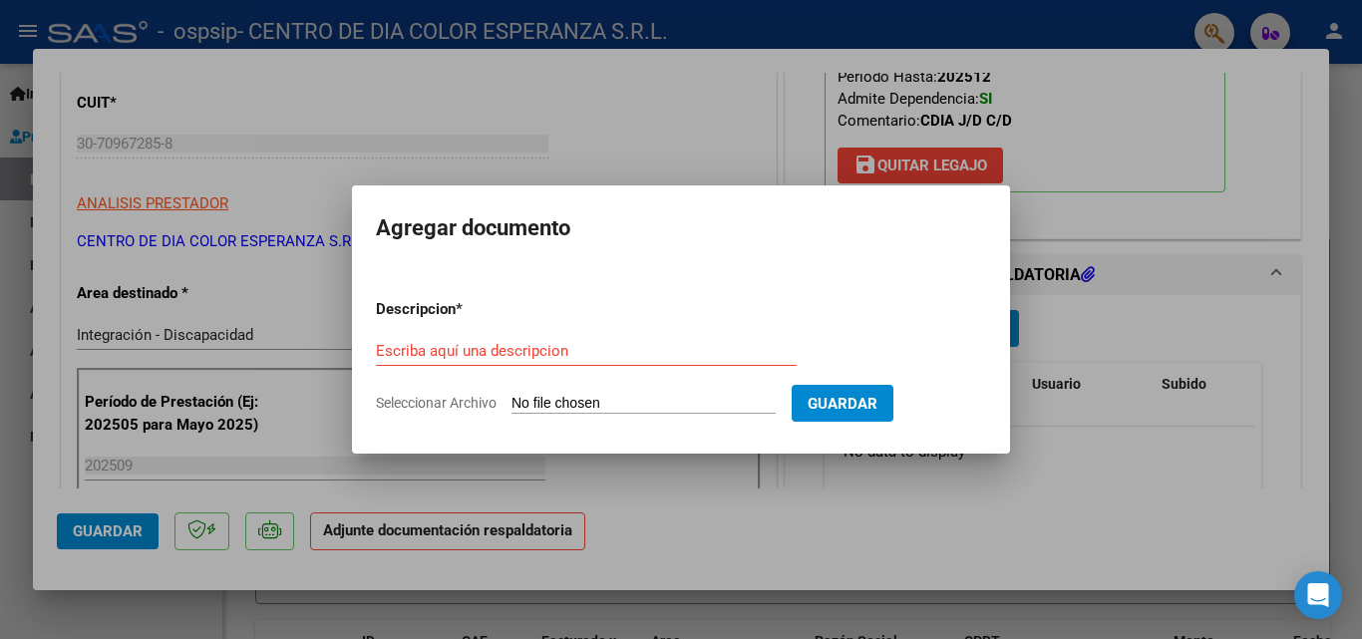
type input "C:\fakepath\[PERSON_NAME] [DATE].pdf"
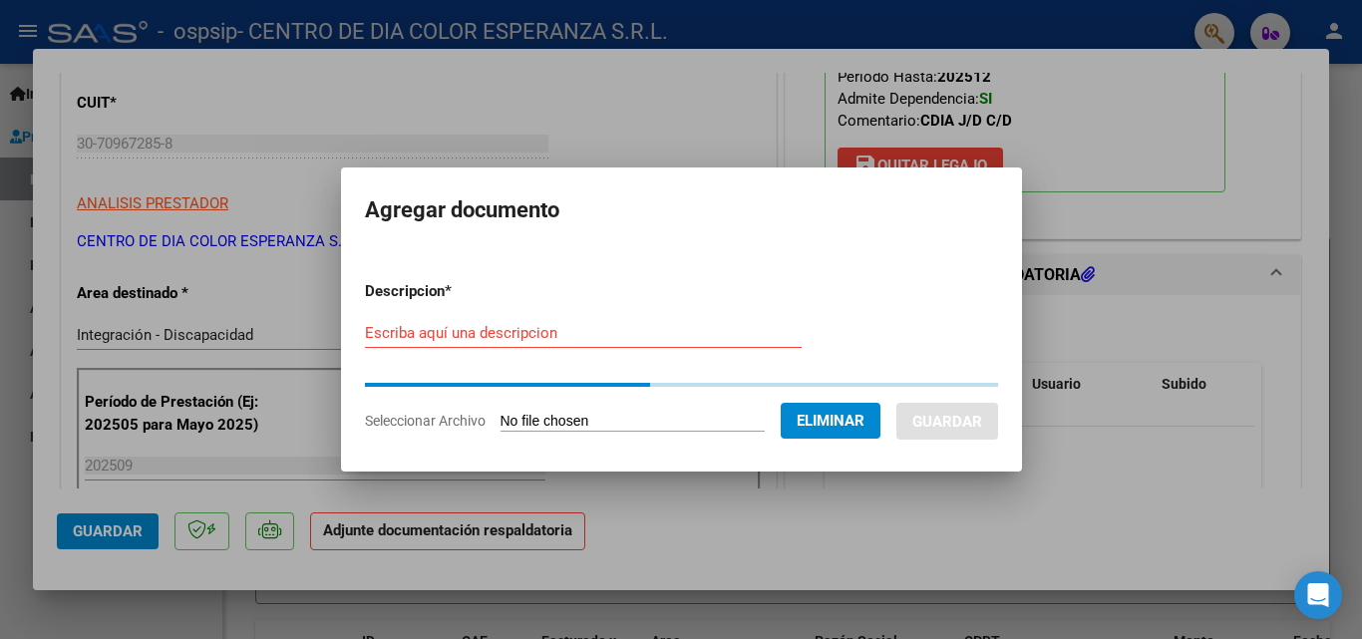
click at [535, 333] on form "Descripcion * Escriba aquí una descripcion Seleccionar Archivo Eliminar Guardar" at bounding box center [681, 356] width 633 height 182
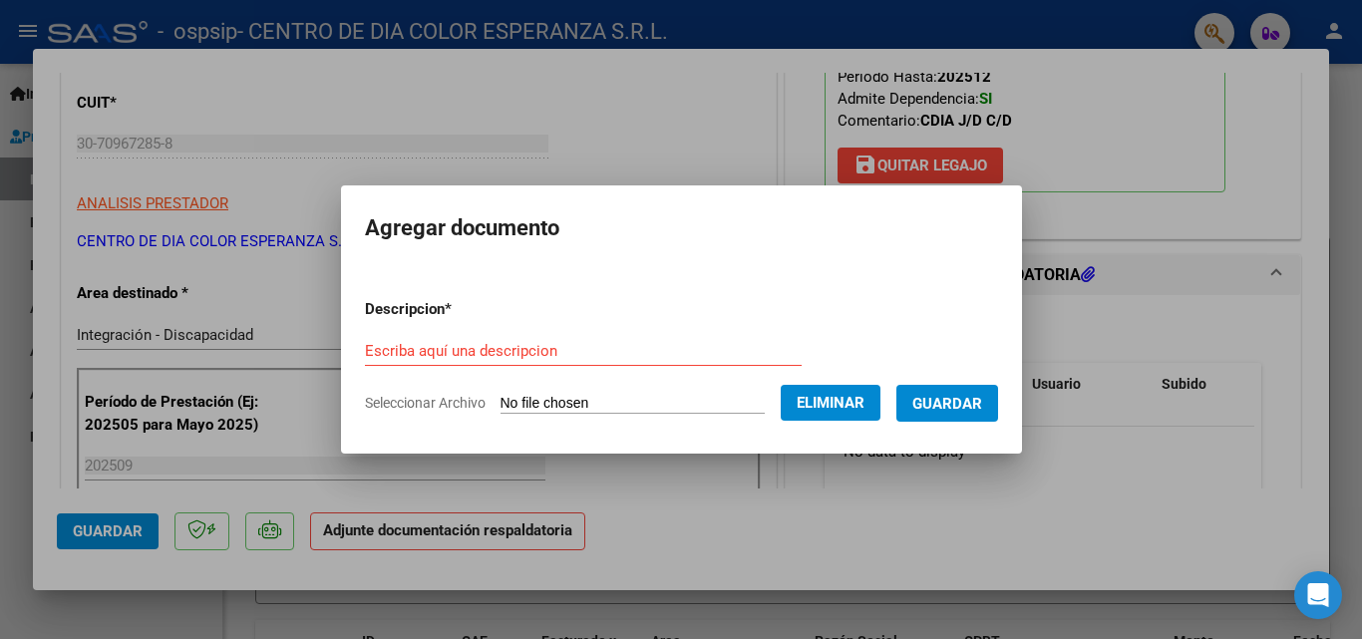
click at [516, 350] on input "Escriba aquí una descripcion" at bounding box center [583, 351] width 437 height 18
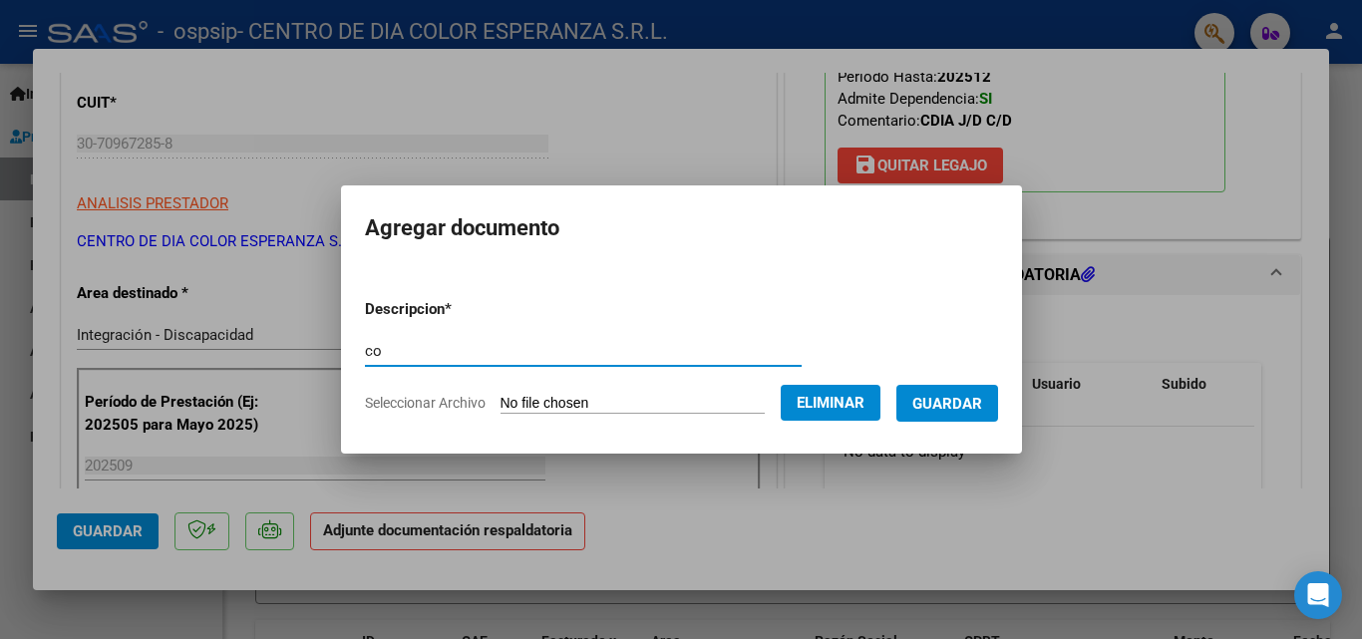
type input "c"
type input "asistencia"
click at [938, 397] on span "Guardar" at bounding box center [948, 404] width 70 height 18
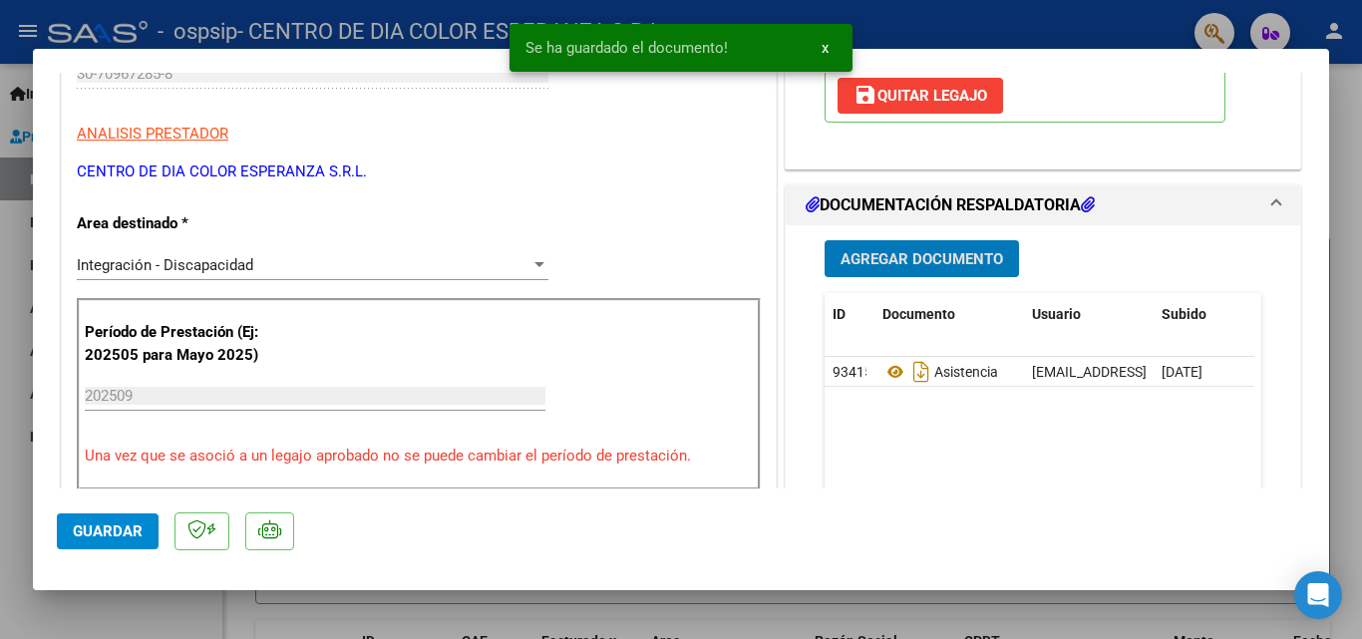
scroll to position [399, 0]
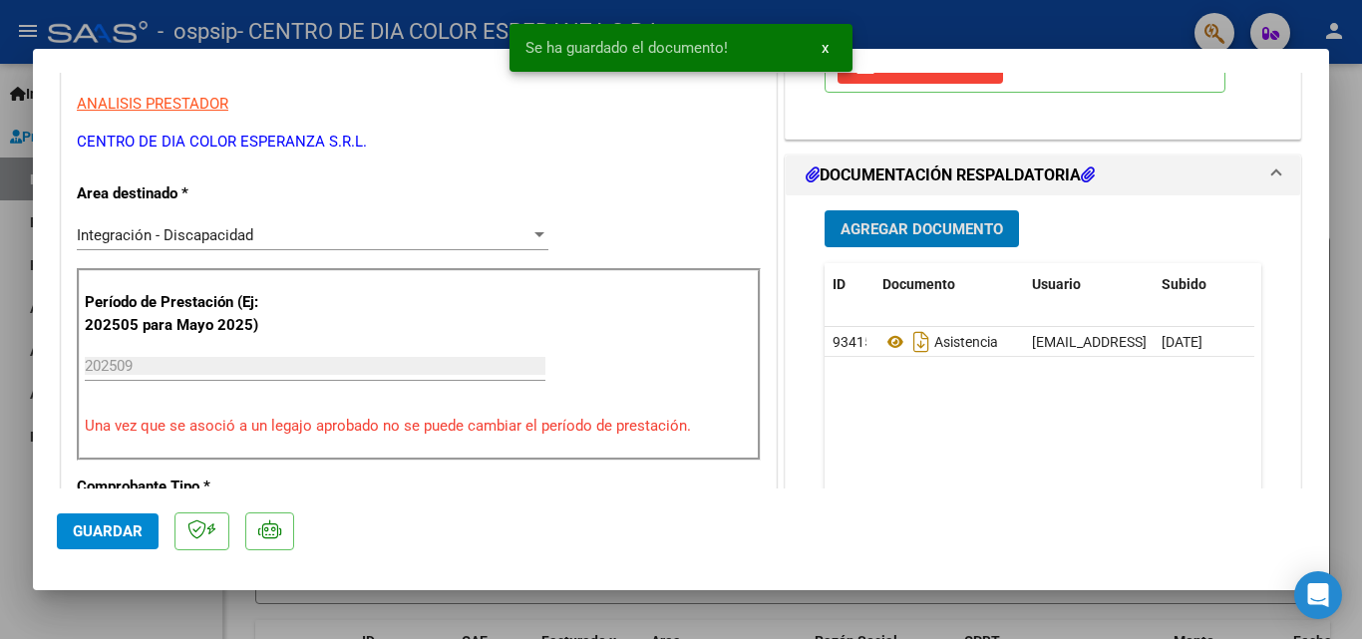
click at [927, 228] on span "Agregar Documento" at bounding box center [922, 229] width 163 height 18
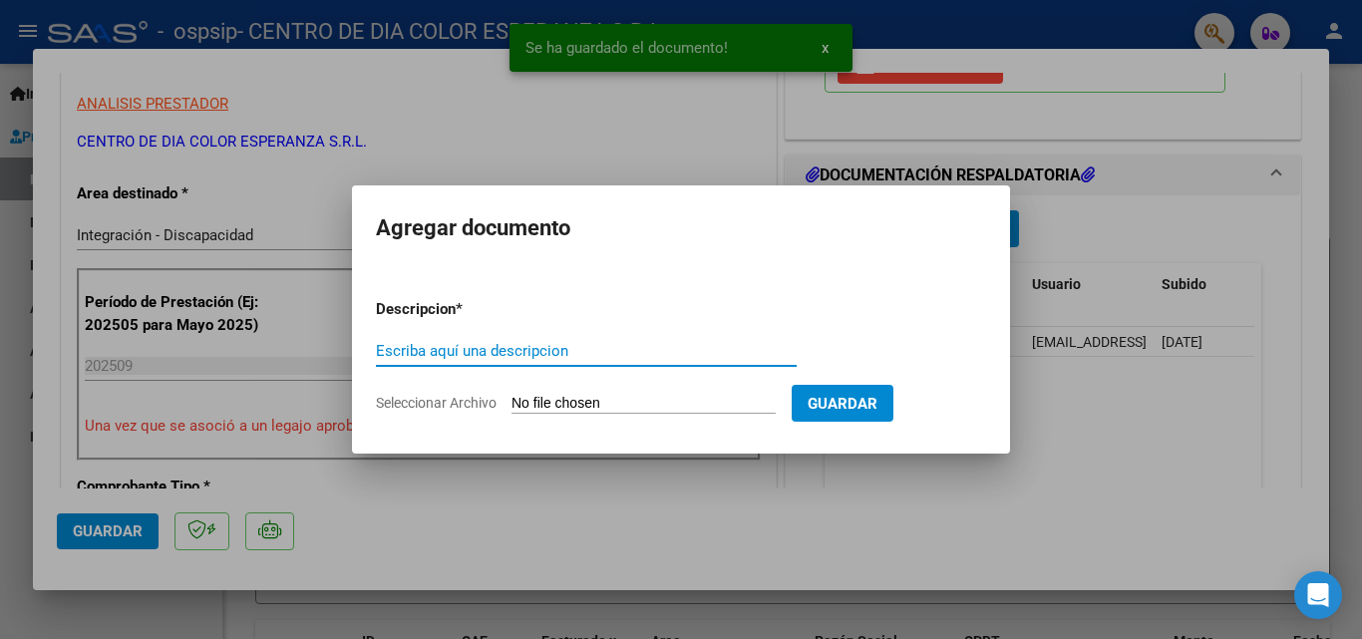
click at [610, 408] on input "Seleccionar Archivo" at bounding box center [644, 404] width 264 height 19
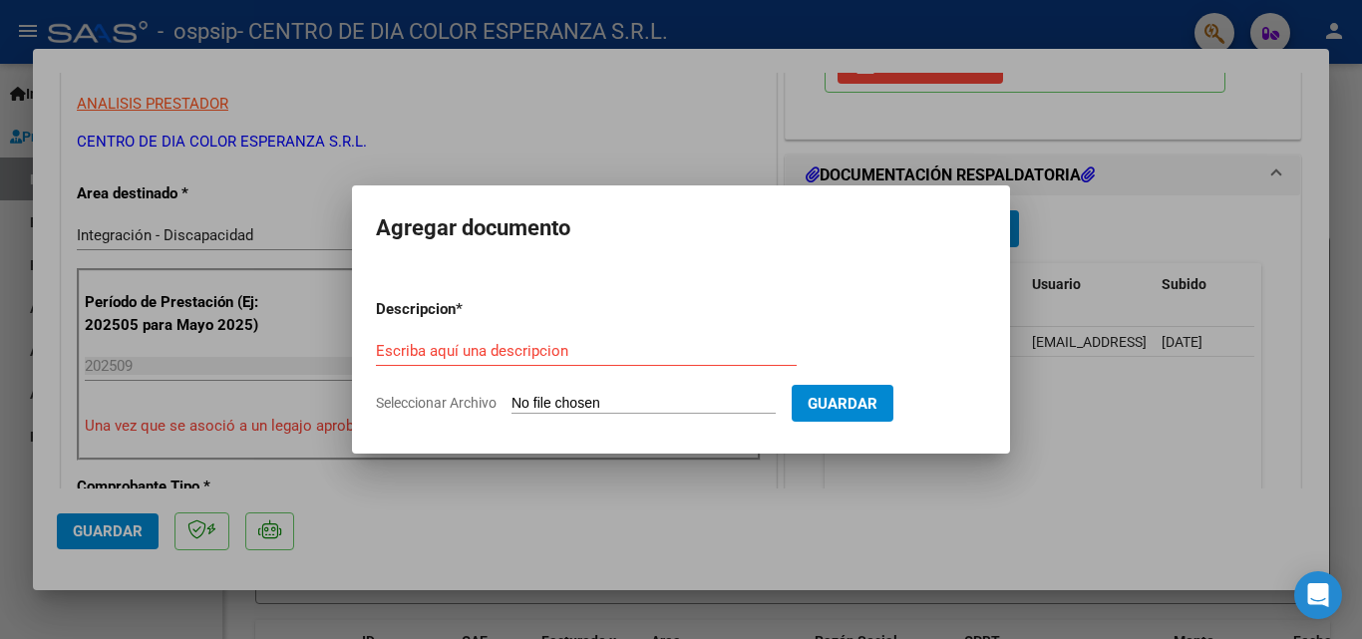
type input "C:\fakepath\Recibo Heredia.pdf"
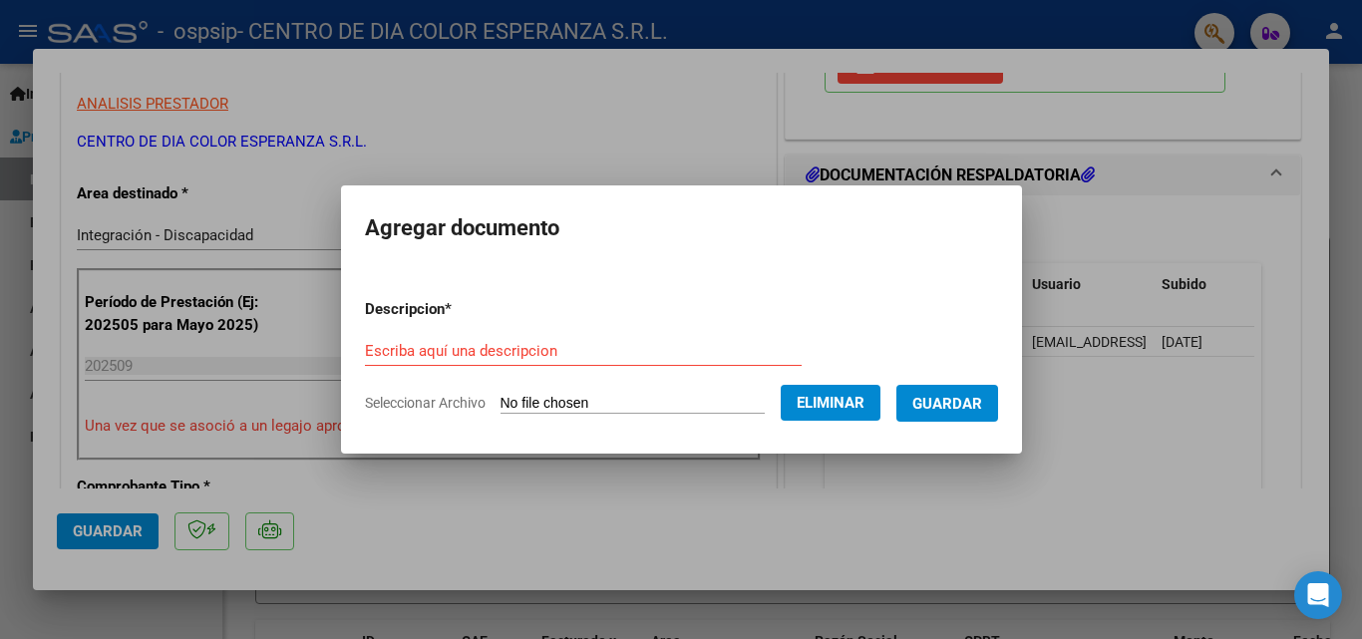
click at [504, 331] on form "Descripcion * Escriba aquí una descripcion Seleccionar Archivo Eliminar Guardar" at bounding box center [681, 356] width 633 height 146
click at [505, 342] on input "Escriba aquí una descripcion" at bounding box center [583, 351] width 437 height 18
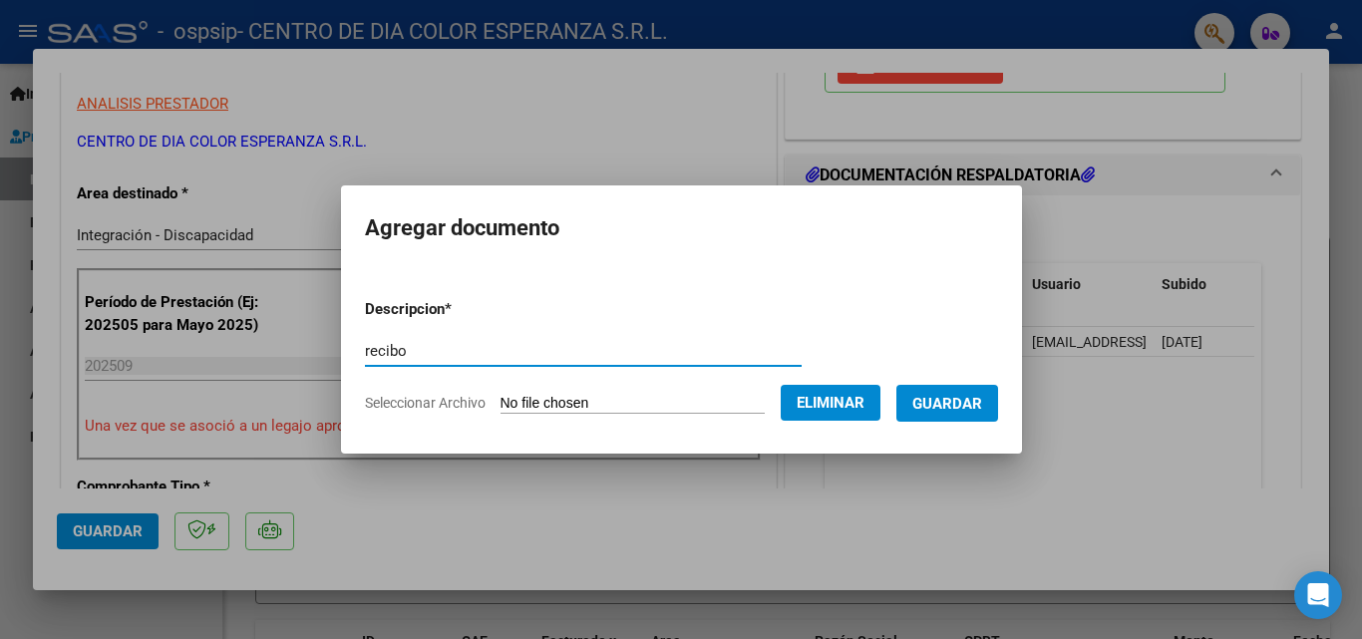
type input "recibo"
click at [982, 400] on span "Guardar" at bounding box center [948, 404] width 70 height 18
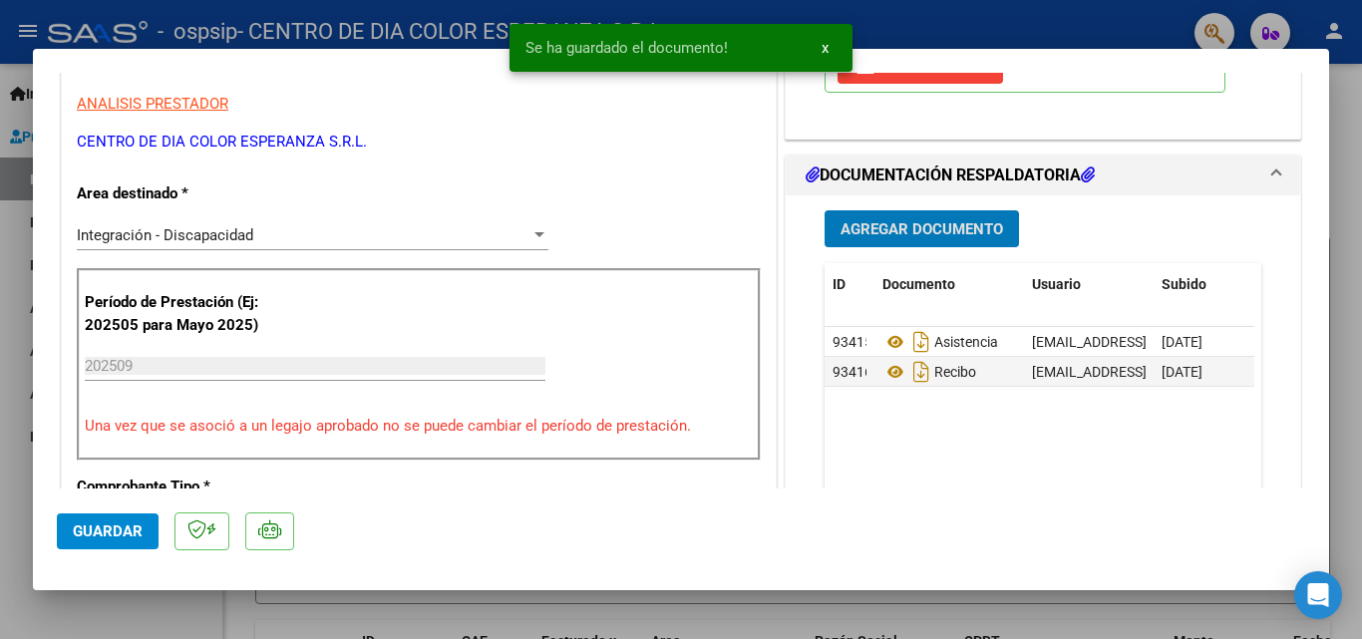
click at [894, 228] on span "Agregar Documento" at bounding box center [922, 229] width 163 height 18
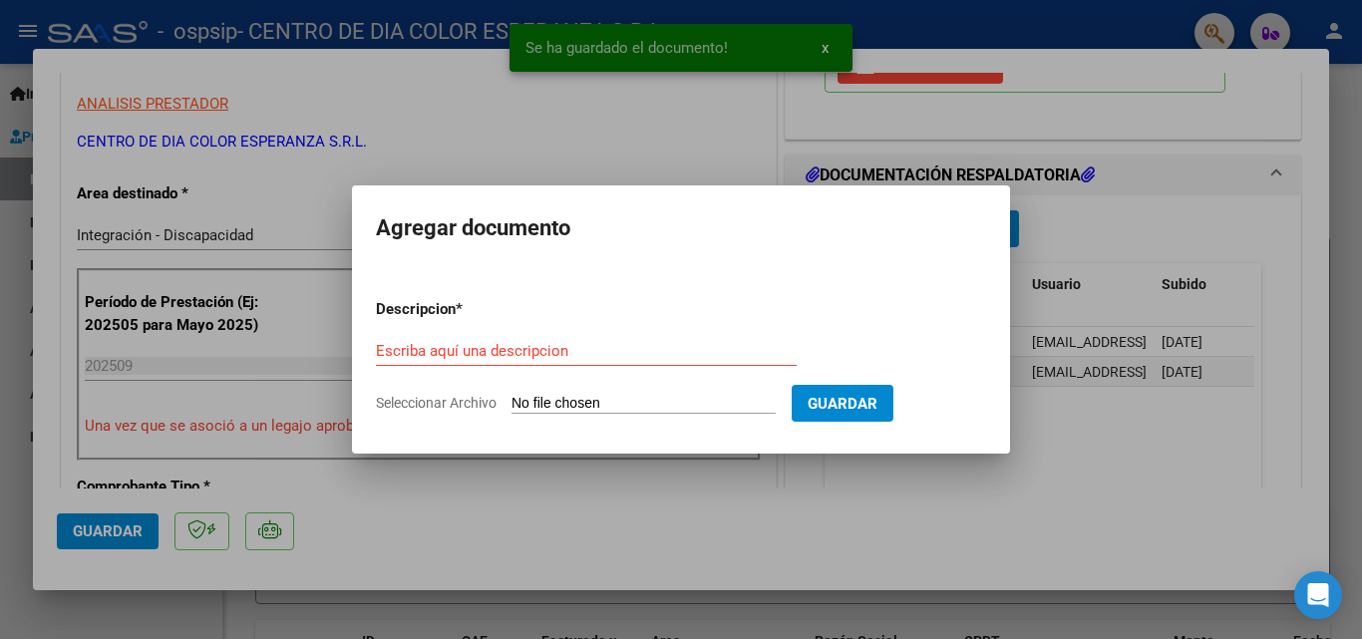
click at [627, 403] on input "Seleccionar Archivo" at bounding box center [644, 404] width 264 height 19
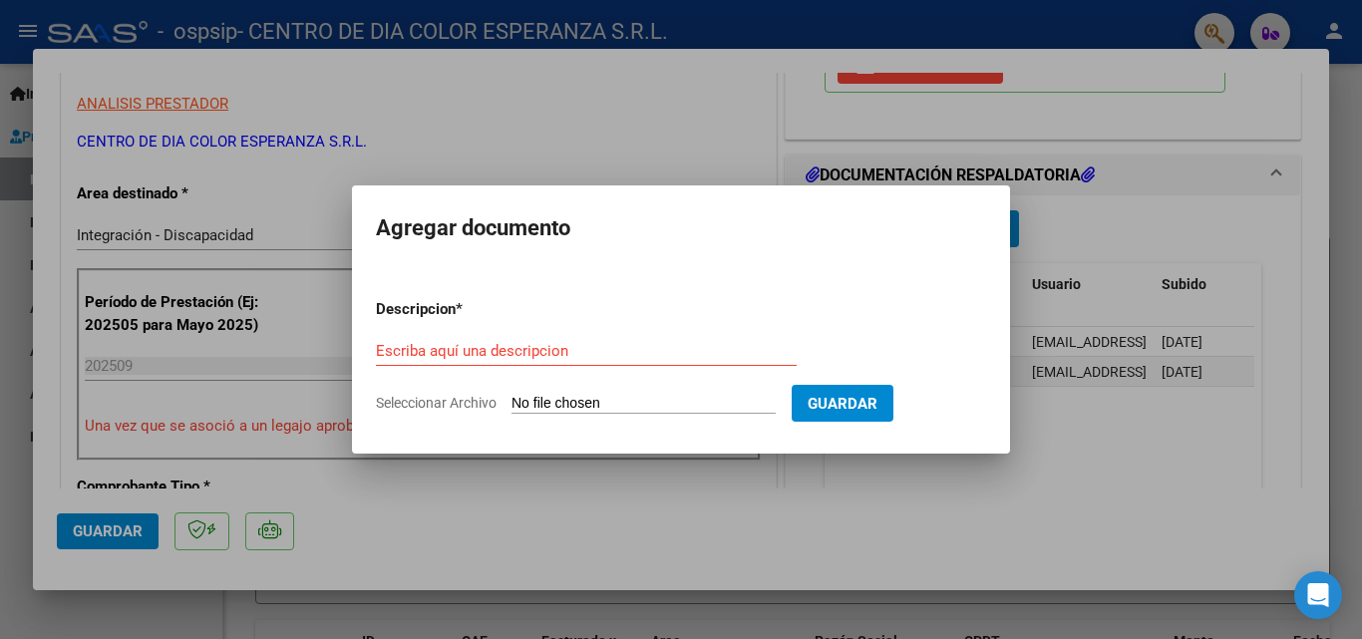
type input "C:\fakepath\[PERSON_NAME] presupuesto 2025.pdf"
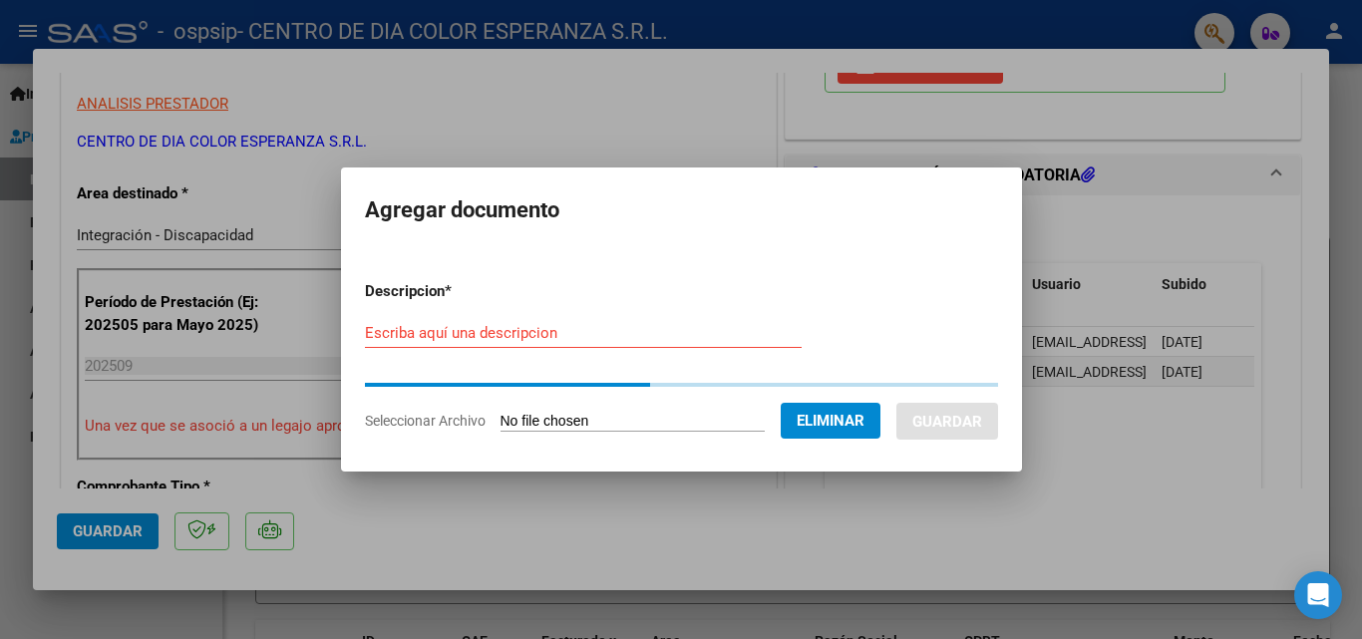
click at [490, 344] on div "Escriba aquí una descripcion" at bounding box center [583, 333] width 437 height 30
click at [481, 336] on input "Escriba aquí una descripcion" at bounding box center [583, 333] width 437 height 18
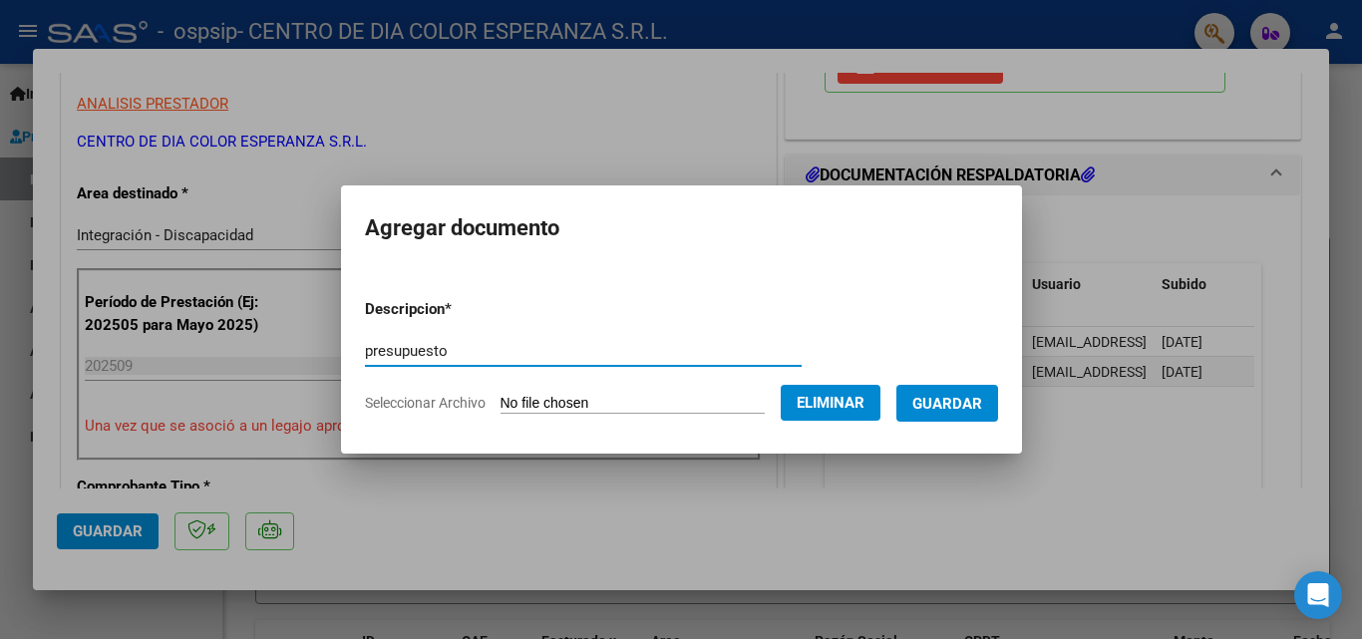
type input "presupuesto"
click at [945, 399] on span "Guardar" at bounding box center [948, 404] width 70 height 18
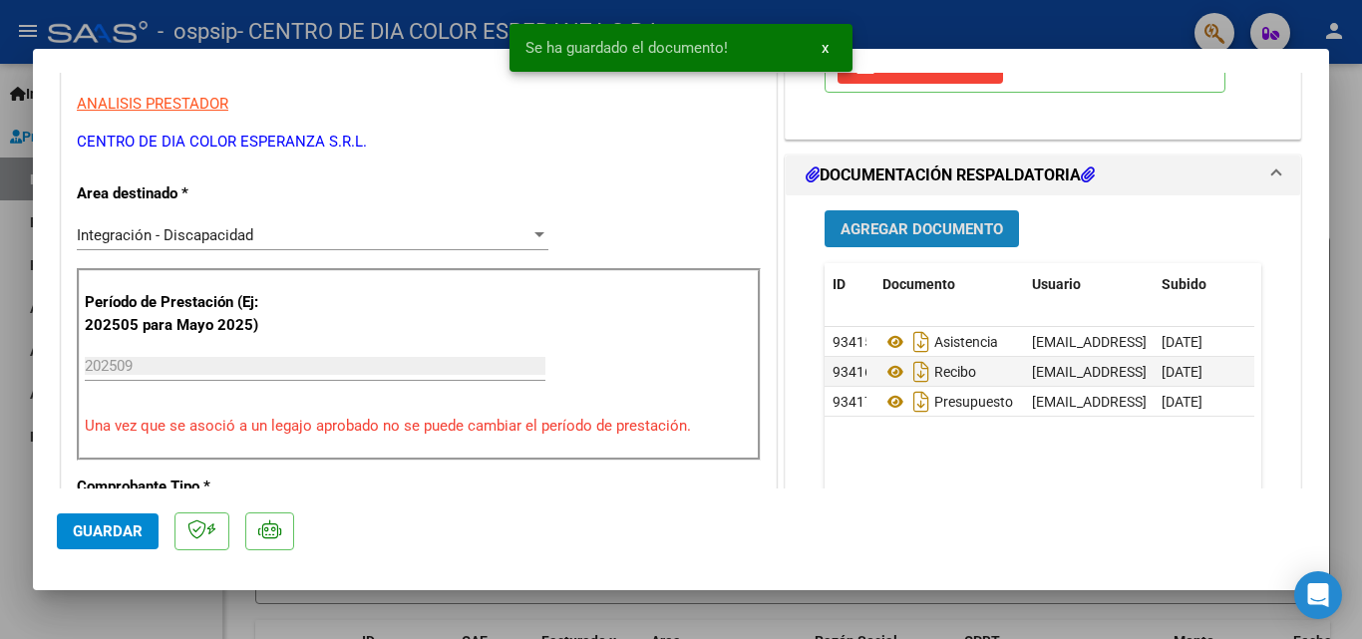
click at [958, 217] on button "Agregar Documento" at bounding box center [922, 228] width 194 height 37
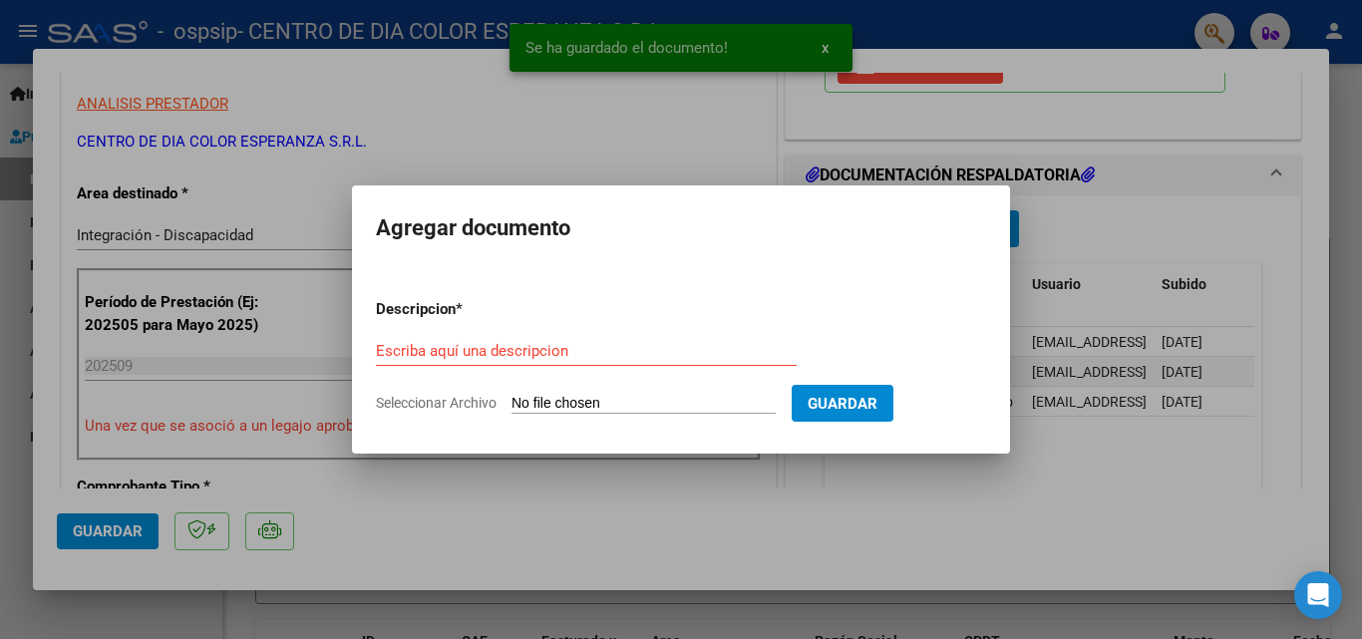
click at [613, 411] on input "Seleccionar Archivo" at bounding box center [644, 404] width 264 height 19
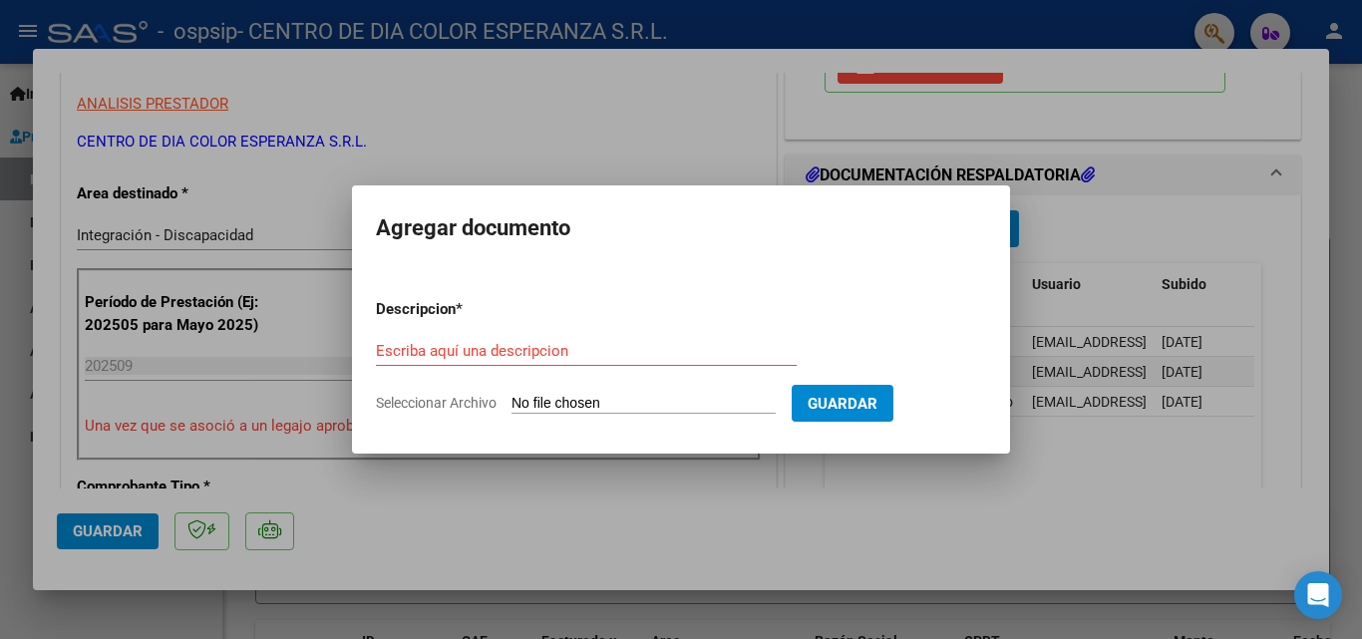
type input "C:\fakepath\[PERSON_NAME] CENTRO DE DIA AUTORIZACION 2025 SEGUN RESOLUCION 360 …"
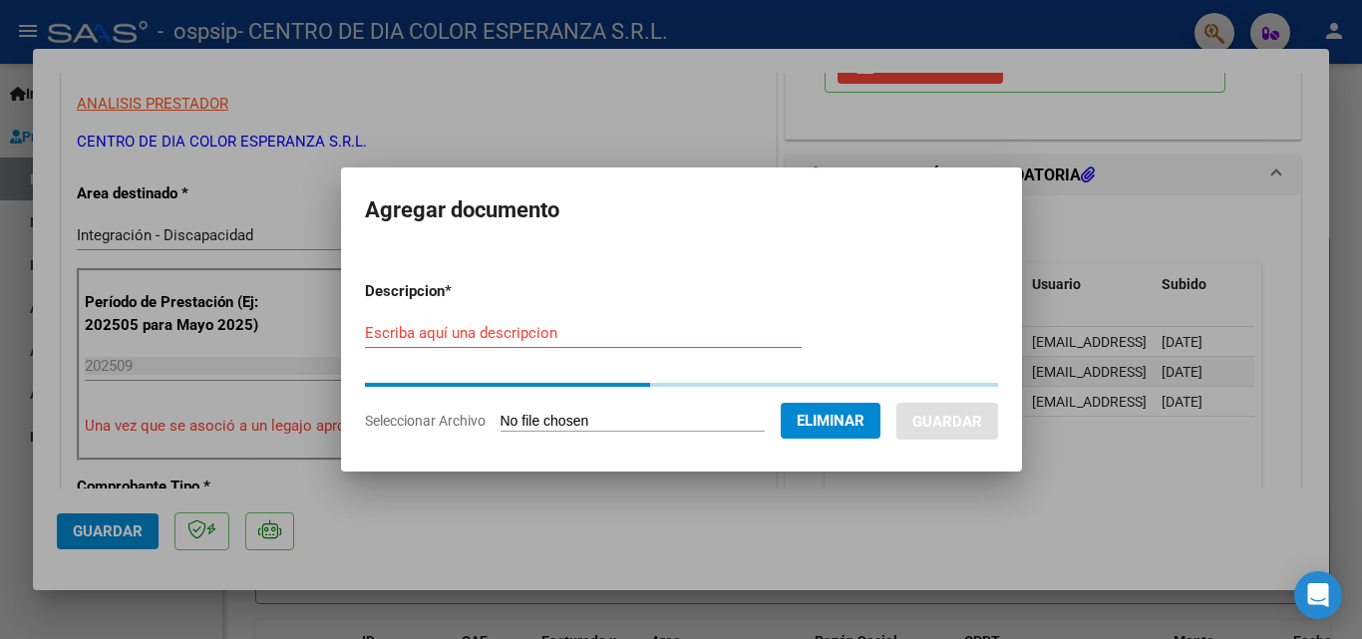
click at [480, 326] on input "Escriba aquí una descripcion" at bounding box center [583, 333] width 437 height 18
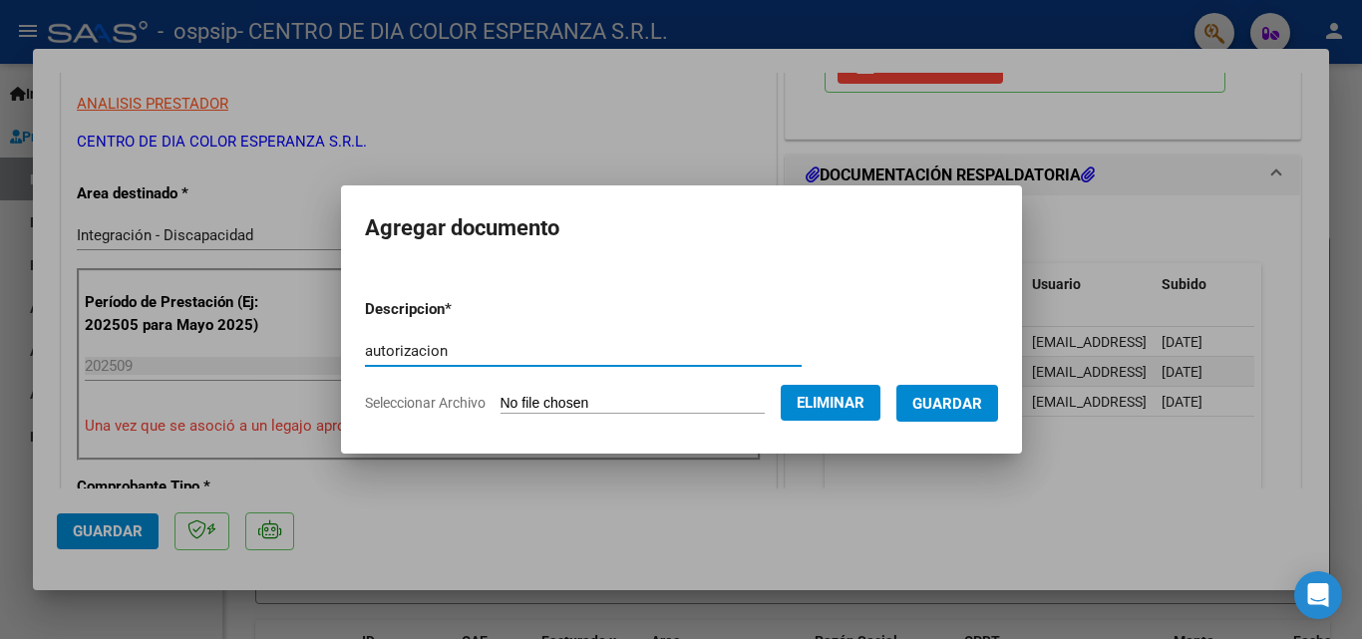
type input "autorizacion"
click at [964, 398] on span "Guardar" at bounding box center [948, 404] width 70 height 18
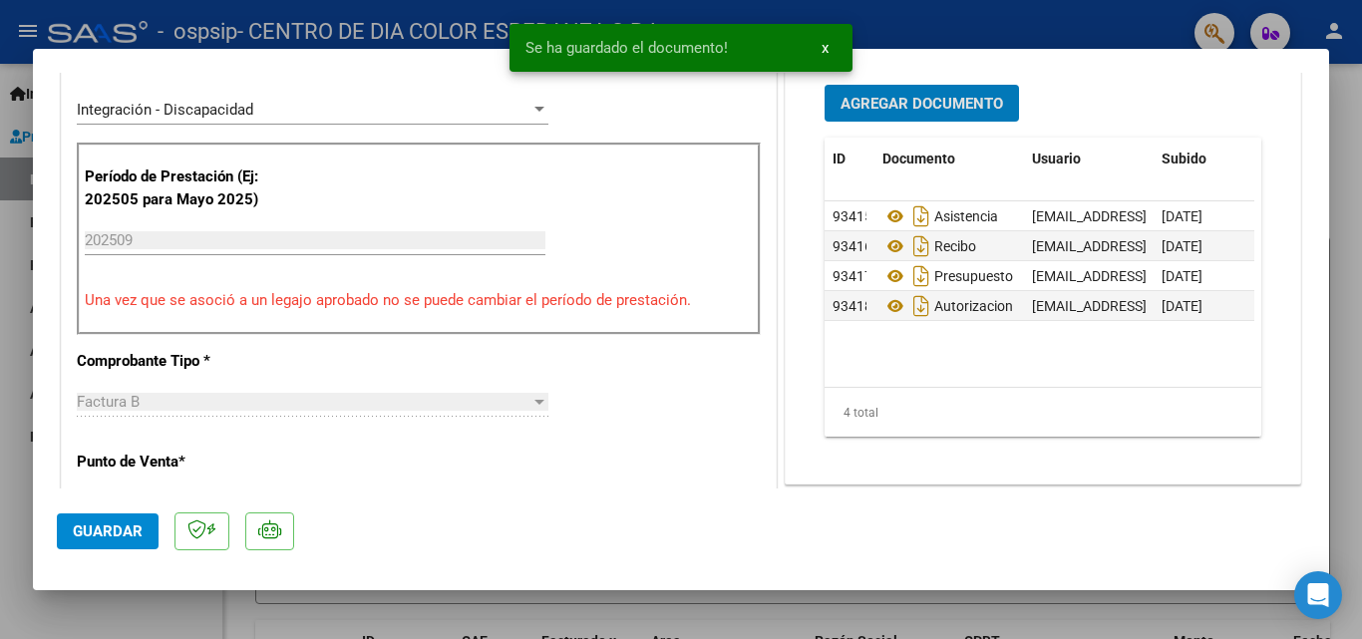
scroll to position [598, 0]
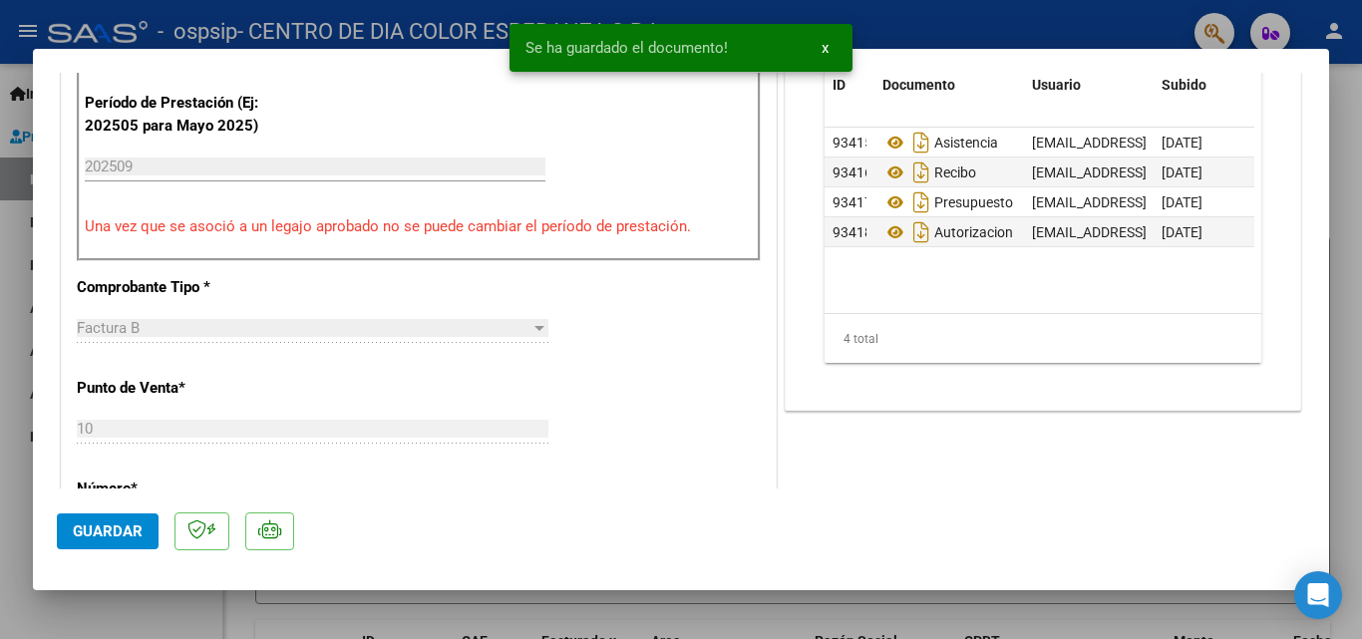
click at [98, 515] on button "Guardar" at bounding box center [108, 532] width 102 height 36
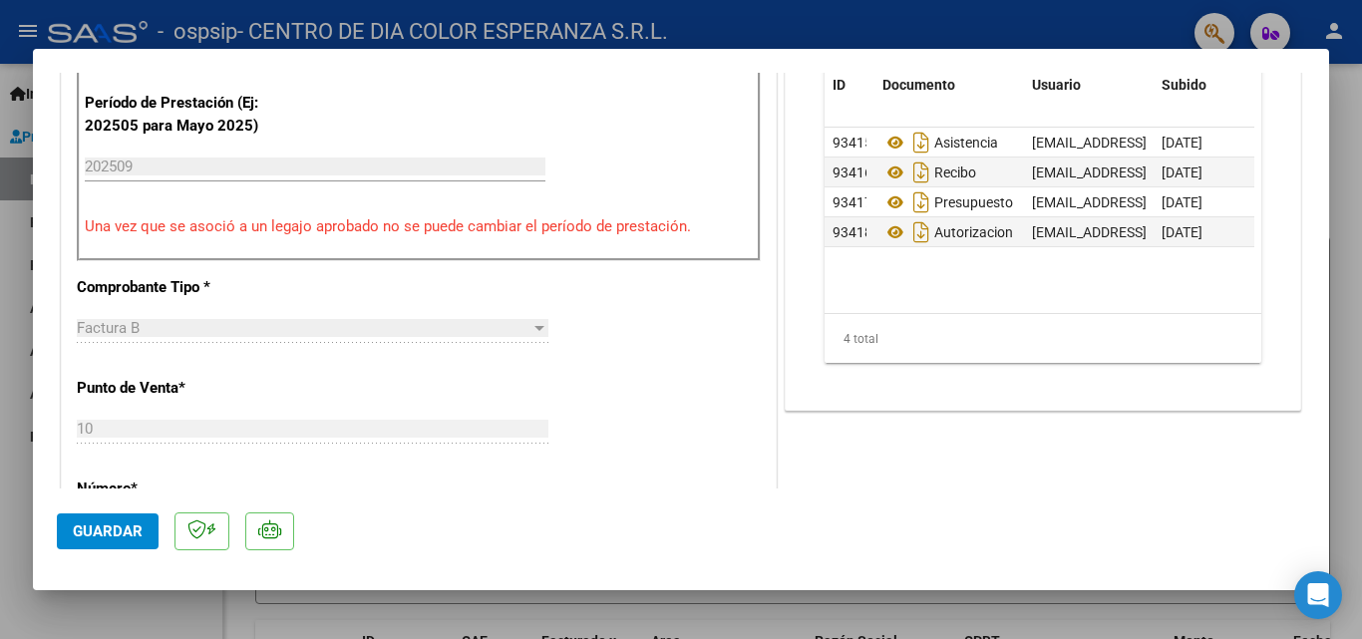
click at [1361, 255] on div at bounding box center [681, 319] width 1362 height 639
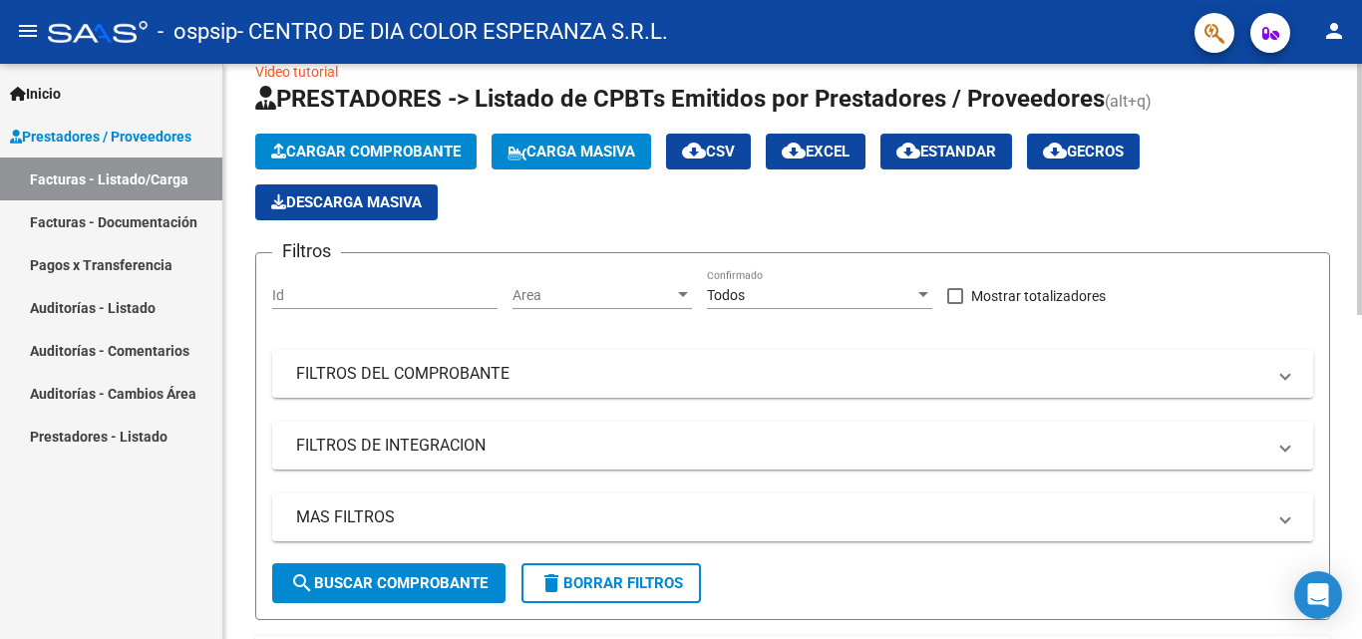
scroll to position [0, 0]
